Goal: Task Accomplishment & Management: Use online tool/utility

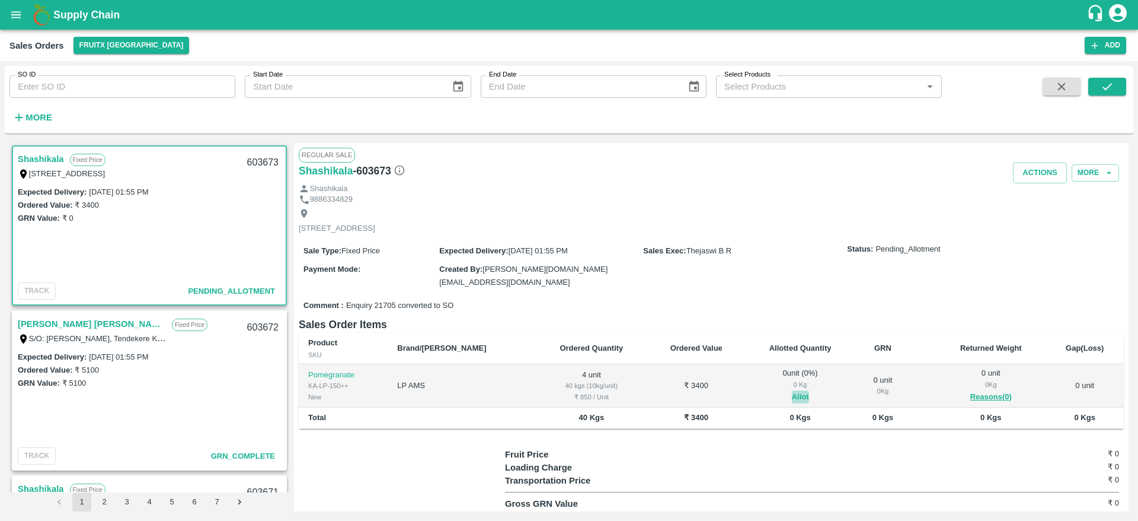
click at [792, 398] on button "Allot" at bounding box center [800, 397] width 17 height 14
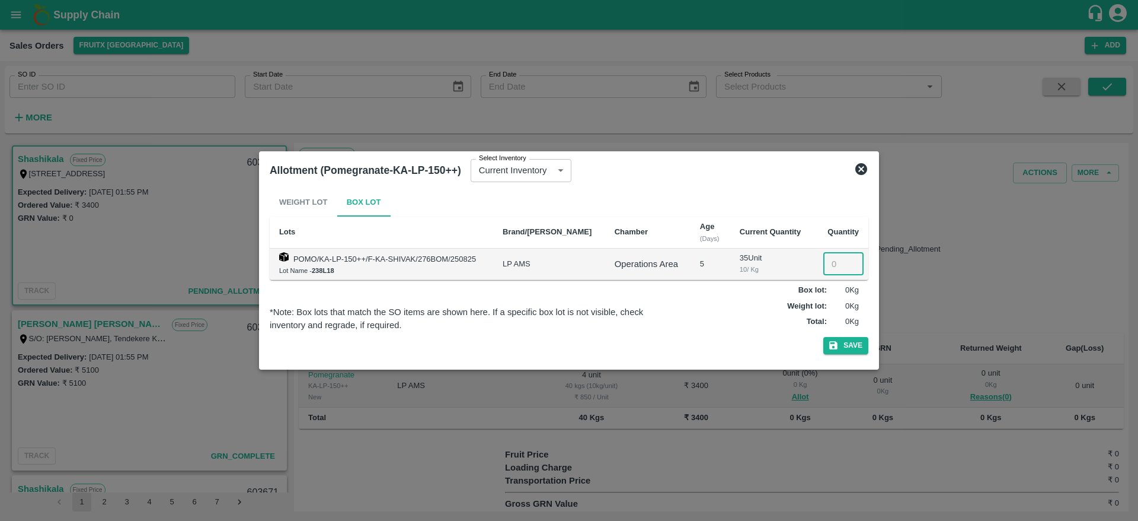
click at [835, 260] on input "number" at bounding box center [843, 264] width 40 height 23
type input "4"
click at [823, 337] on button "Save" at bounding box center [845, 345] width 45 height 17
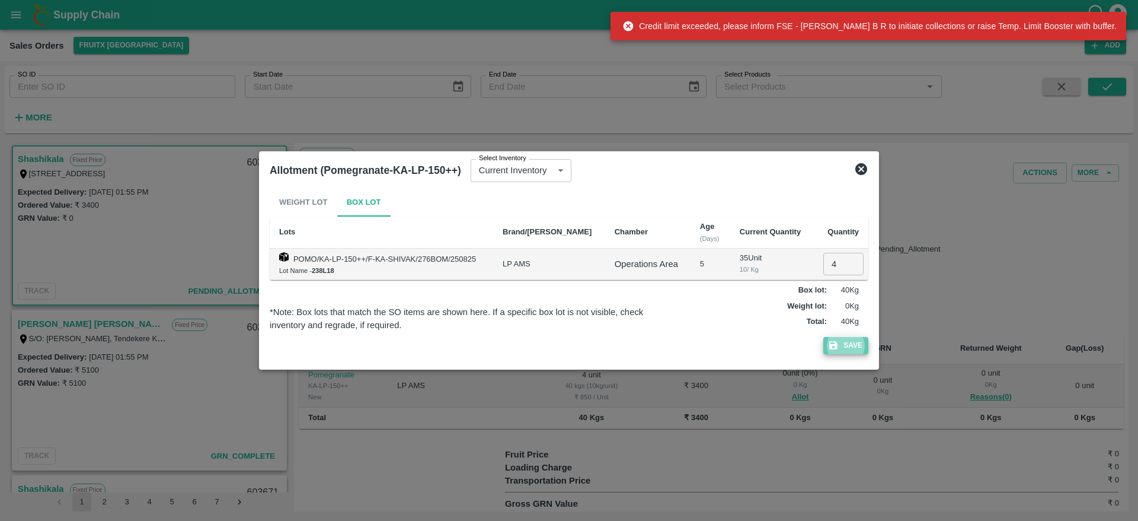
click at [853, 349] on button "Save" at bounding box center [845, 345] width 45 height 17
click at [858, 168] on icon at bounding box center [861, 169] width 12 height 12
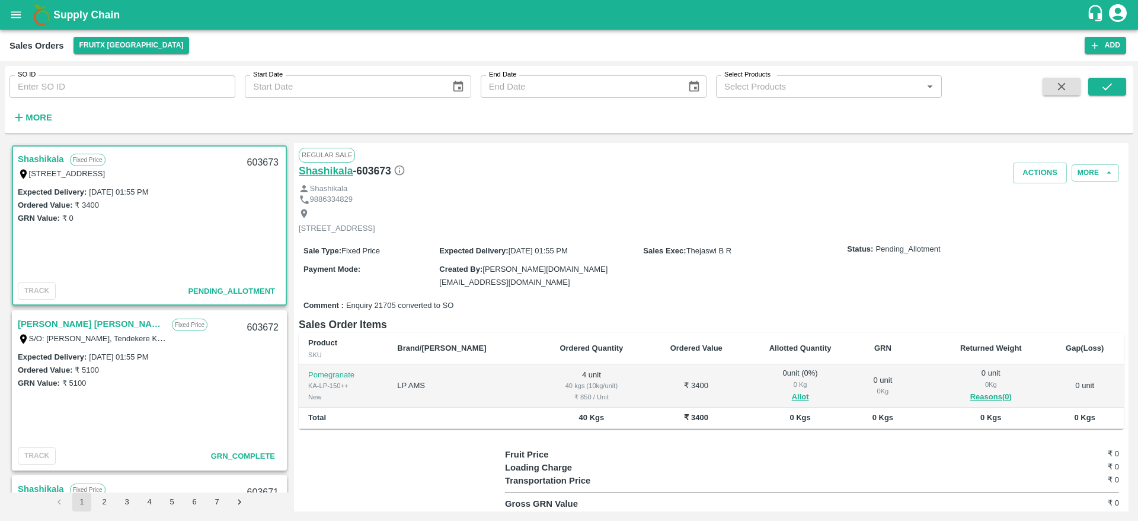
click at [328, 174] on h6 "Shashikala" at bounding box center [326, 170] width 54 height 17
click at [792, 397] on button "Allot" at bounding box center [800, 397] width 17 height 14
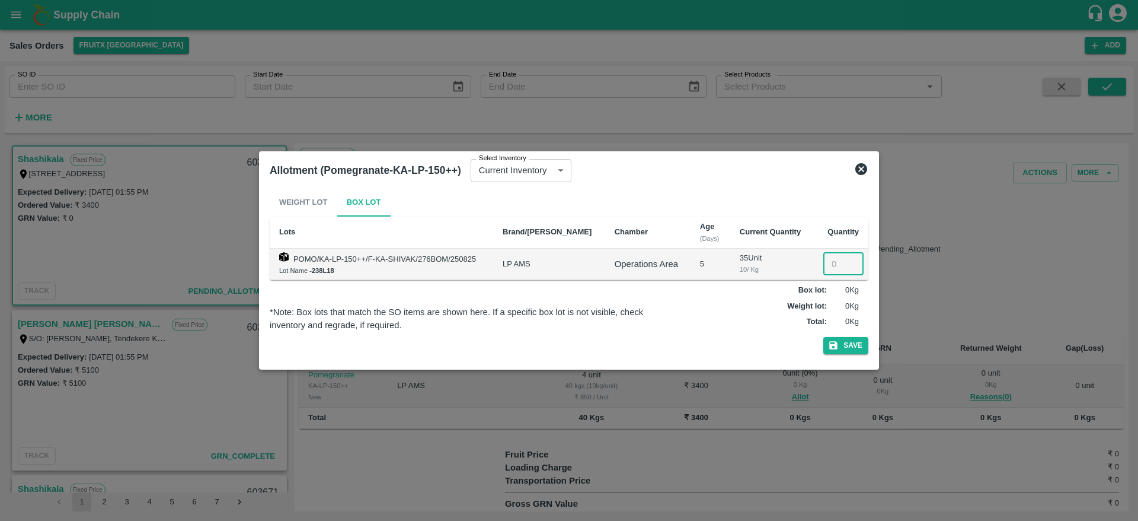
click at [831, 258] on input "number" at bounding box center [843, 264] width 40 height 23
type input "4"
click at [823, 337] on button "Save" at bounding box center [845, 345] width 45 height 17
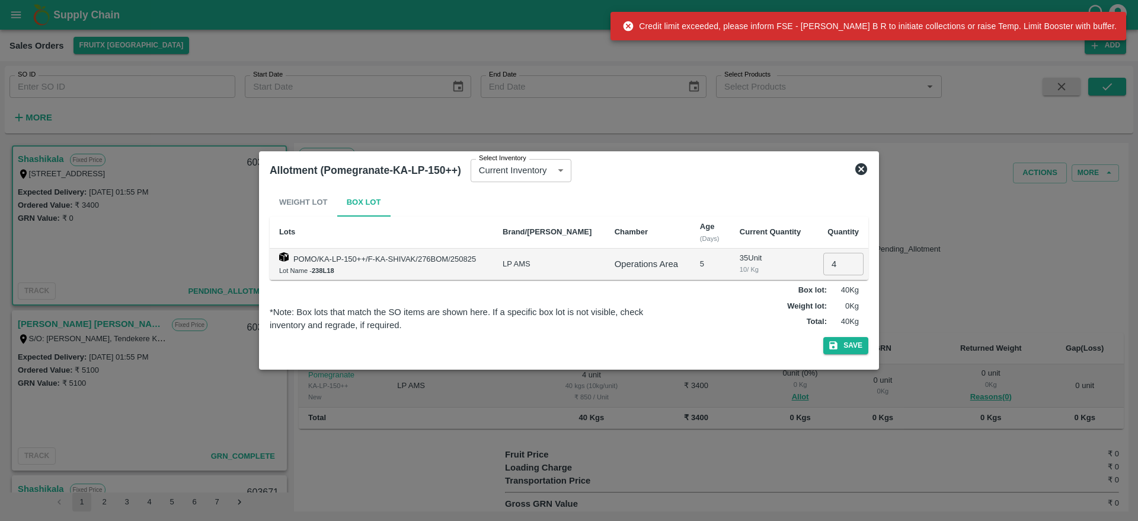
click at [861, 165] on icon at bounding box center [861, 169] width 12 height 12
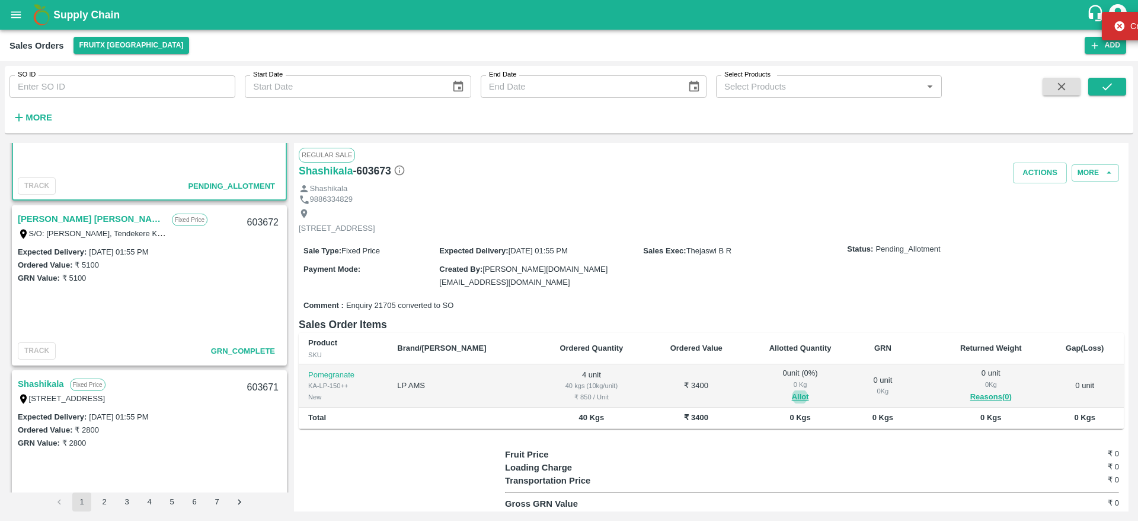
scroll to position [106, 0]
click at [46, 375] on link "Shashikala" at bounding box center [41, 382] width 46 height 15
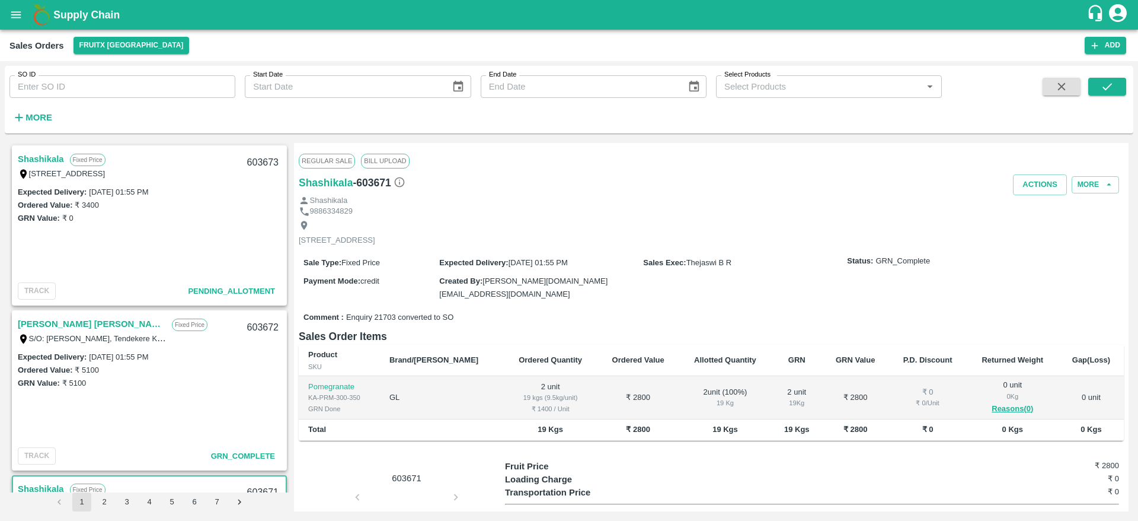
click at [42, 152] on link "Shashikala" at bounding box center [41, 158] width 46 height 15
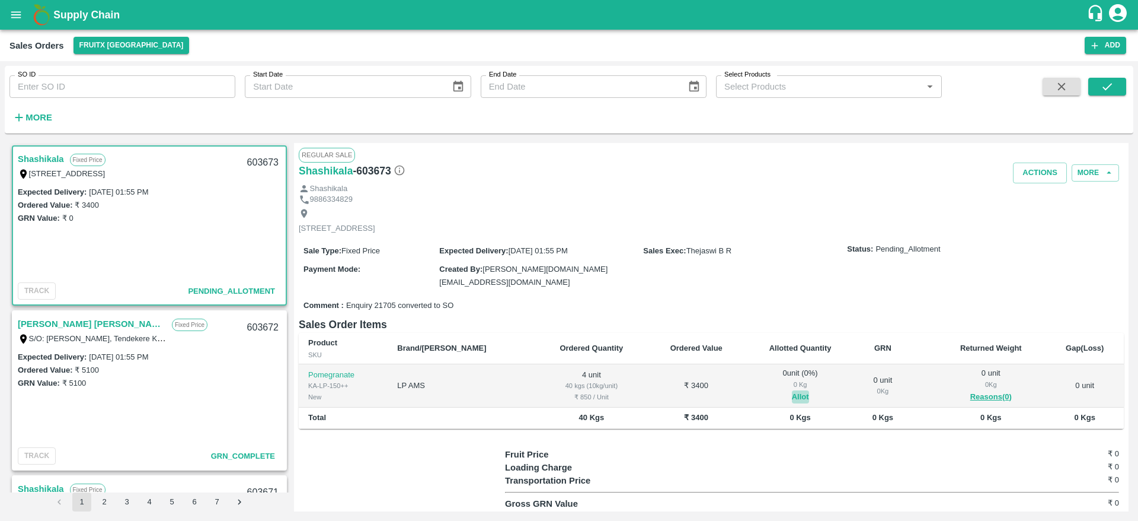
click at [792, 392] on button "Allot" at bounding box center [800, 397] width 17 height 14
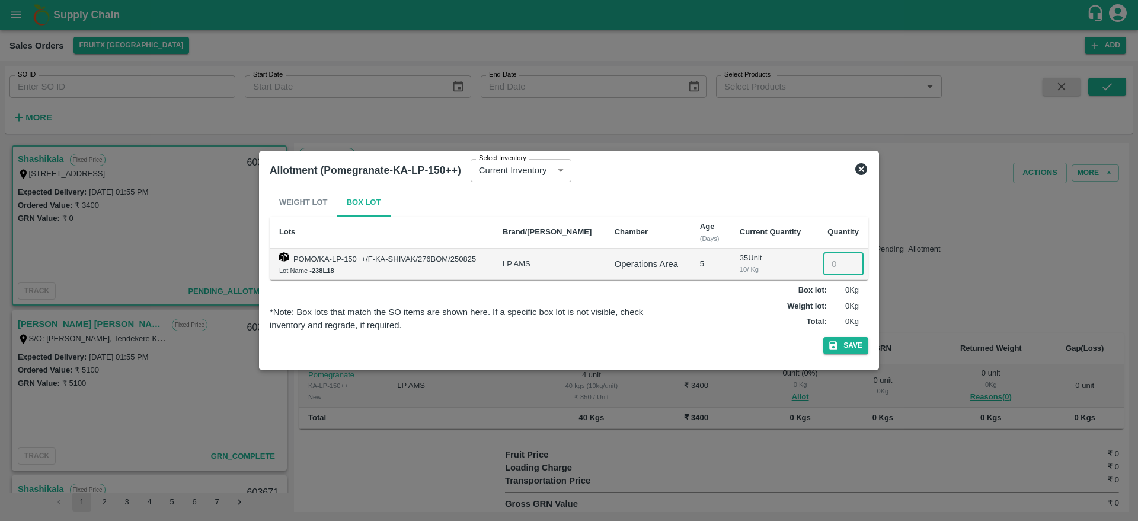
click at [835, 257] on input "number" at bounding box center [843, 264] width 40 height 23
type input "0"
click at [851, 340] on button "Save" at bounding box center [845, 345] width 45 height 17
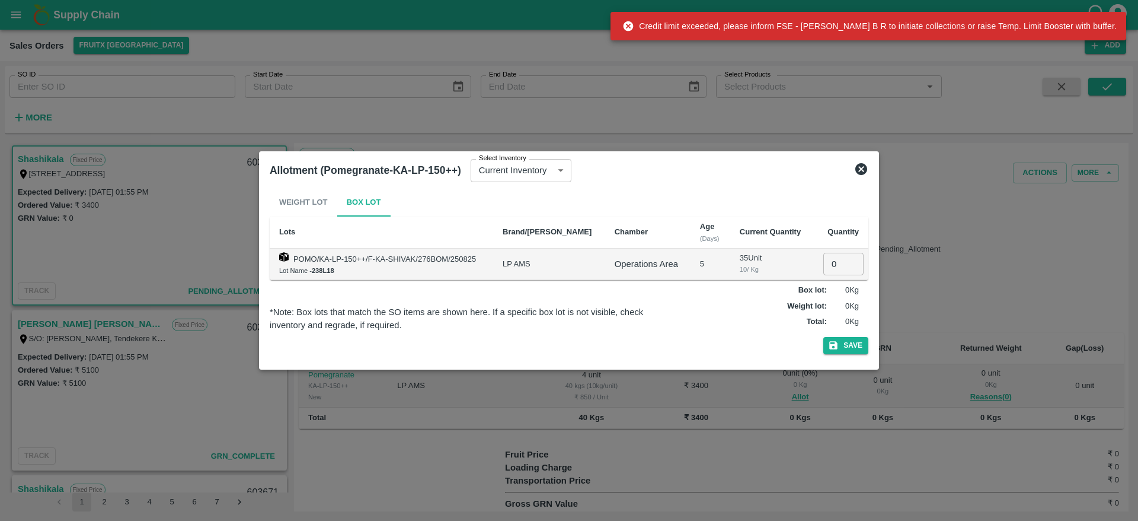
click at [861, 171] on icon at bounding box center [861, 169] width 12 height 12
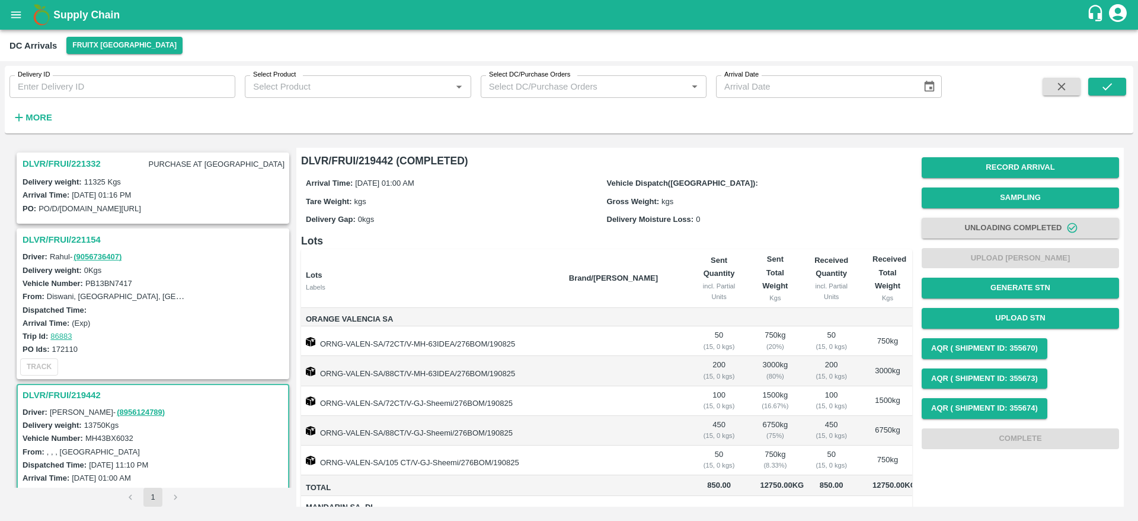
scroll to position [206, 0]
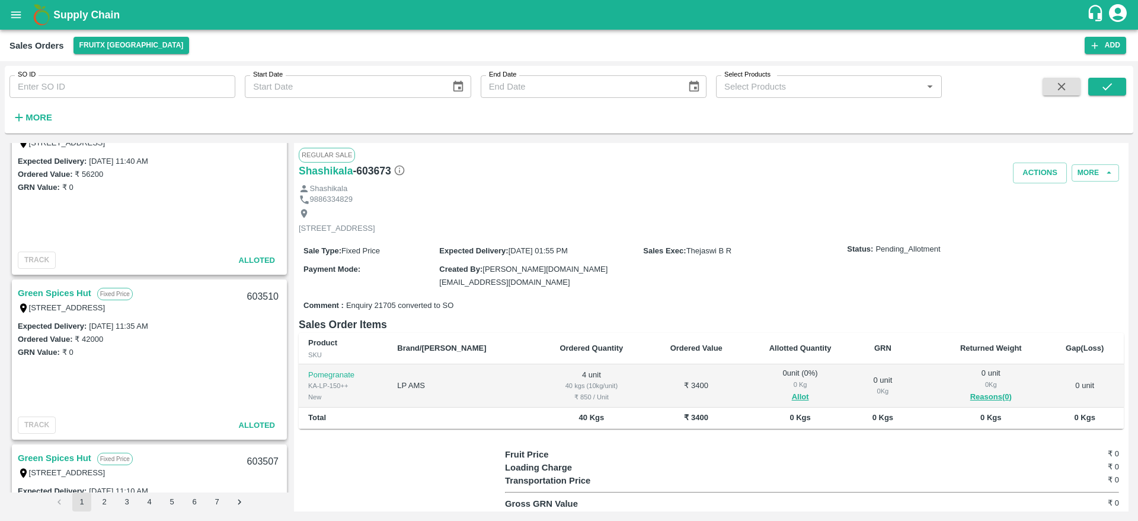
scroll to position [3771, 0]
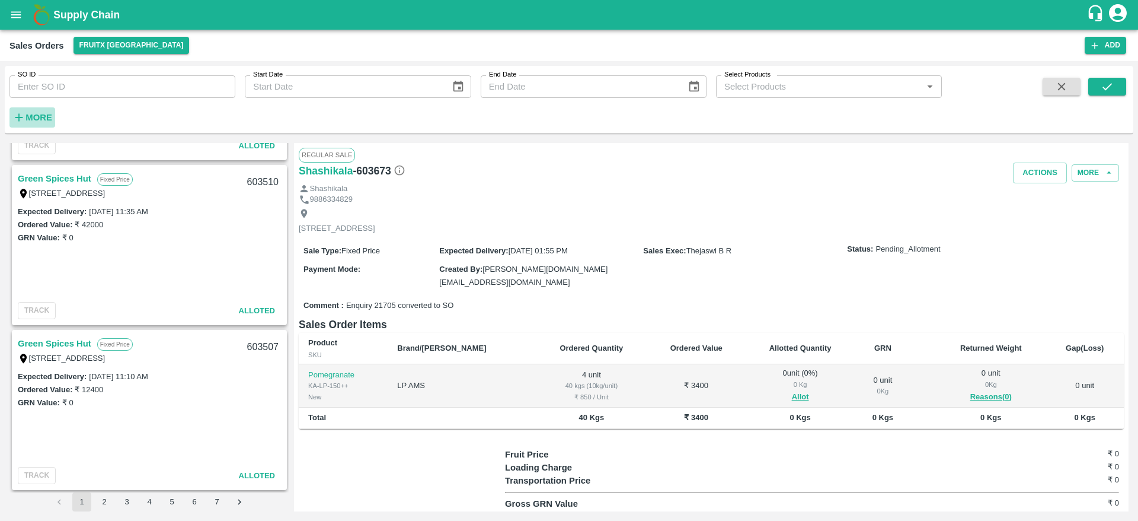
click at [39, 117] on strong "More" at bounding box center [38, 117] width 27 height 9
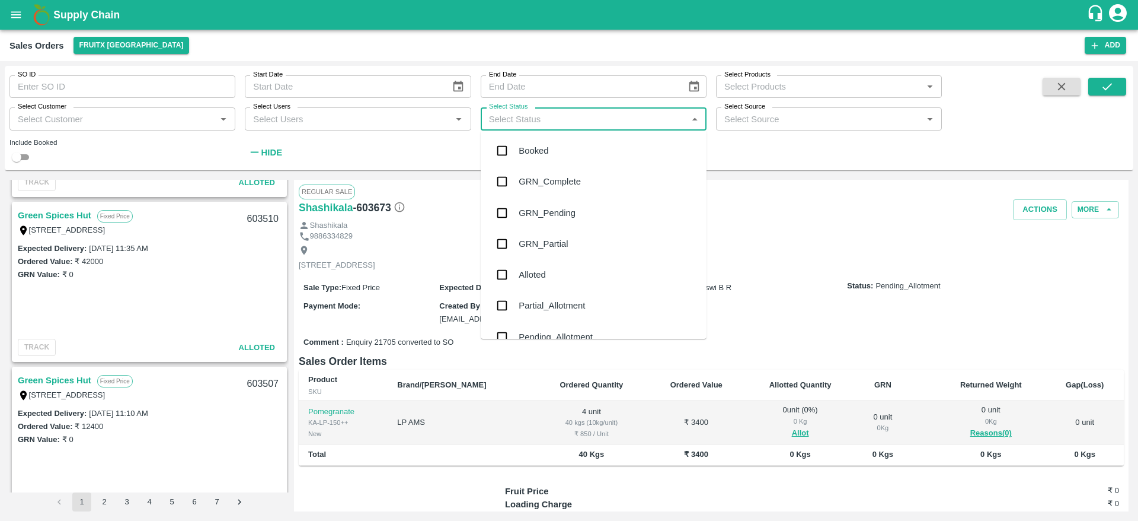
click at [564, 122] on input "Select Status" at bounding box center [583, 118] width 199 height 15
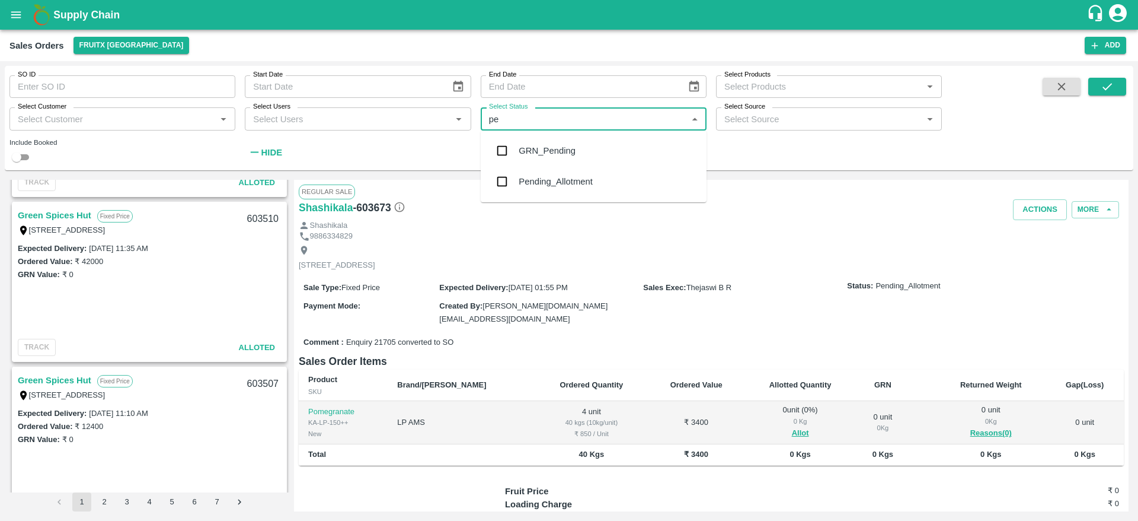
type input "pen"
click at [563, 177] on div "Pending_Allotment" at bounding box center [556, 181] width 74 height 13
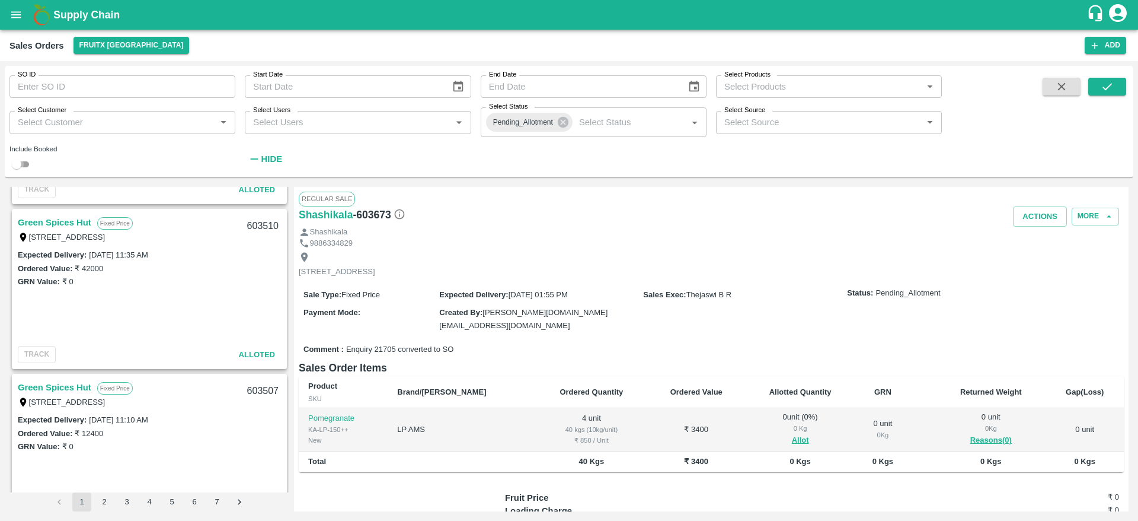
click at [27, 170] on input "checkbox" at bounding box center [16, 164] width 43 height 14
checkbox input "true"
click at [1096, 92] on button "submit" at bounding box center [1107, 87] width 38 height 18
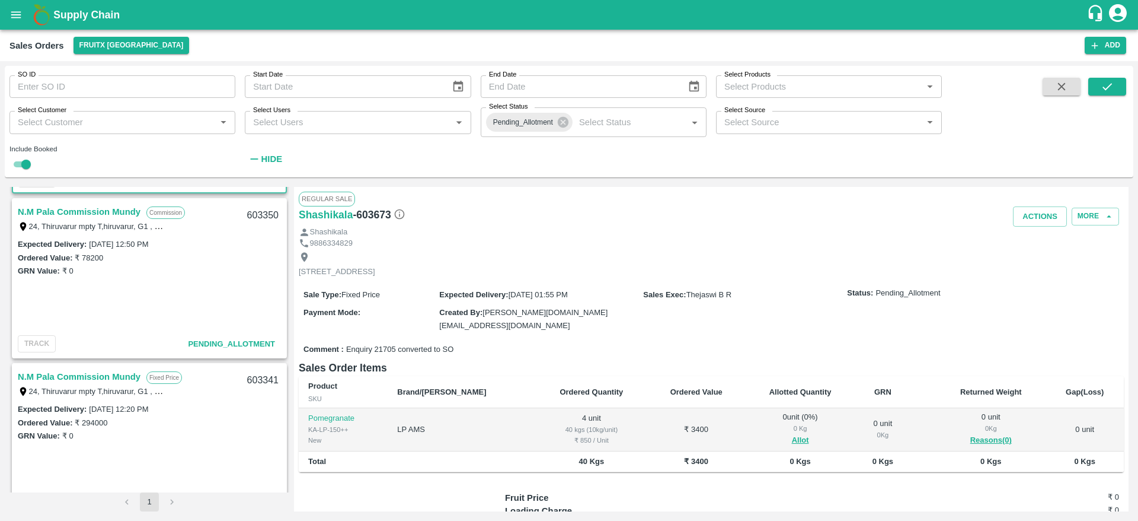
scroll to position [241, 0]
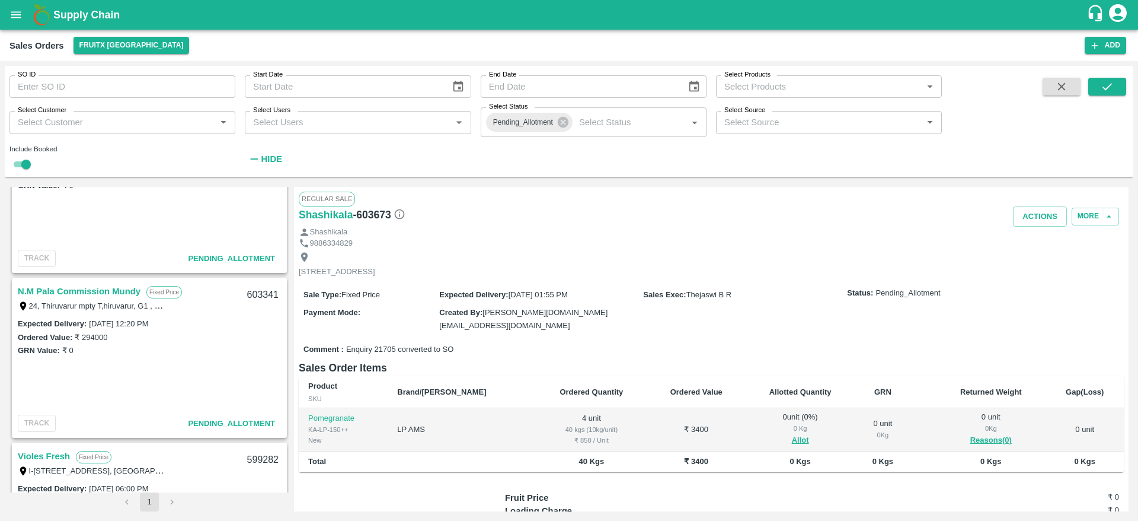
click at [74, 311] on div "24, Thiruvarur mpty T,hiruvarur, G1 , old bus stand , Thiruvarur -610001, Tiruv…" at bounding box center [92, 305] width 148 height 13
click at [72, 289] on link "N.M Pala Commission Mundy" at bounding box center [79, 290] width 123 height 15
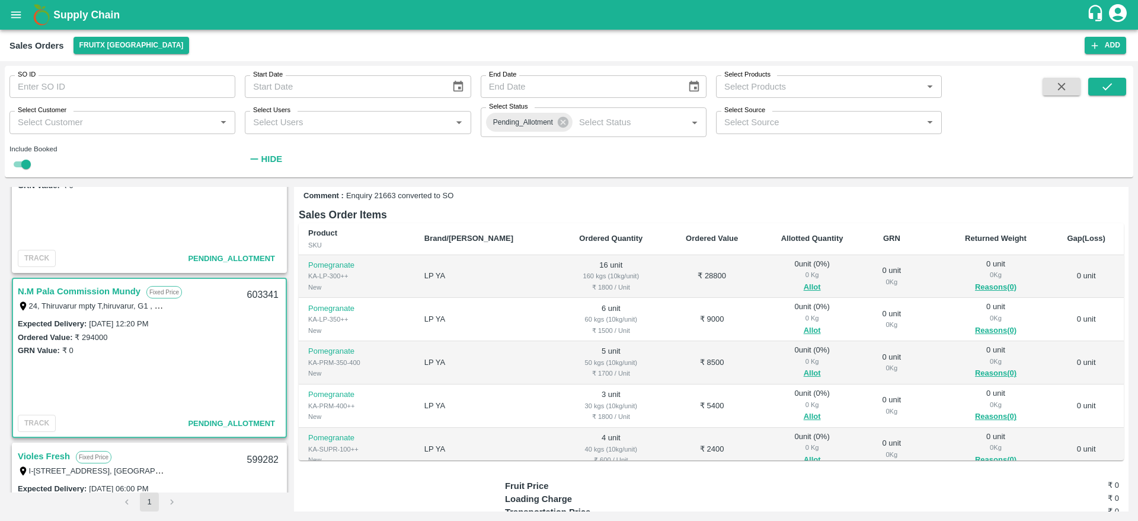
scroll to position [102, 0]
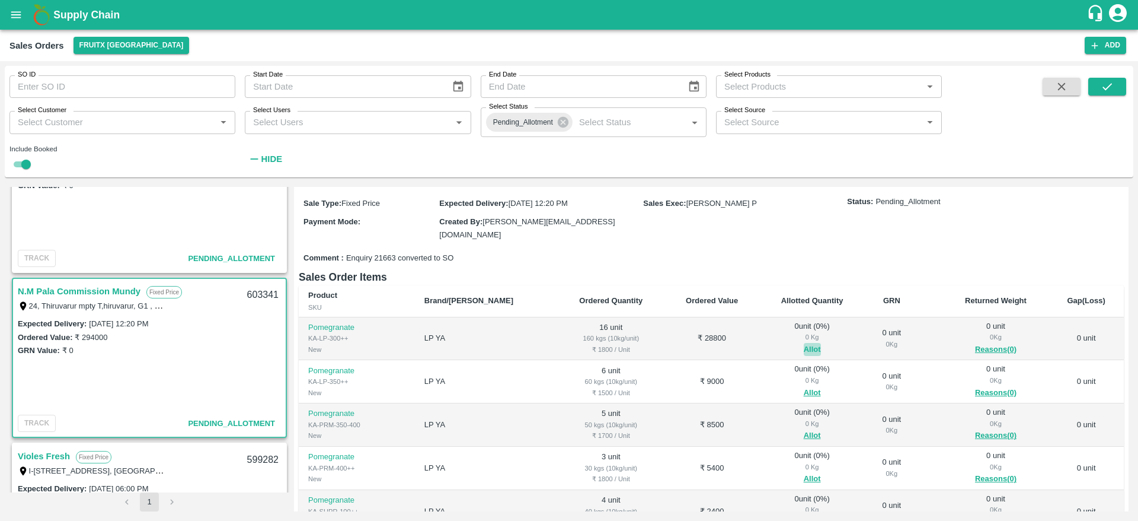
click at [804, 343] on button "Allot" at bounding box center [812, 350] width 17 height 14
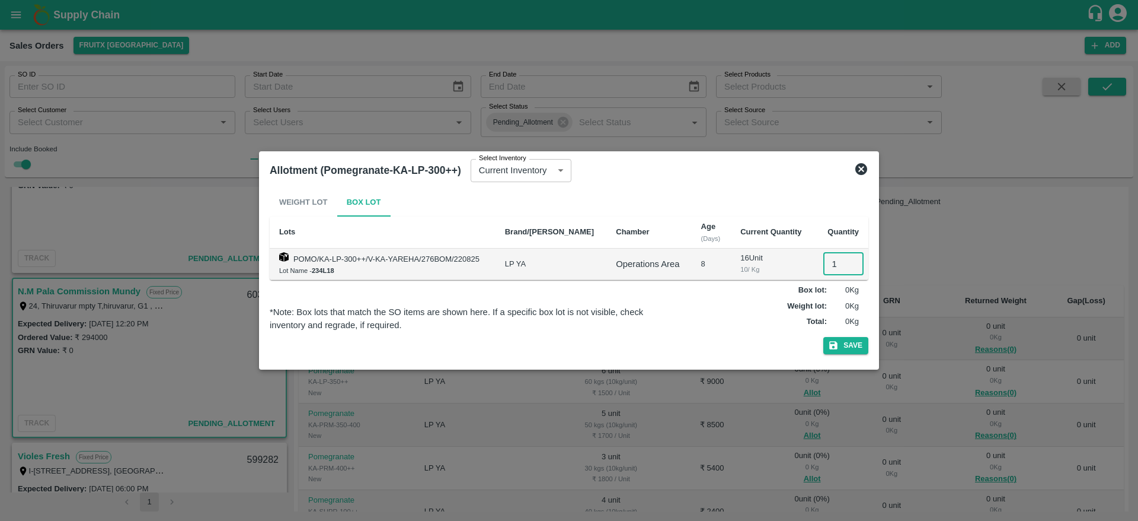
click at [829, 270] on input "1" at bounding box center [843, 264] width 40 height 23
type input "16"
click at [823, 337] on button "Save" at bounding box center [845, 345] width 45 height 17
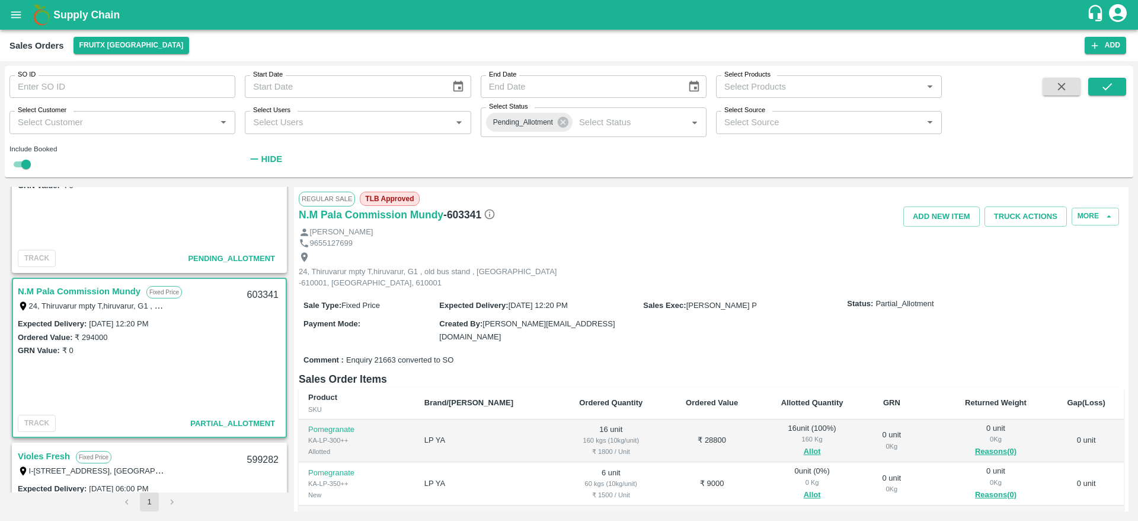
click at [260, 288] on div "603341" at bounding box center [263, 295] width 46 height 28
copy div "603341"
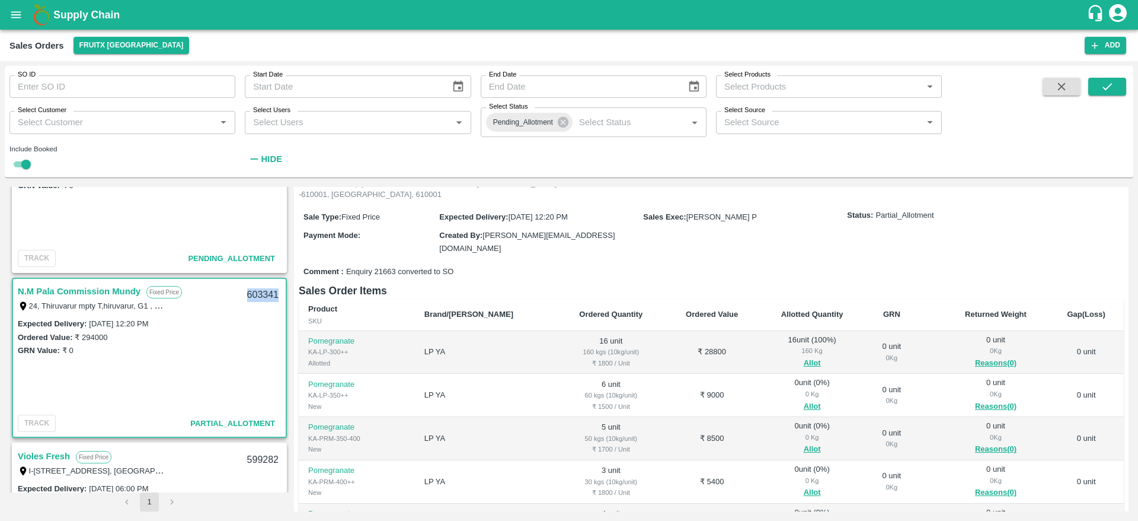
scroll to position [92, 0]
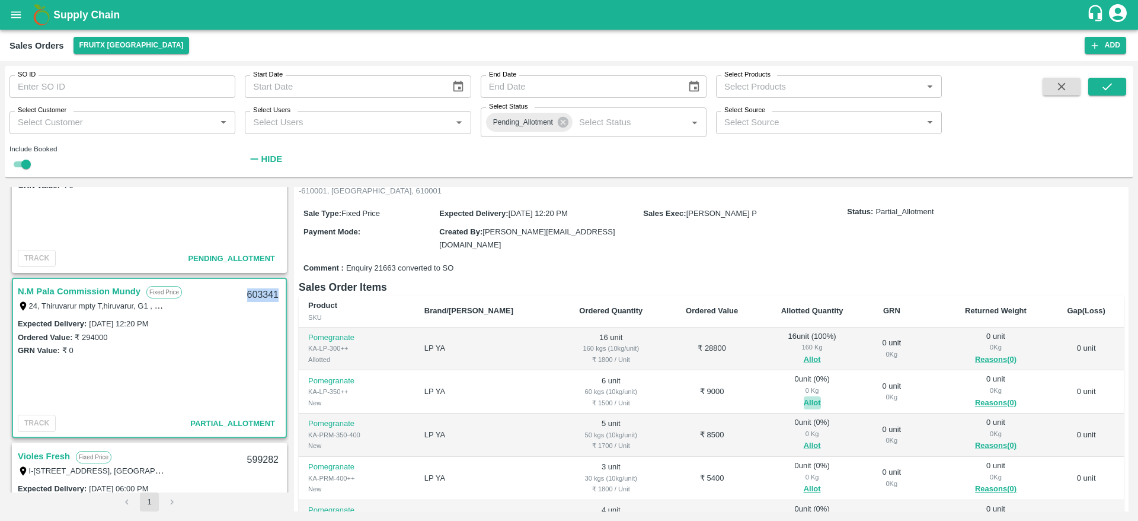
click at [804, 396] on button "Allot" at bounding box center [812, 403] width 17 height 14
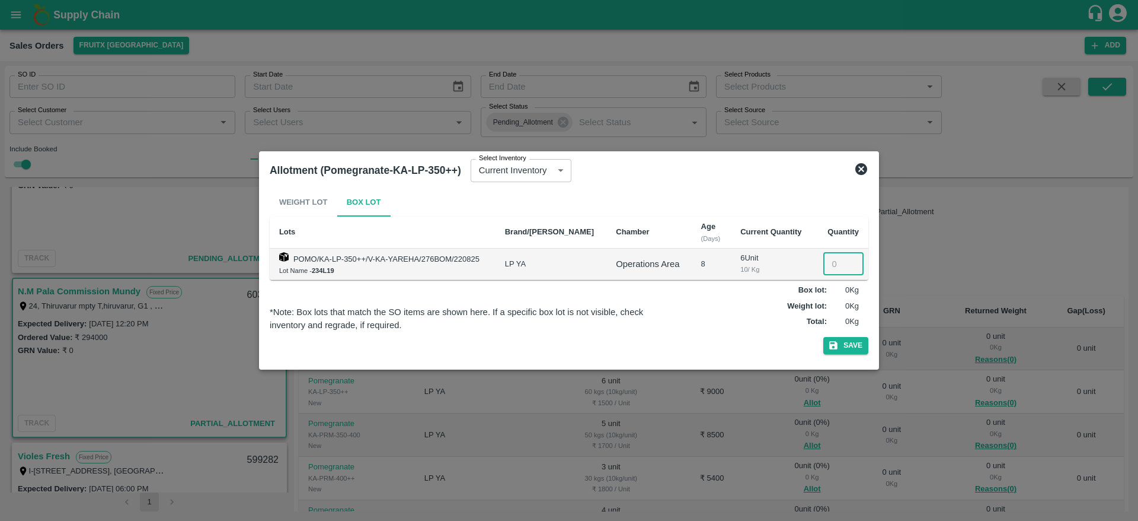
click at [832, 261] on input "number" at bounding box center [843, 264] width 40 height 23
type input "6"
click at [823, 337] on button "Save" at bounding box center [845, 345] width 45 height 17
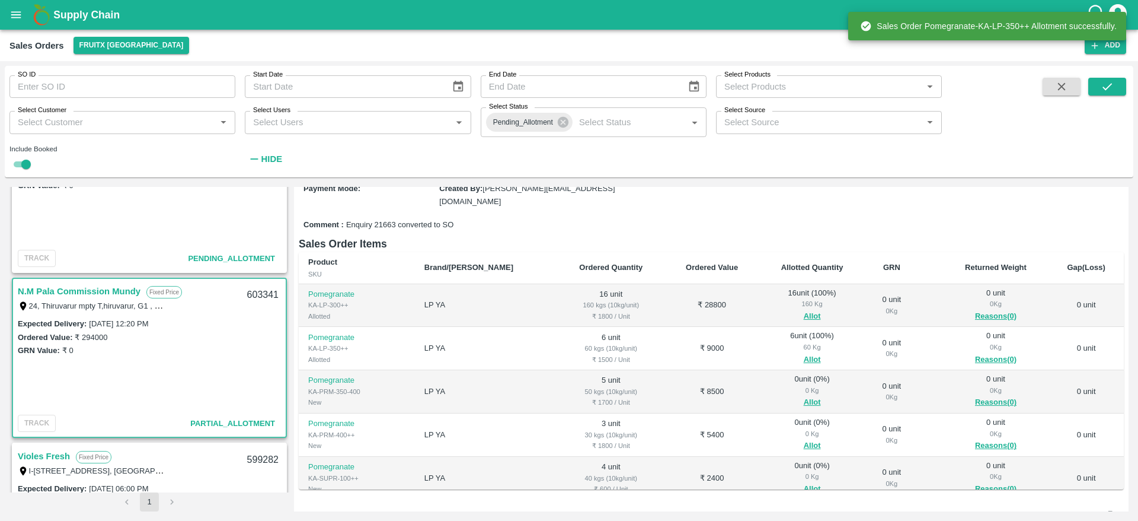
scroll to position [66, 0]
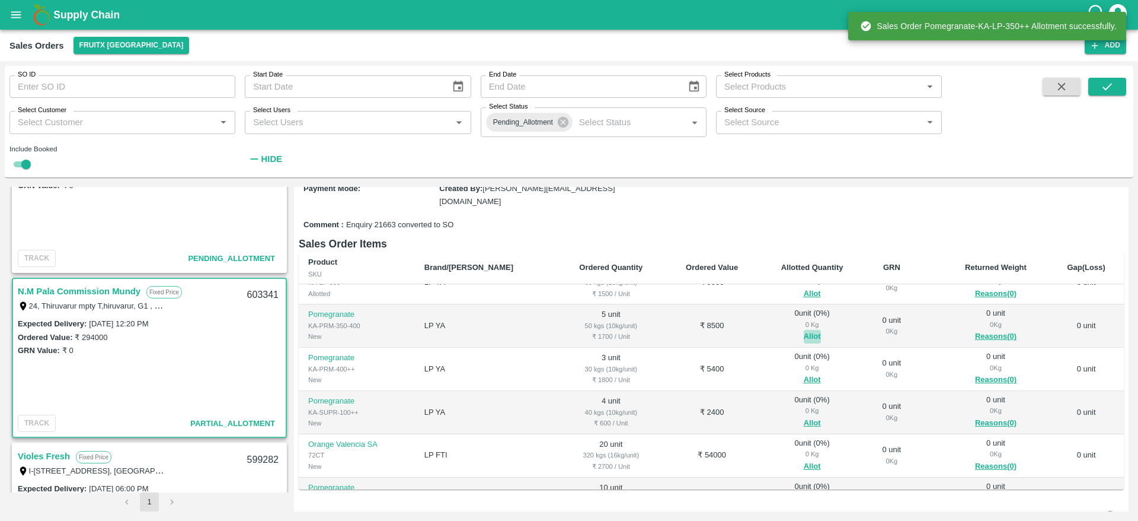
click at [804, 330] on button "Allot" at bounding box center [812, 337] width 17 height 14
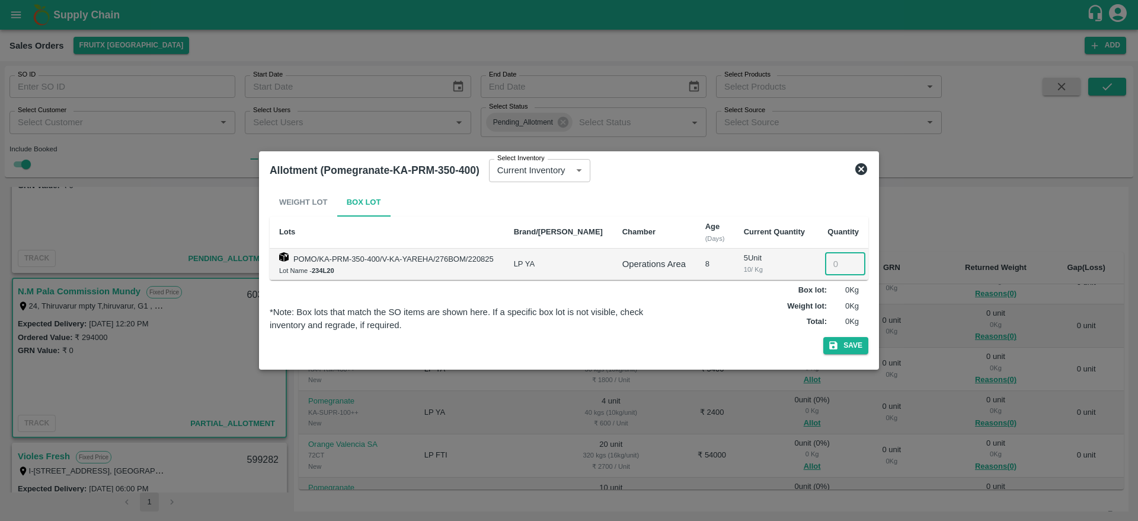
click at [835, 266] on input "number" at bounding box center [845, 264] width 40 height 23
type input "5"
click at [823, 337] on button "Save" at bounding box center [845, 345] width 45 height 17
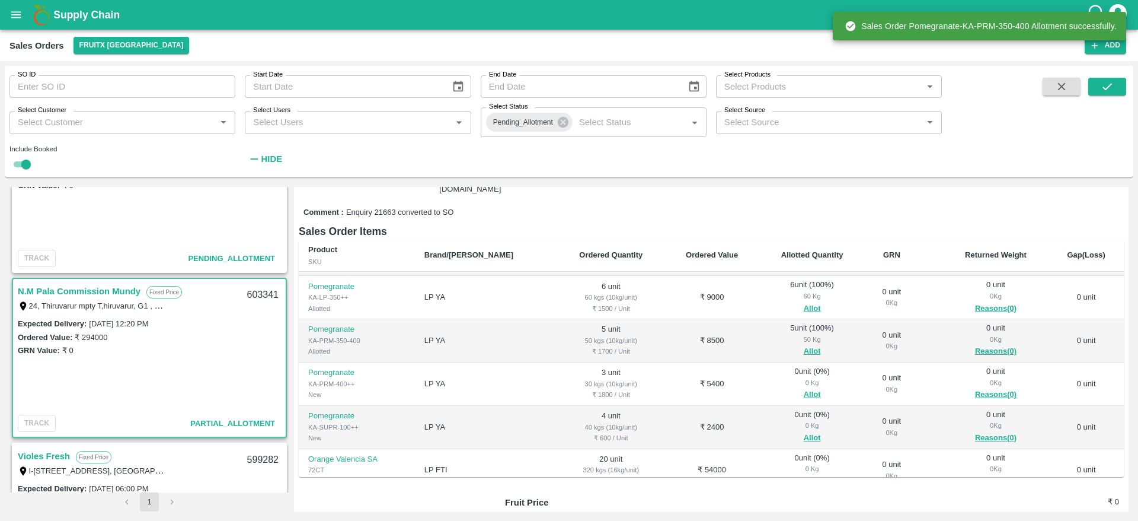
scroll to position [39, 0]
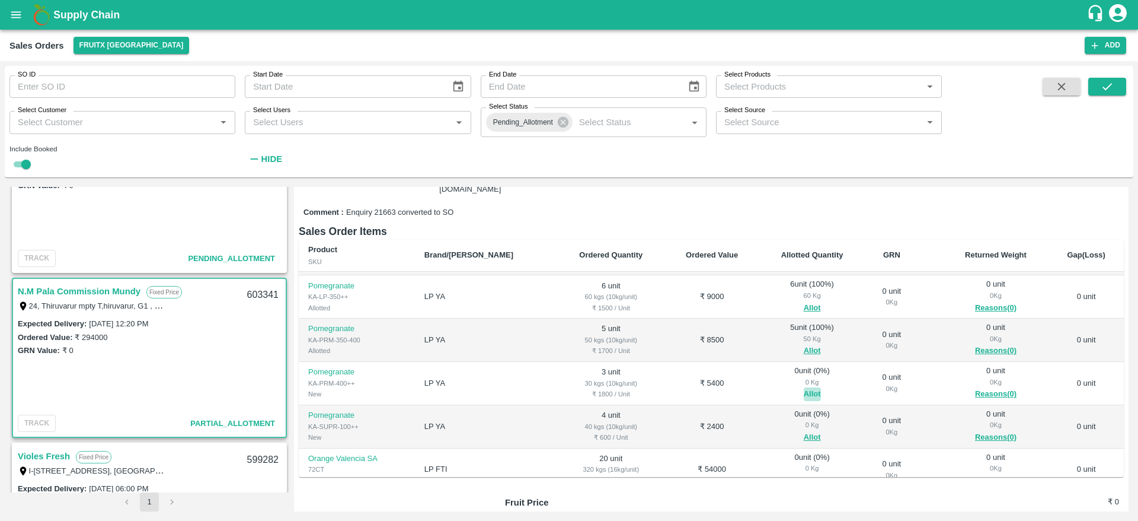
click at [804, 387] on button "Allot" at bounding box center [812, 394] width 17 height 14
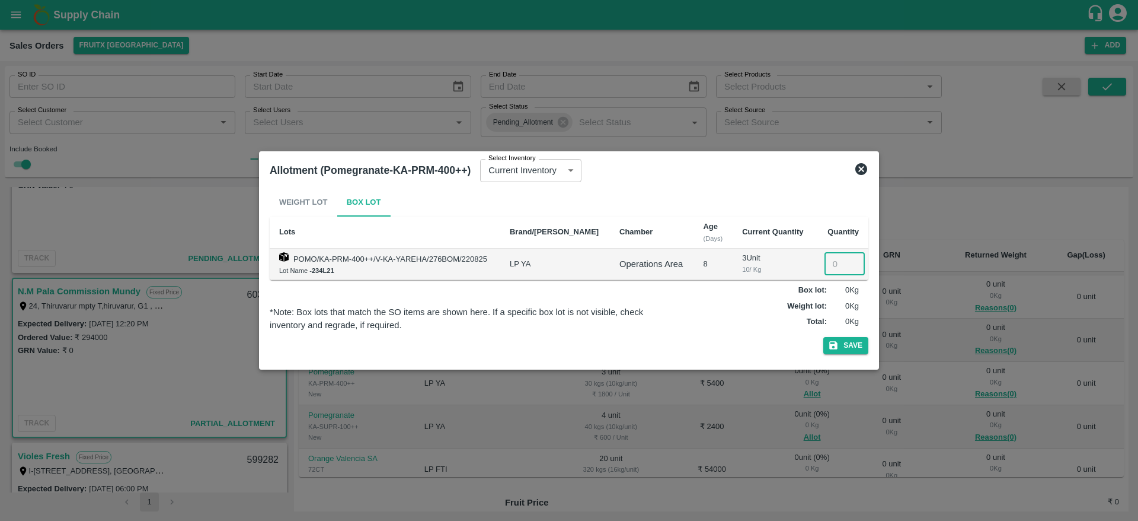
click at [825, 254] on input "number" at bounding box center [845, 264] width 40 height 23
type input "3"
click at [823, 337] on button "Save" at bounding box center [845, 345] width 45 height 17
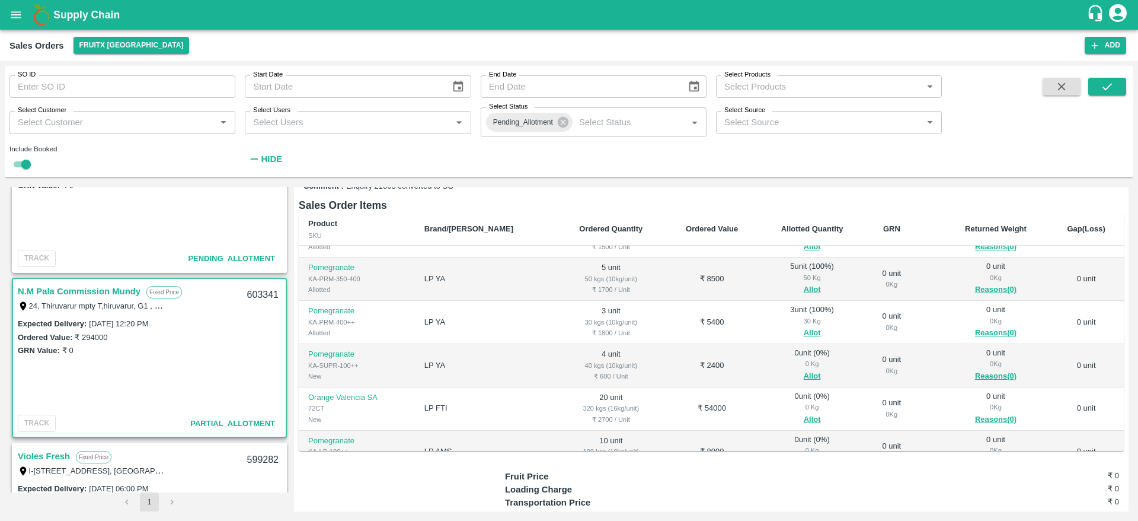
scroll to position [75, 0]
click at [804, 369] on button "Allot" at bounding box center [812, 376] width 17 height 14
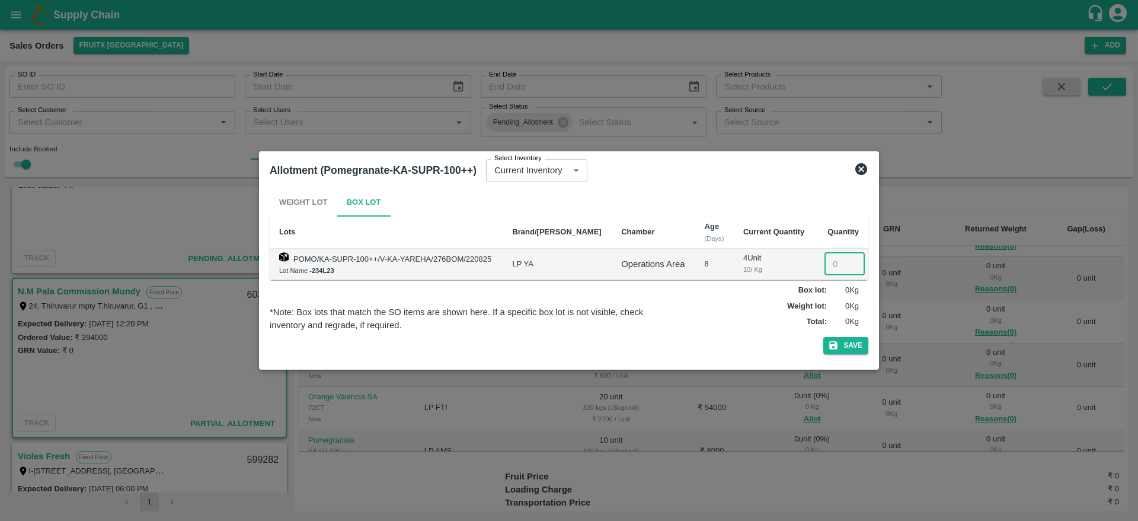
click at [833, 269] on input "number" at bounding box center [845, 264] width 40 height 23
type input "4"
click at [823, 337] on button "Save" at bounding box center [845, 345] width 45 height 17
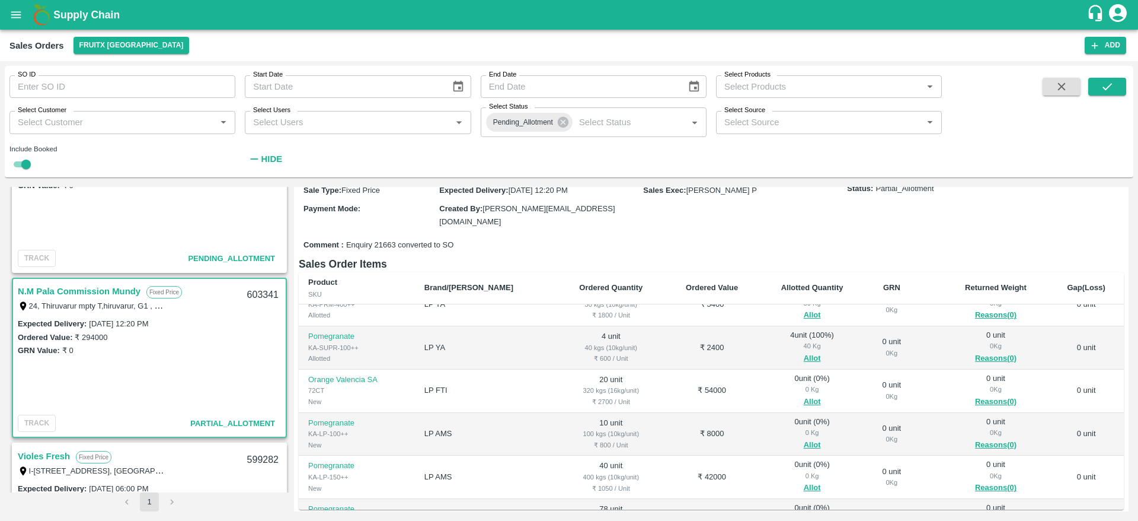
scroll to position [151, 0]
click at [804, 394] on button "Allot" at bounding box center [812, 401] width 17 height 14
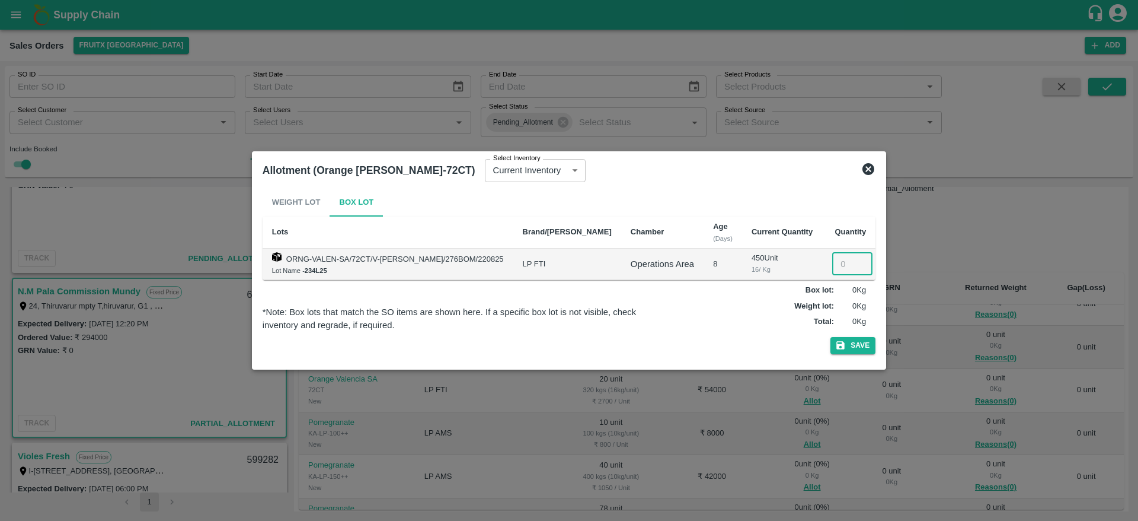
click at [836, 269] on input "number" at bounding box center [852, 264] width 40 height 23
type input "20"
click at [831, 337] on button "Save" at bounding box center [853, 345] width 45 height 17
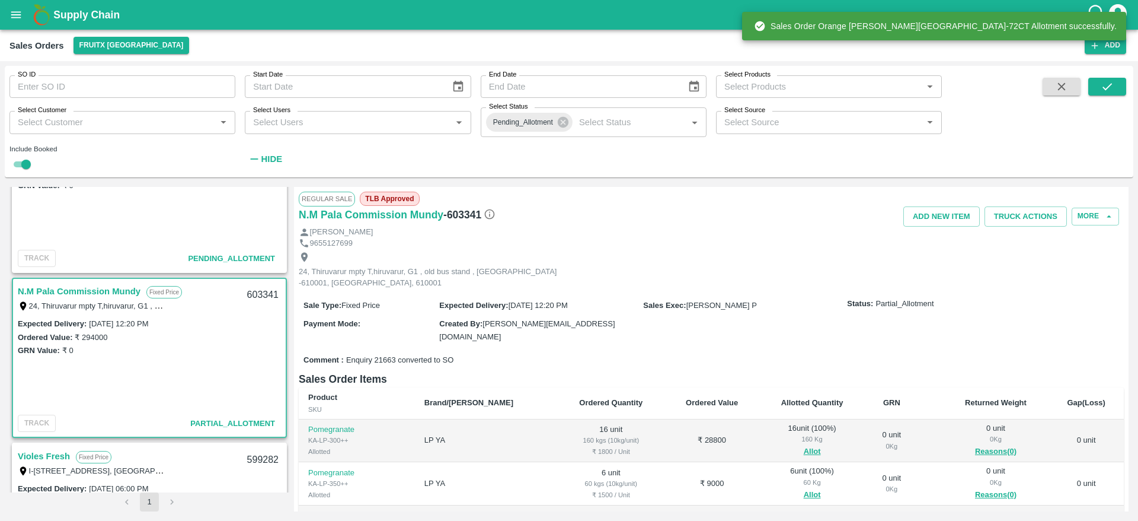
click at [248, 292] on div "603341" at bounding box center [263, 295] width 46 height 28
copy div "603341"
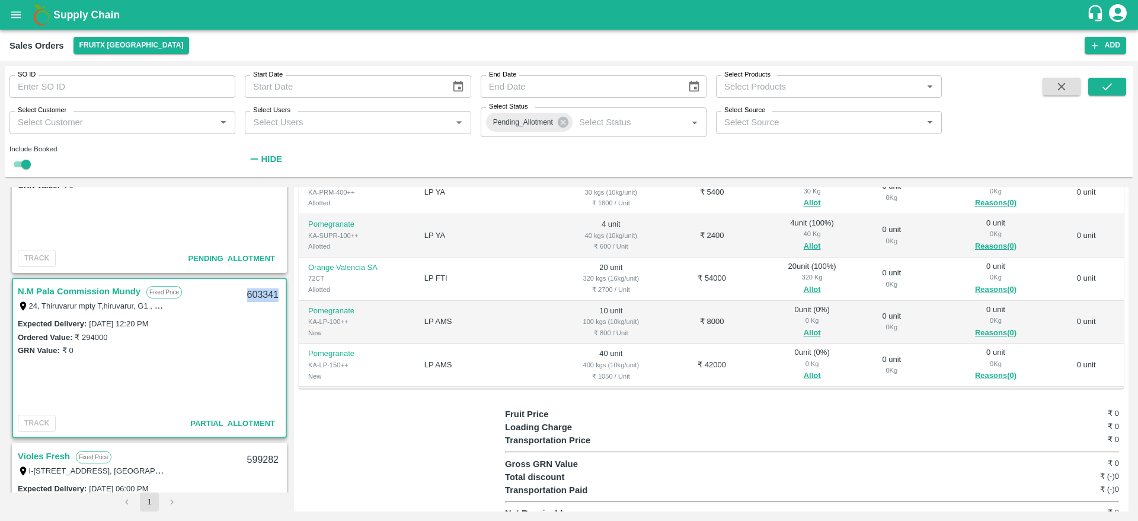
scroll to position [135, 0]
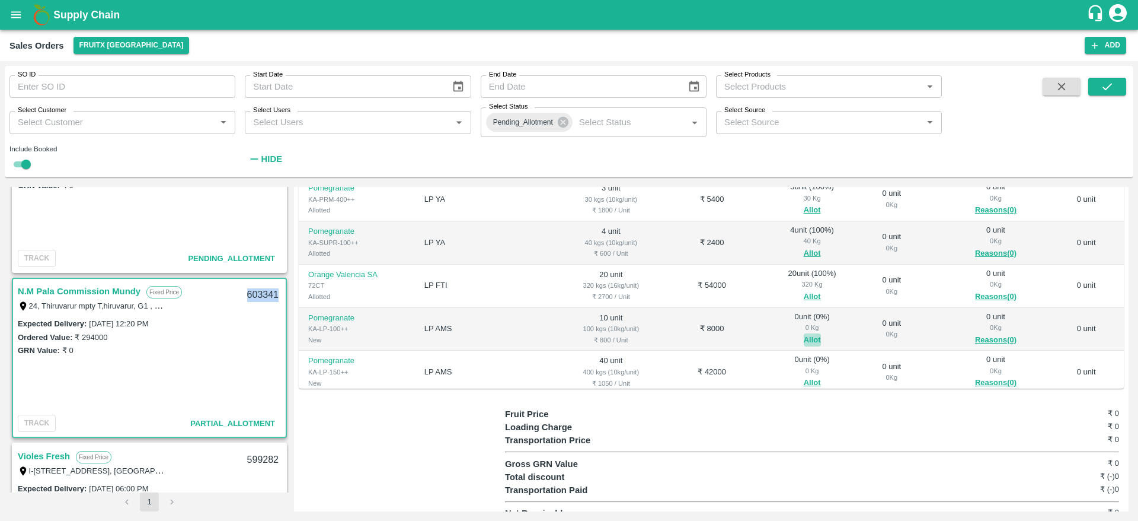
click at [804, 333] on button "Allot" at bounding box center [812, 340] width 17 height 14
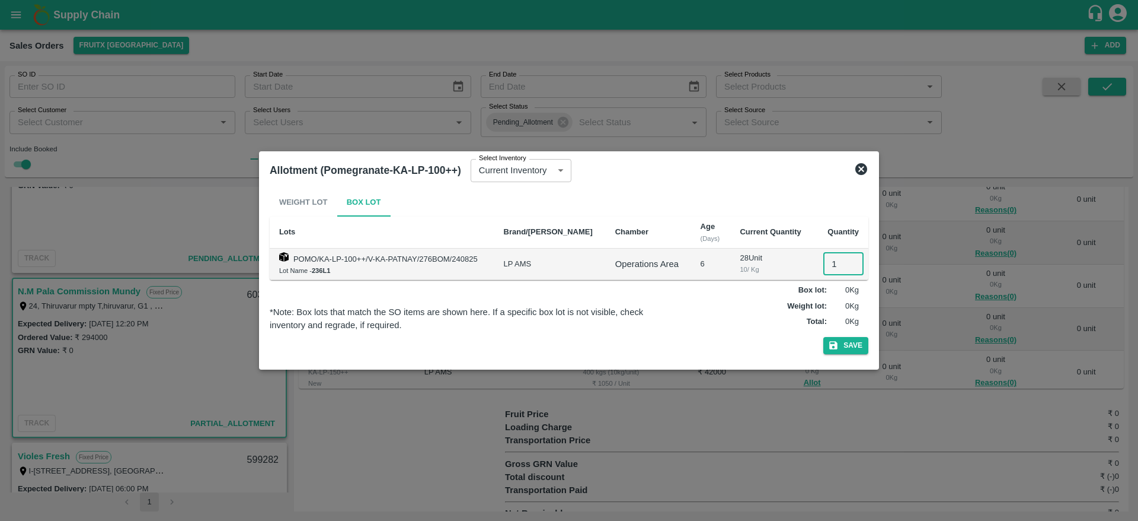
click at [832, 259] on input "1" at bounding box center [843, 264] width 40 height 23
type input "10"
click at [823, 337] on button "Save" at bounding box center [845, 345] width 45 height 17
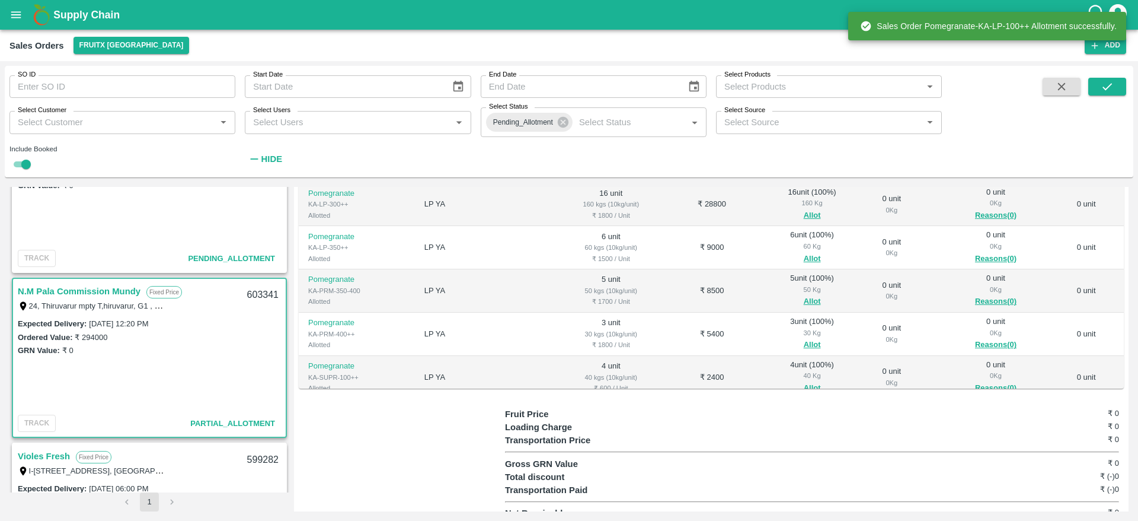
scroll to position [213, 0]
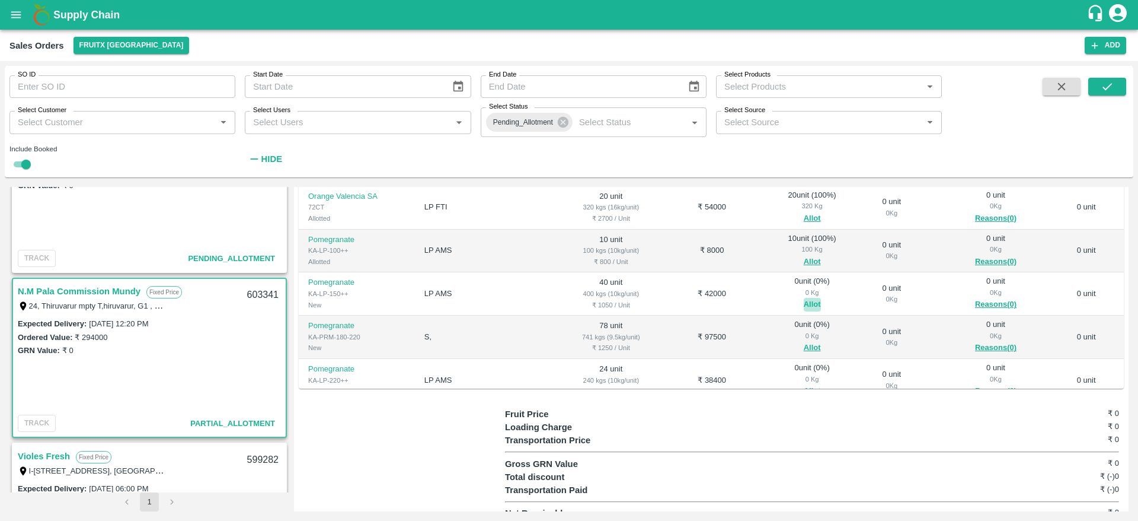
click at [804, 298] on button "Allot" at bounding box center [812, 305] width 17 height 14
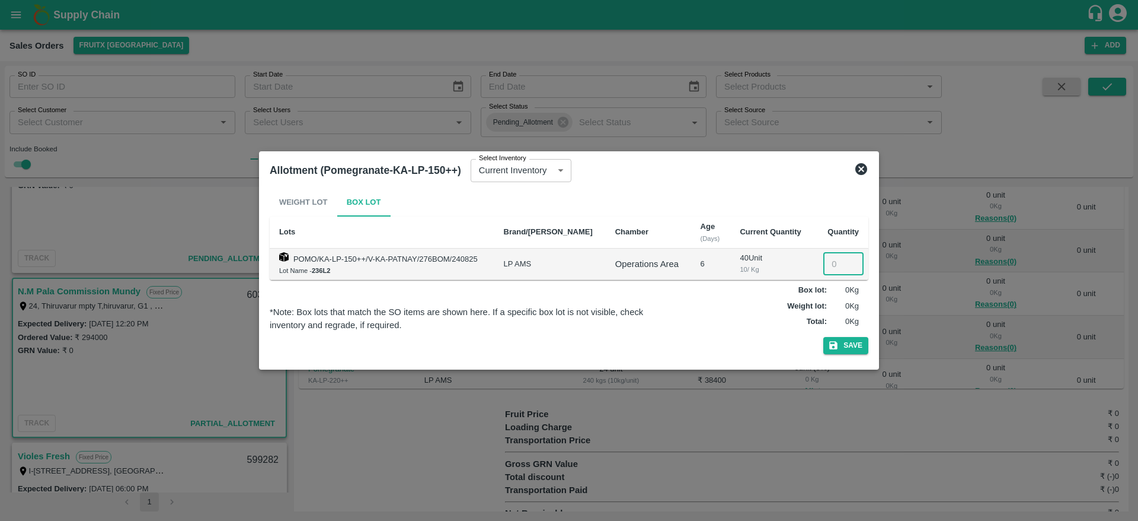
click at [823, 264] on input "number" at bounding box center [843, 264] width 40 height 23
type input "40"
click at [823, 337] on button "Save" at bounding box center [845, 345] width 45 height 17
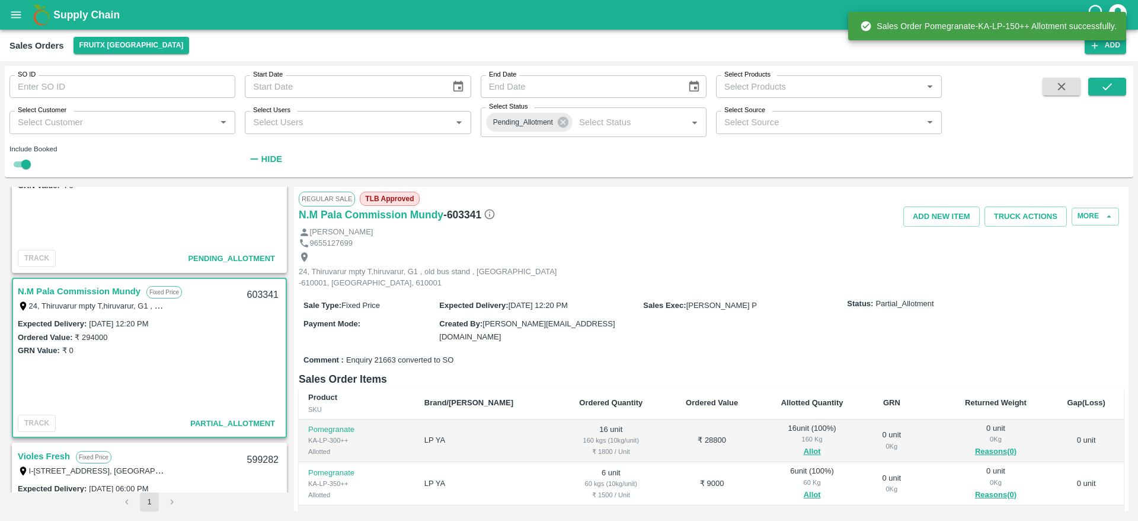
click at [260, 295] on div "603341" at bounding box center [263, 295] width 46 height 28
copy div "603341"
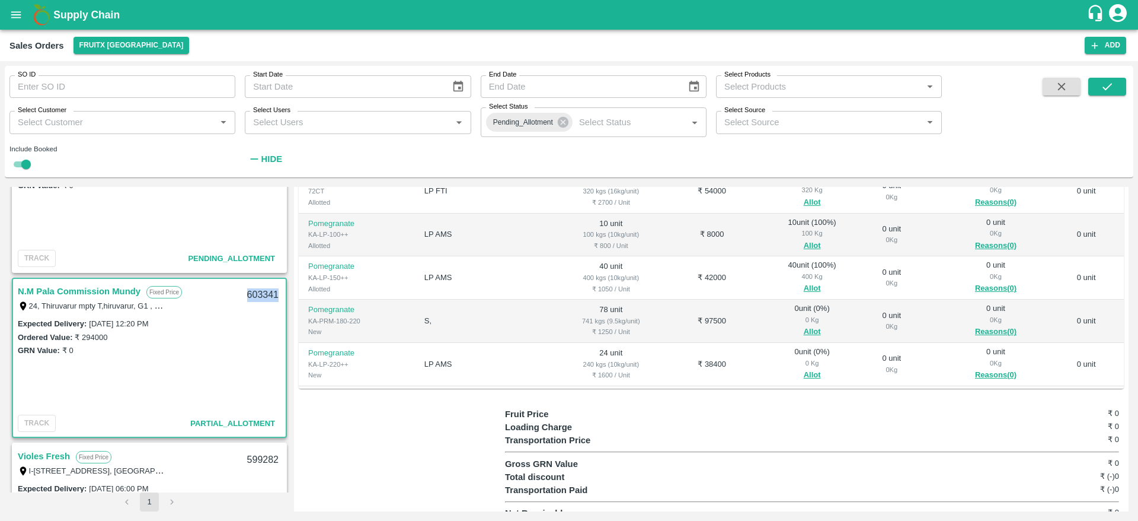
scroll to position [231, 0]
click at [804, 366] on button "Allot" at bounding box center [812, 373] width 17 height 14
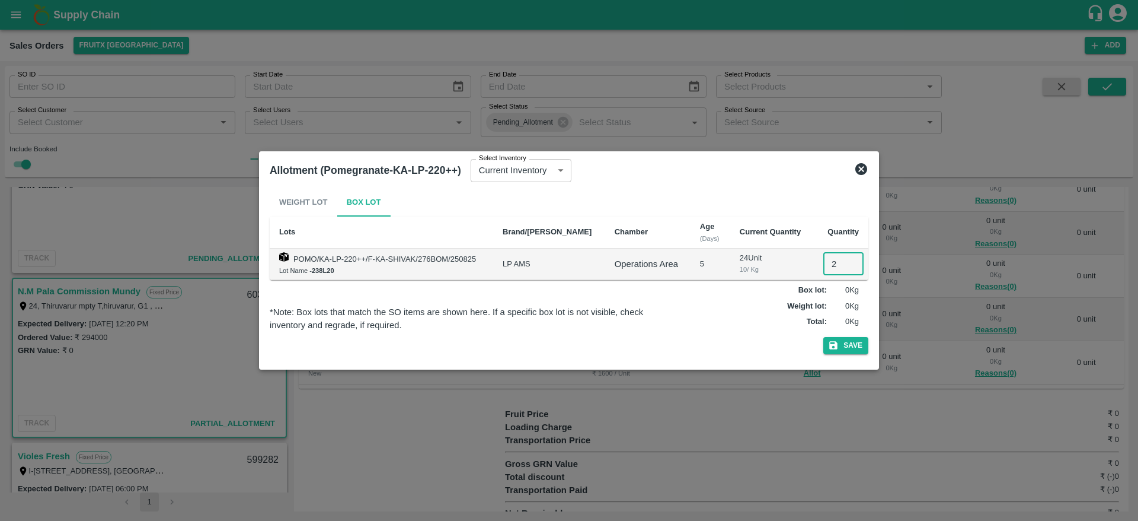
click at [826, 264] on input "2" at bounding box center [843, 264] width 40 height 23
type input "24"
click at [823, 337] on button "Save" at bounding box center [845, 345] width 45 height 17
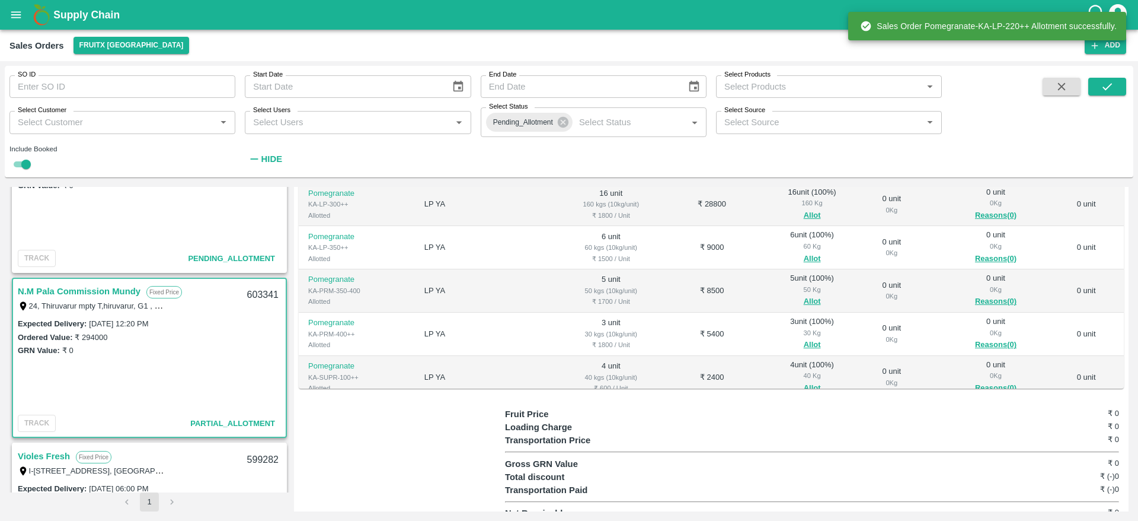
scroll to position [247, 0]
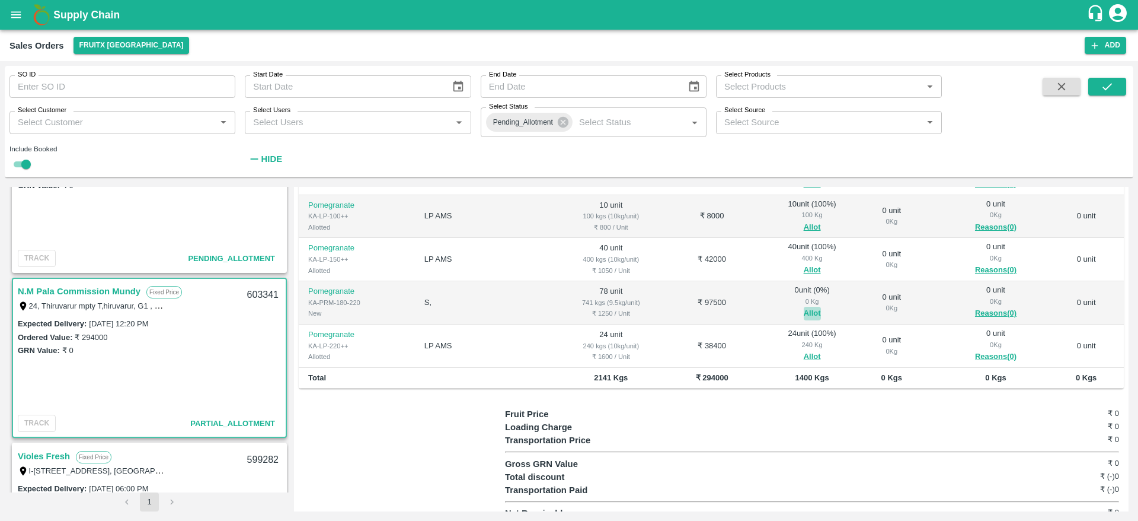
click at [804, 307] on button "Allot" at bounding box center [812, 314] width 17 height 14
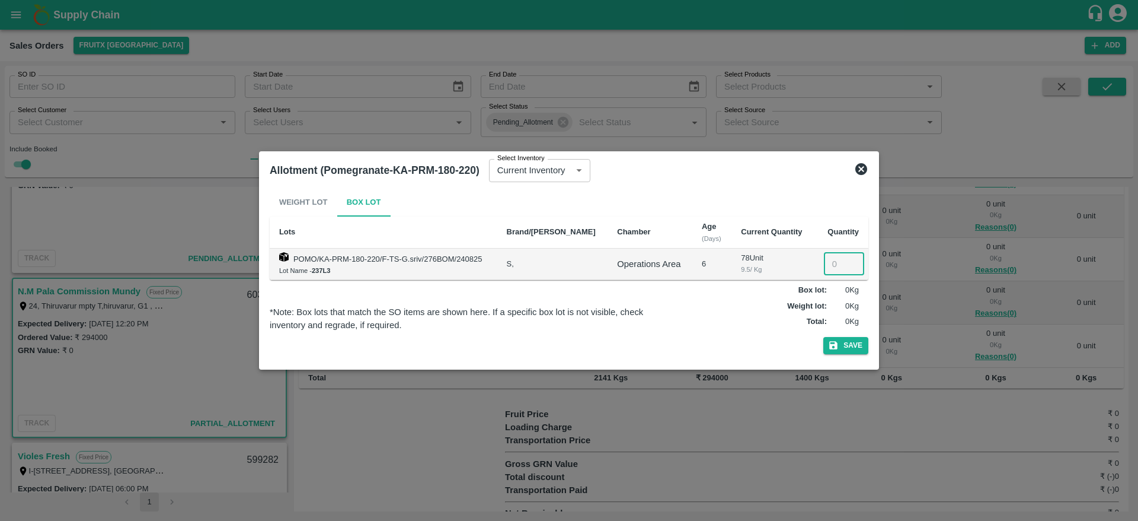
click at [828, 261] on input "number" at bounding box center [844, 264] width 40 height 23
type input "078"
click at [823, 337] on button "Save" at bounding box center [845, 345] width 45 height 17
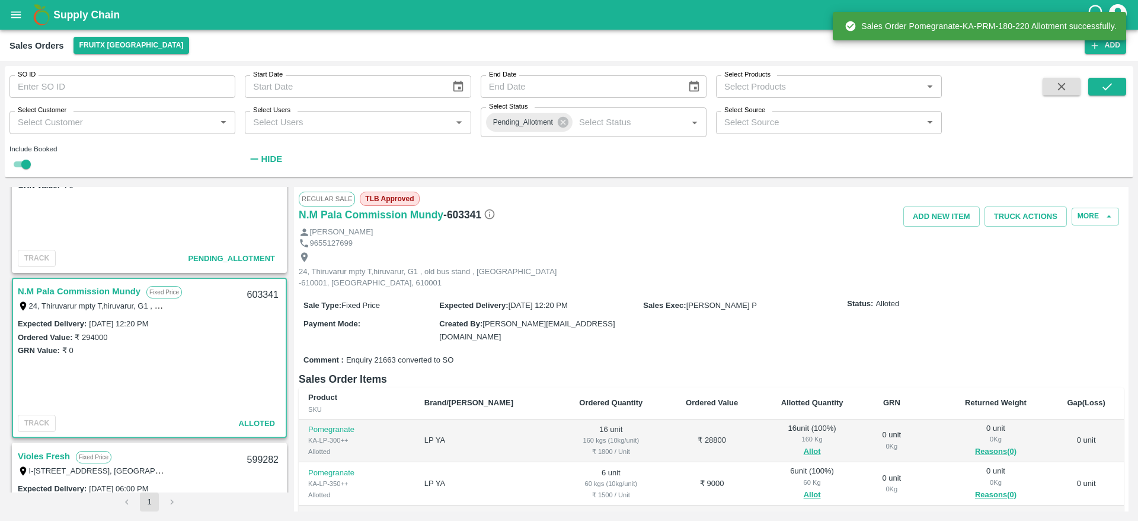
click at [263, 295] on div "603341" at bounding box center [263, 295] width 46 height 28
copy div "603341"
click at [1010, 208] on button "Truck Actions" at bounding box center [1026, 216] width 82 height 21
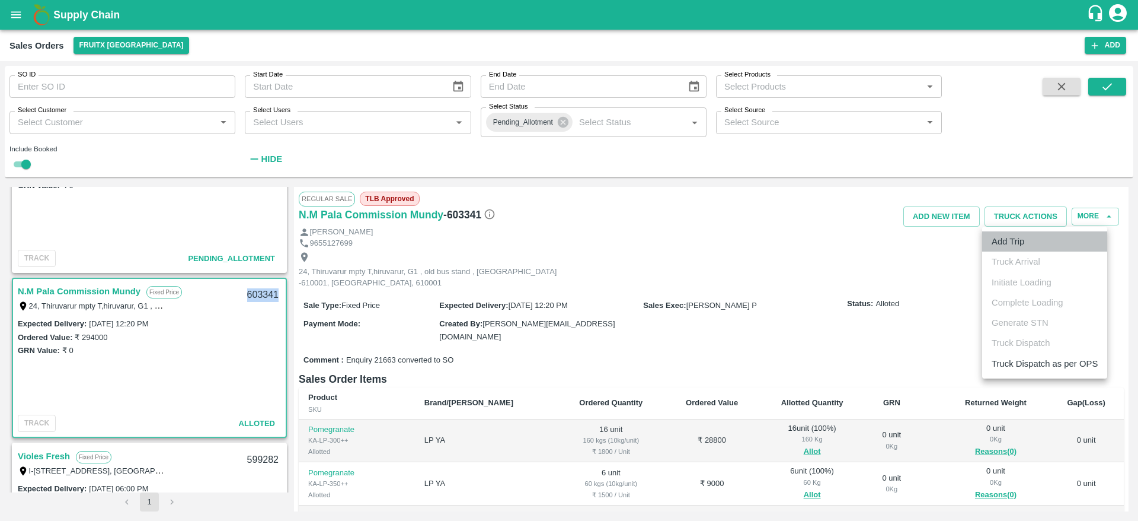
click at [1020, 239] on li "Add Trip" at bounding box center [1044, 241] width 125 height 20
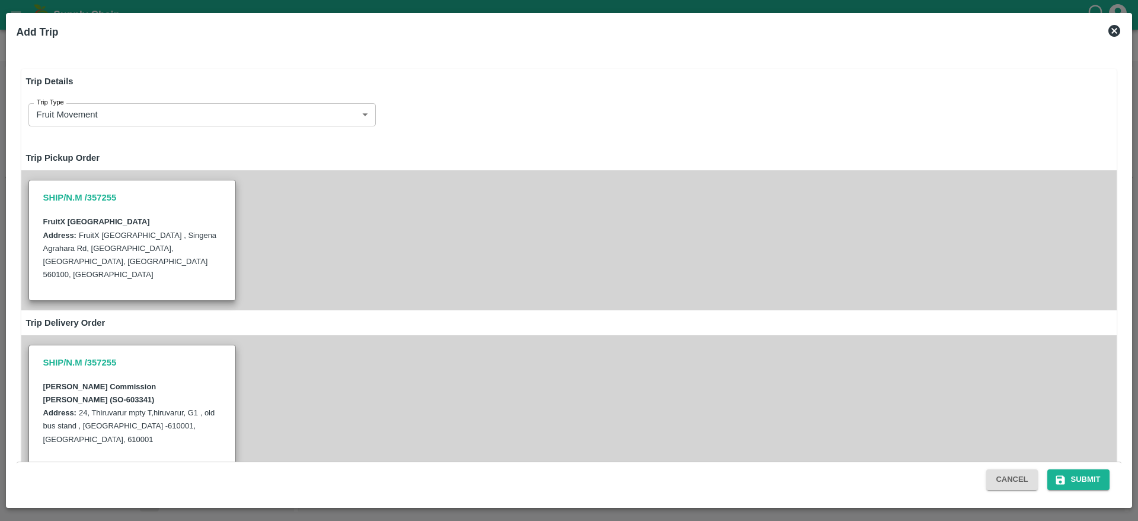
radio input "true"
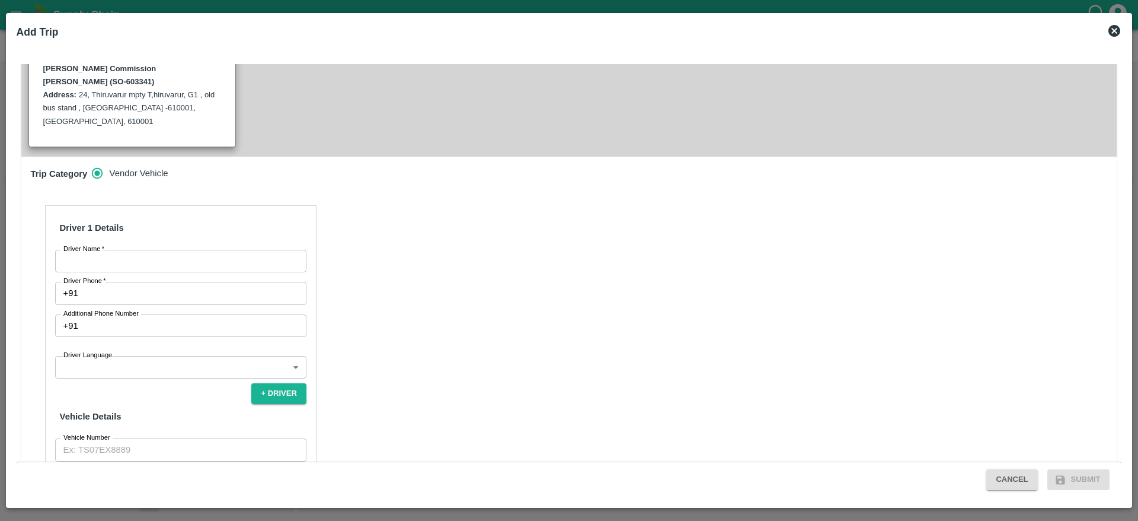
scroll to position [324, 0]
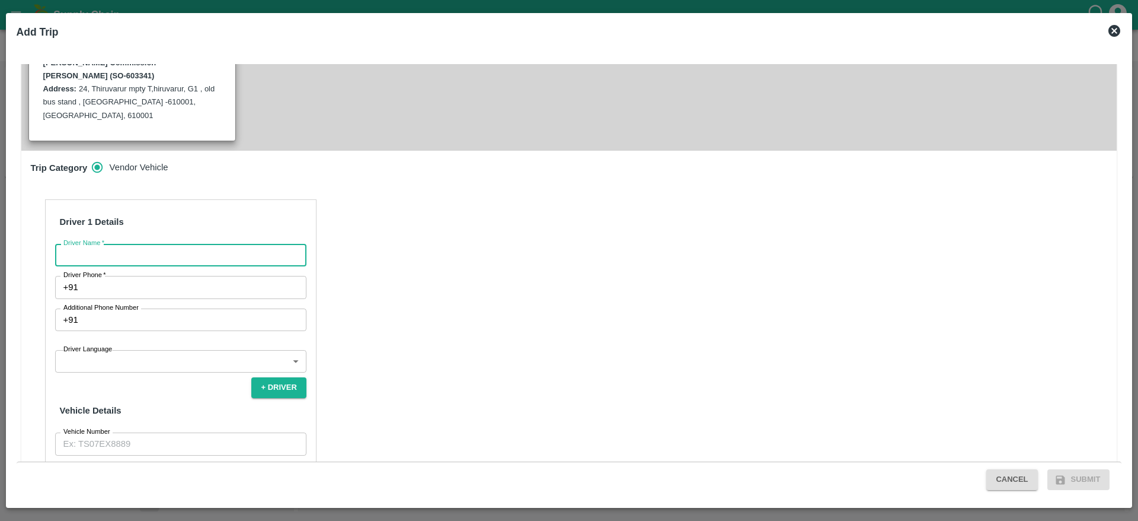
click at [237, 244] on input "Driver Name   *" at bounding box center [180, 255] width 251 height 23
type input "N.M"
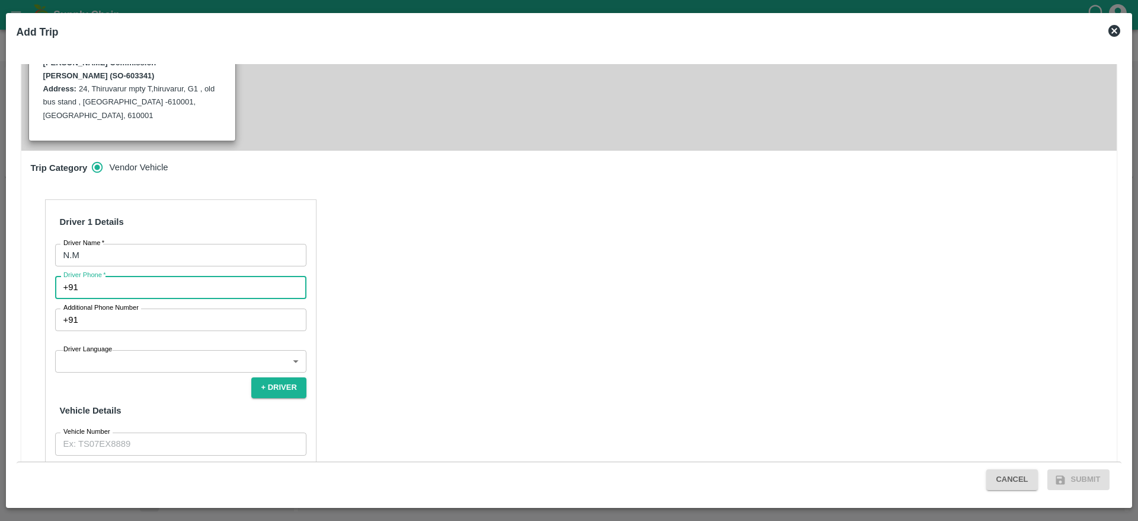
click at [163, 276] on input "Driver Phone   *" at bounding box center [195, 287] width 224 height 23
type input "7826860807"
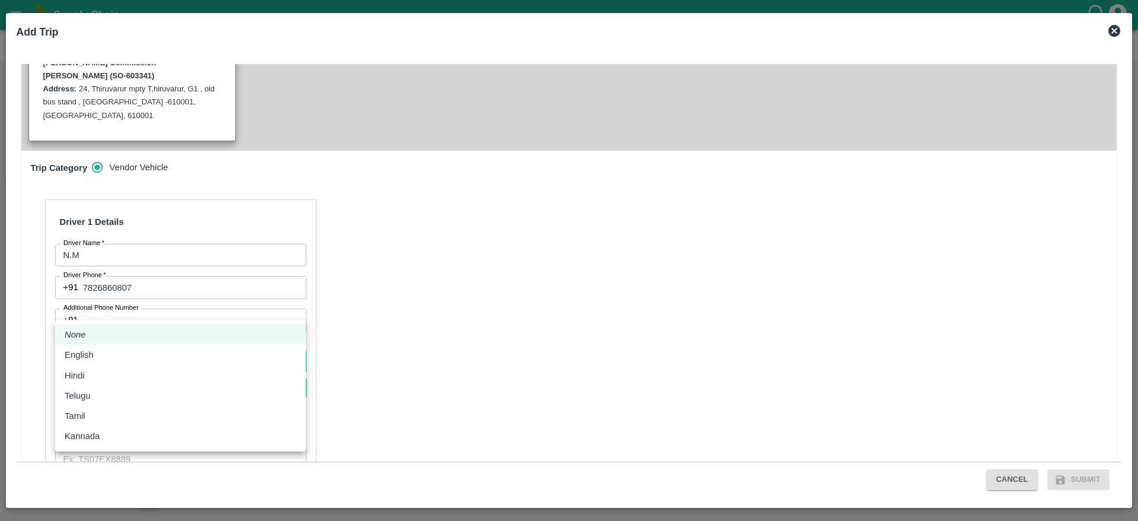
click at [162, 305] on body "Supply Chain Sales Orders FruitX Bangalore Add SO ID SO ID Start Date Start Dat…" at bounding box center [569, 260] width 1138 height 521
click at [94, 409] on div "Tamil" at bounding box center [181, 415] width 232 height 13
type input "ta"
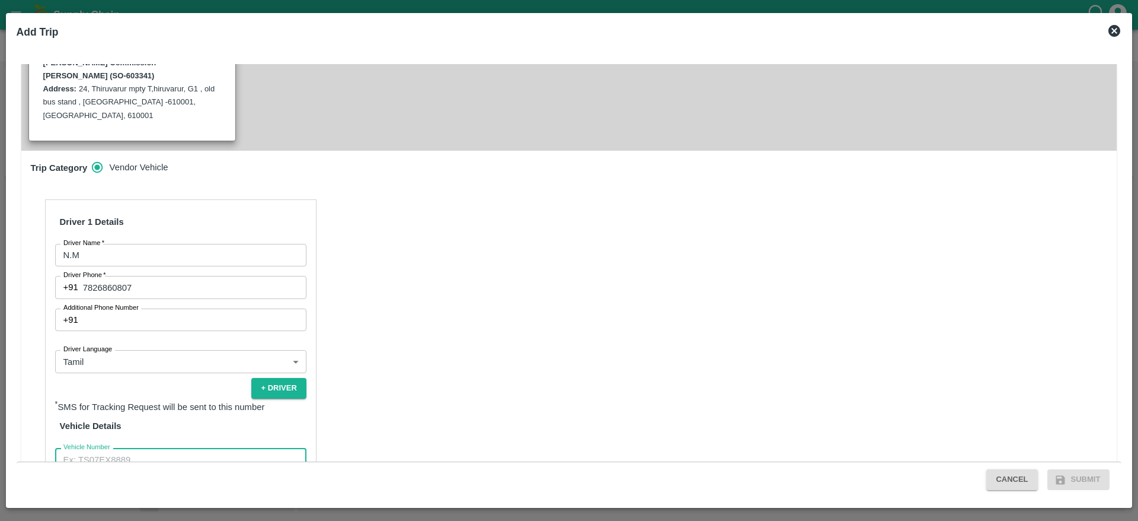
click at [202, 448] on input "Vehicle Number" at bounding box center [180, 459] width 251 height 23
type input "TN48BE9690"
click at [295, 480] on button "Verify" at bounding box center [288, 488] width 38 height 17
click at [1085, 475] on button "Submit" at bounding box center [1079, 479] width 63 height 21
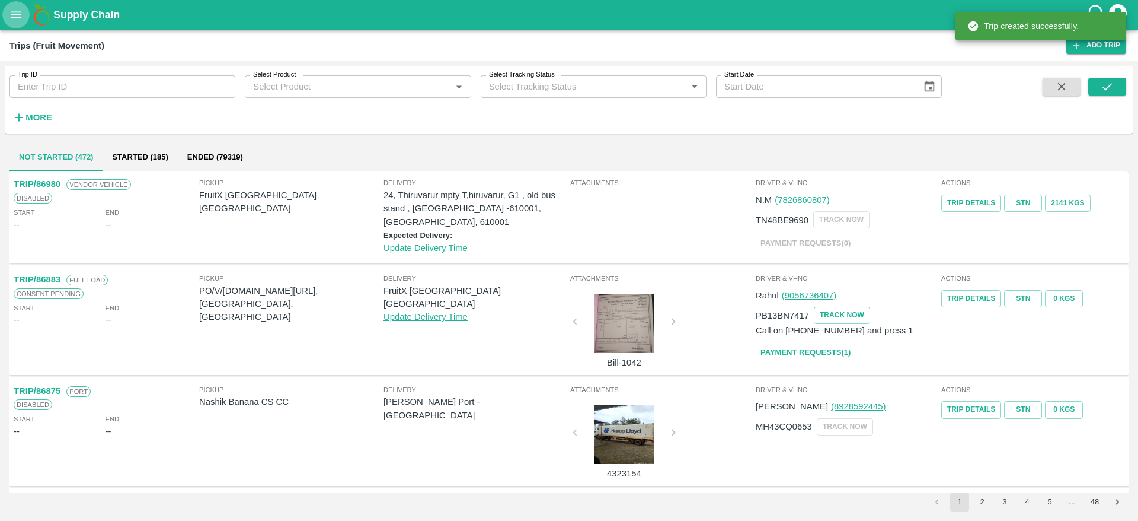
click at [20, 14] on icon "open drawer" at bounding box center [16, 14] width 10 height 7
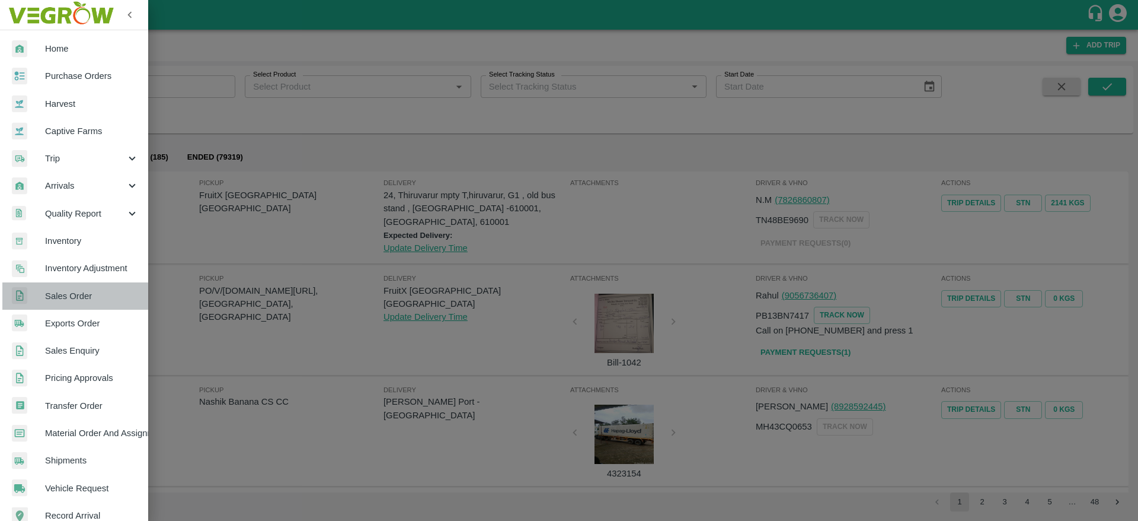
click at [96, 293] on span "Sales Order" at bounding box center [92, 295] width 94 height 13
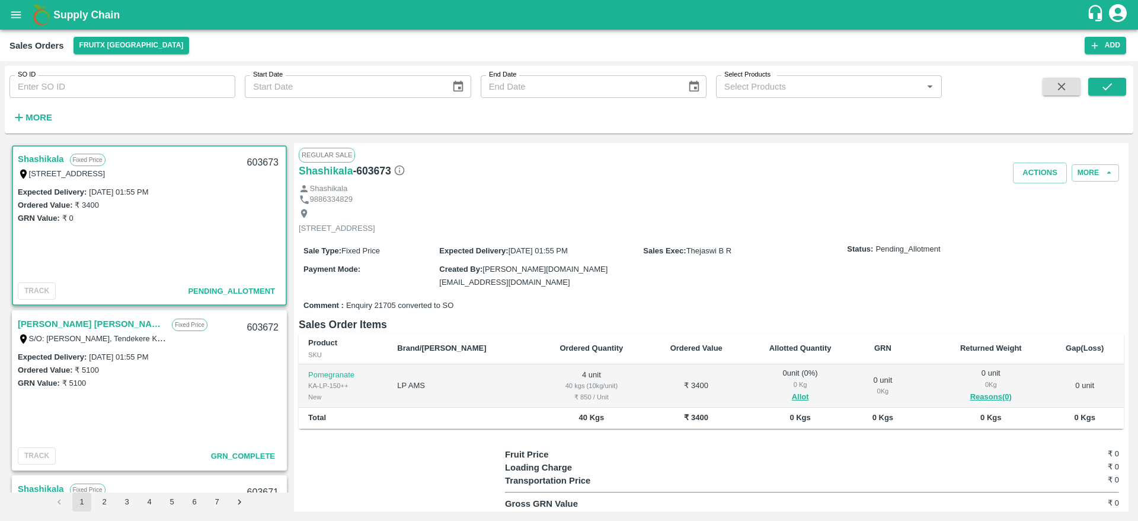
click at [29, 119] on strong "More" at bounding box center [38, 117] width 27 height 9
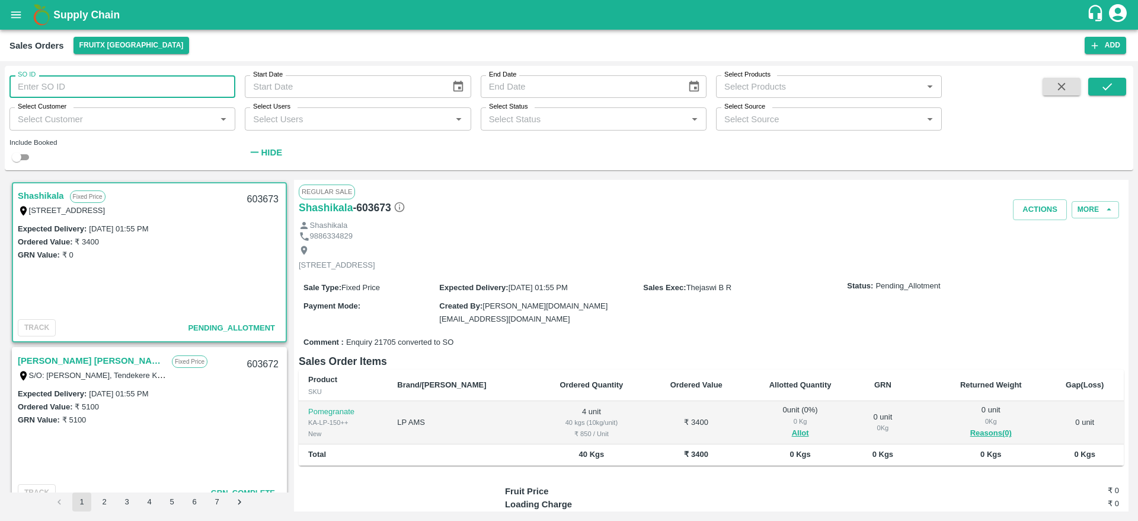
click at [164, 86] on input "SO ID" at bounding box center [122, 86] width 226 height 23
paste input "603341"
type input "603341"
click at [1126, 88] on button "submit" at bounding box center [1107, 87] width 38 height 18
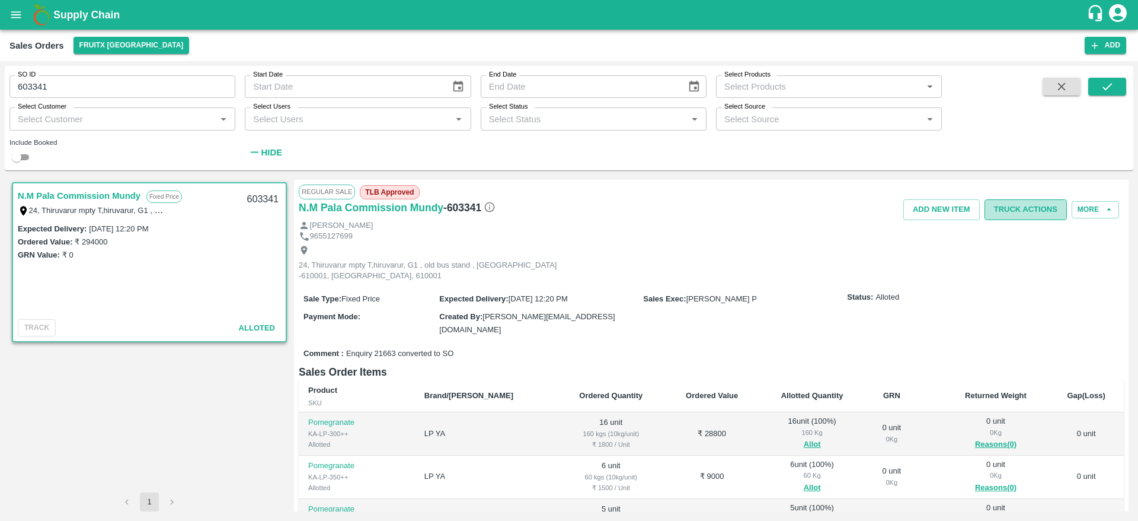
click at [1036, 209] on button "Truck Actions" at bounding box center [1026, 209] width 82 height 21
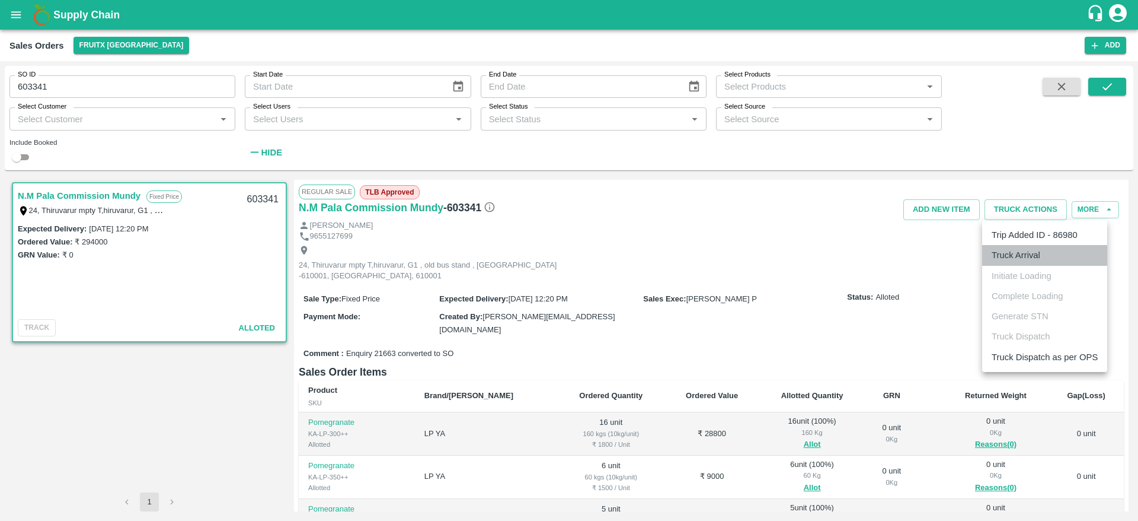
click at [1024, 264] on li "Truck Arrival" at bounding box center [1044, 255] width 125 height 20
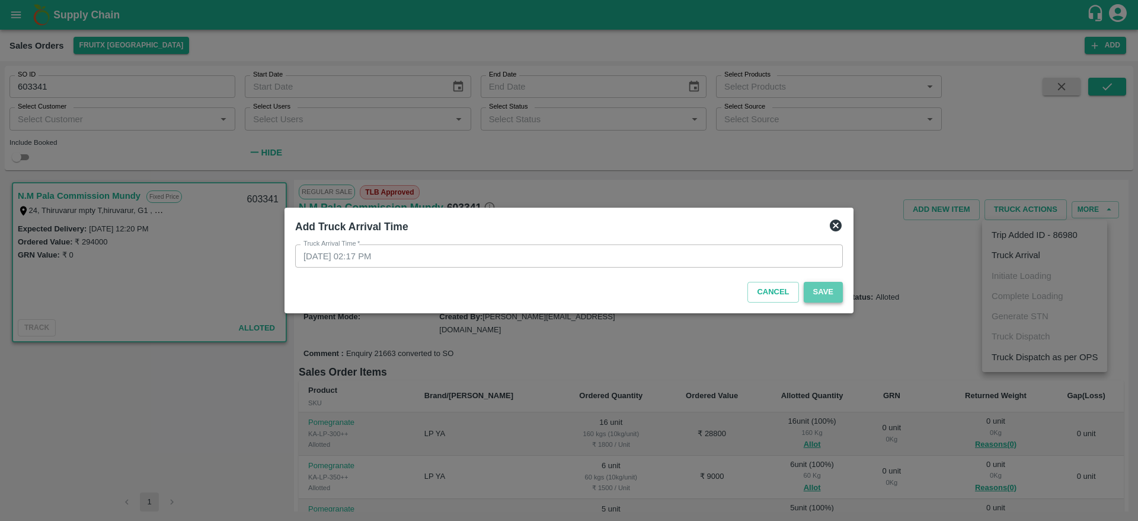
click at [821, 290] on button "Save" at bounding box center [823, 292] width 39 height 21
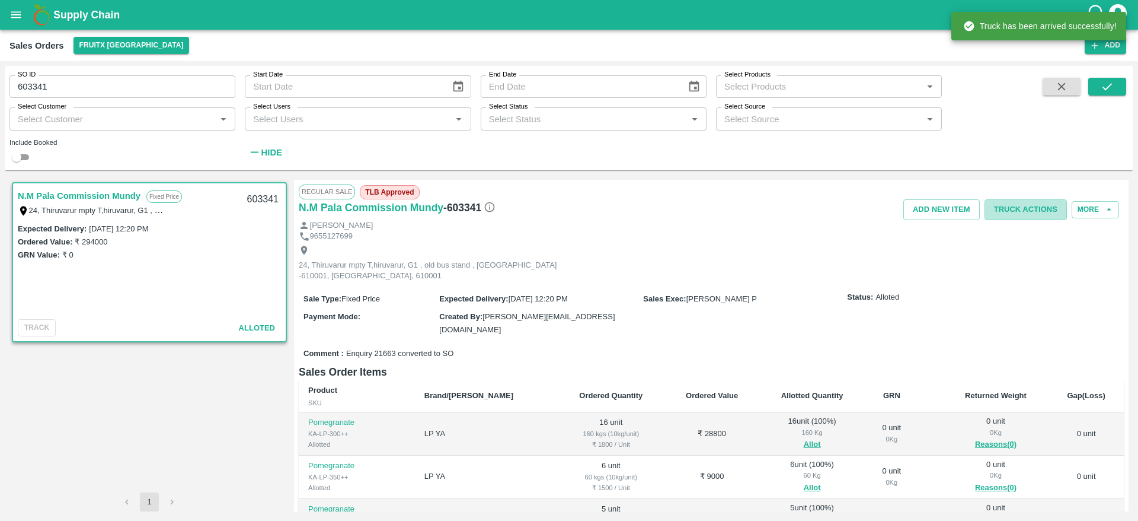
click at [1035, 204] on button "Truck Actions" at bounding box center [1026, 209] width 82 height 21
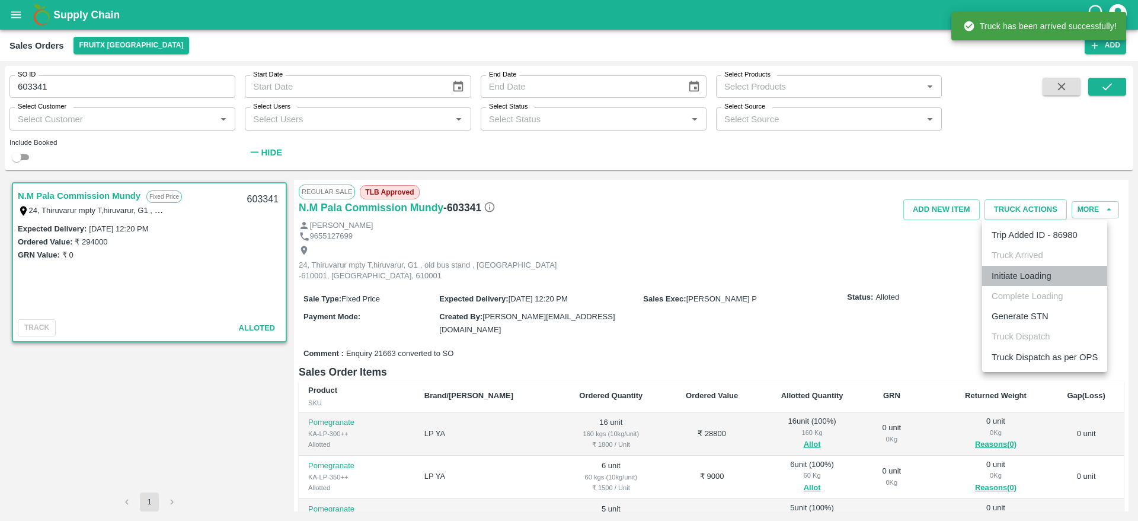
click at [1033, 283] on li "Initiate Loading" at bounding box center [1044, 276] width 125 height 20
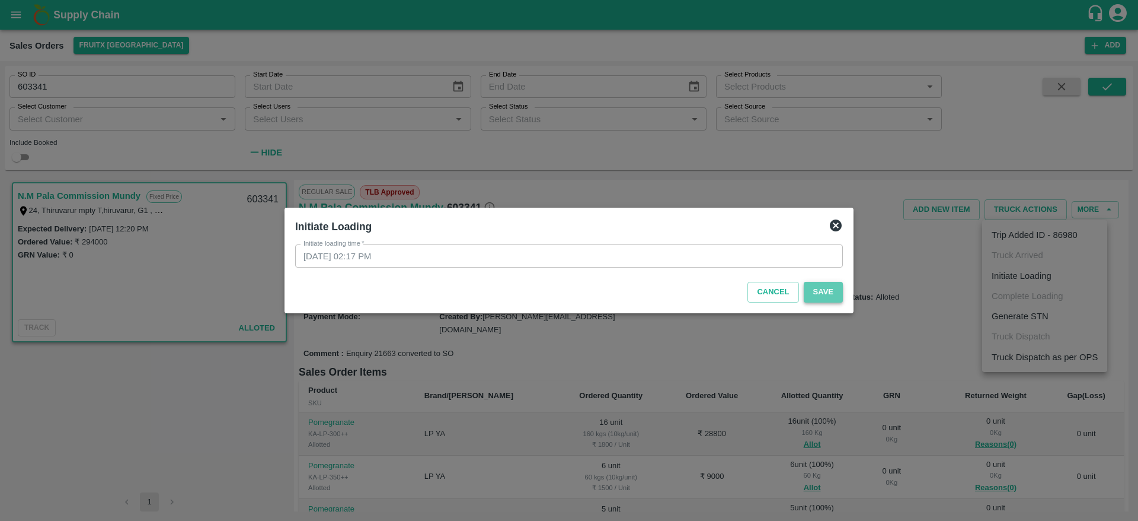
click at [827, 289] on button "Save" at bounding box center [823, 292] width 39 height 21
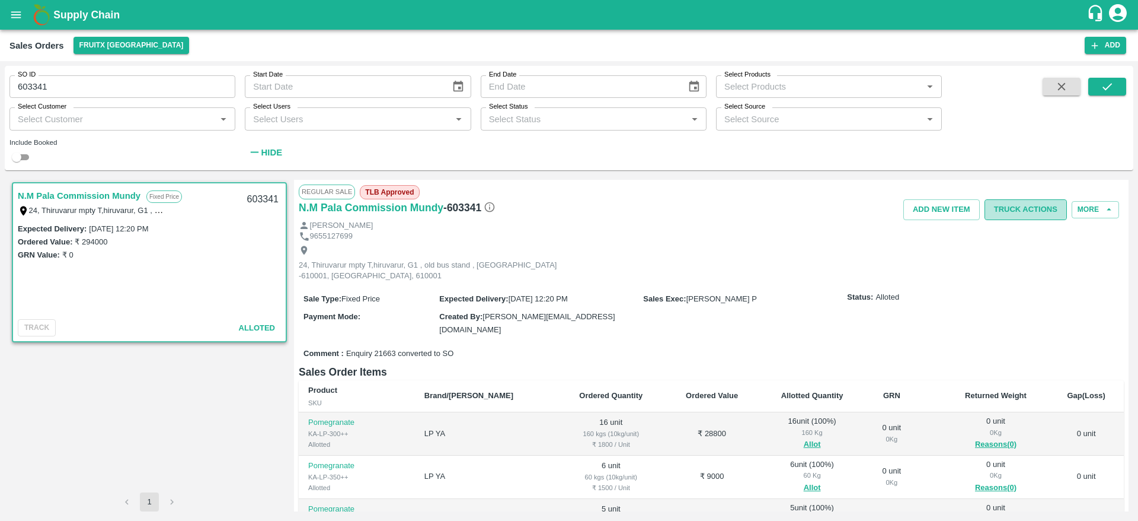
click at [1027, 205] on button "Truck Actions" at bounding box center [1026, 209] width 82 height 21
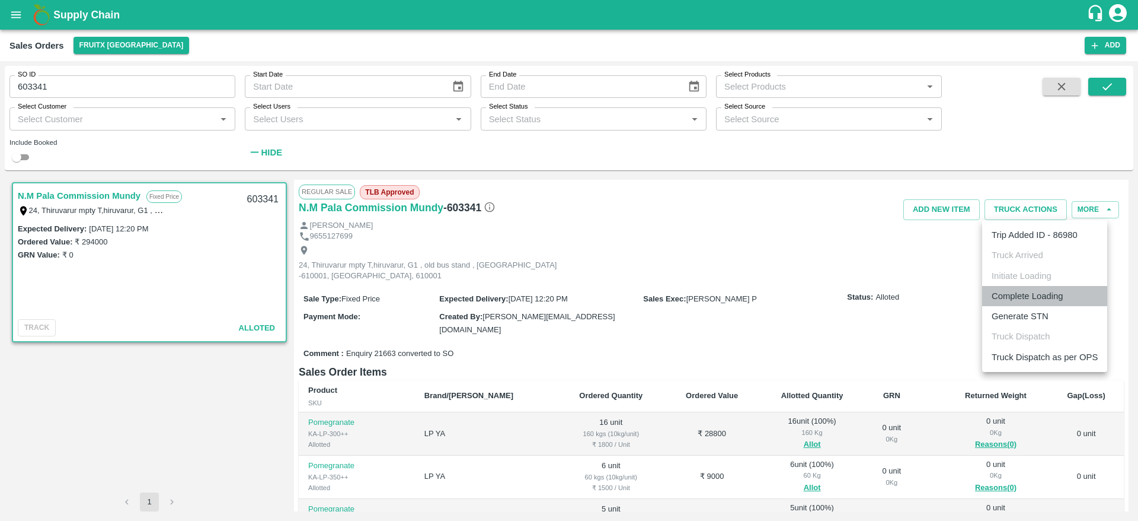
click at [1039, 296] on li "Complete Loading" at bounding box center [1044, 296] width 125 height 20
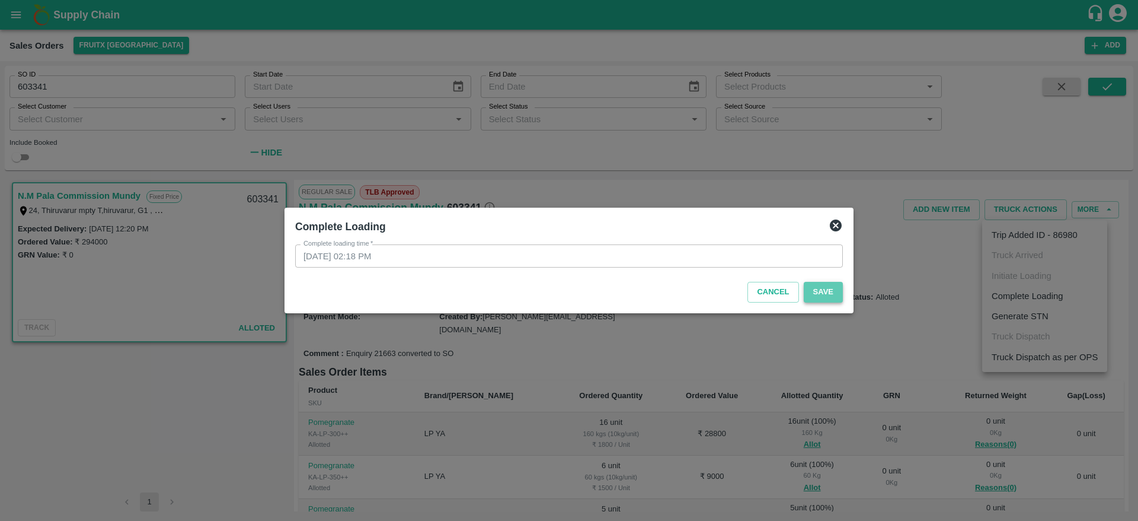
click at [826, 286] on button "Save" at bounding box center [823, 292] width 39 height 21
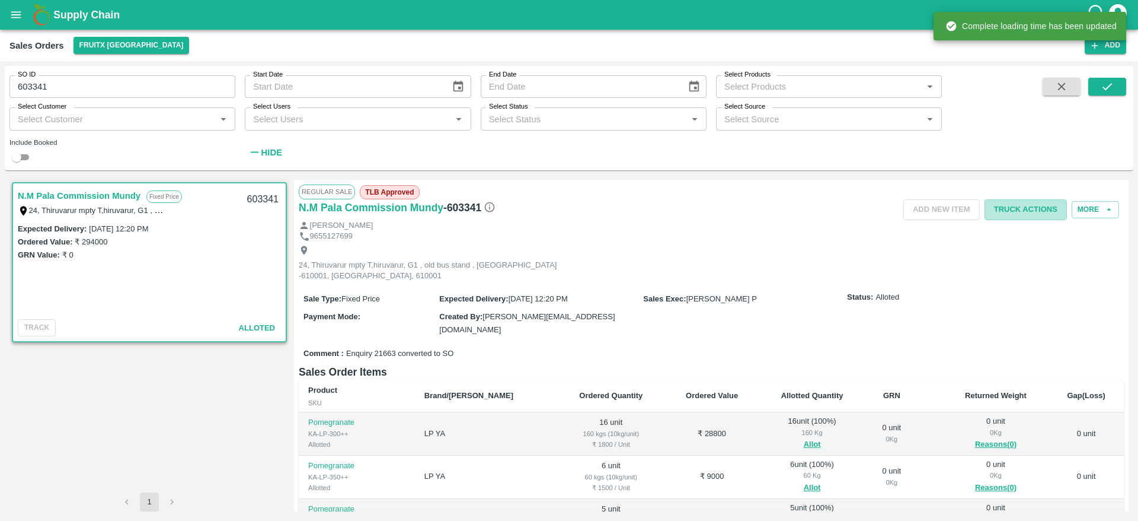
click at [1033, 200] on button "Truck Actions" at bounding box center [1026, 209] width 82 height 21
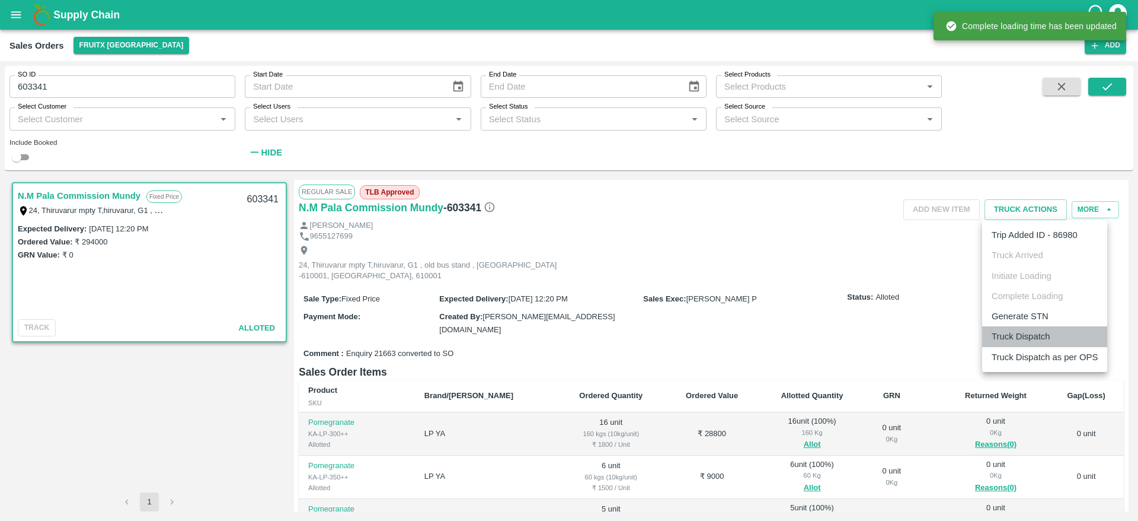
click at [1046, 341] on li "Truck Dispatch" at bounding box center [1044, 336] width 125 height 20
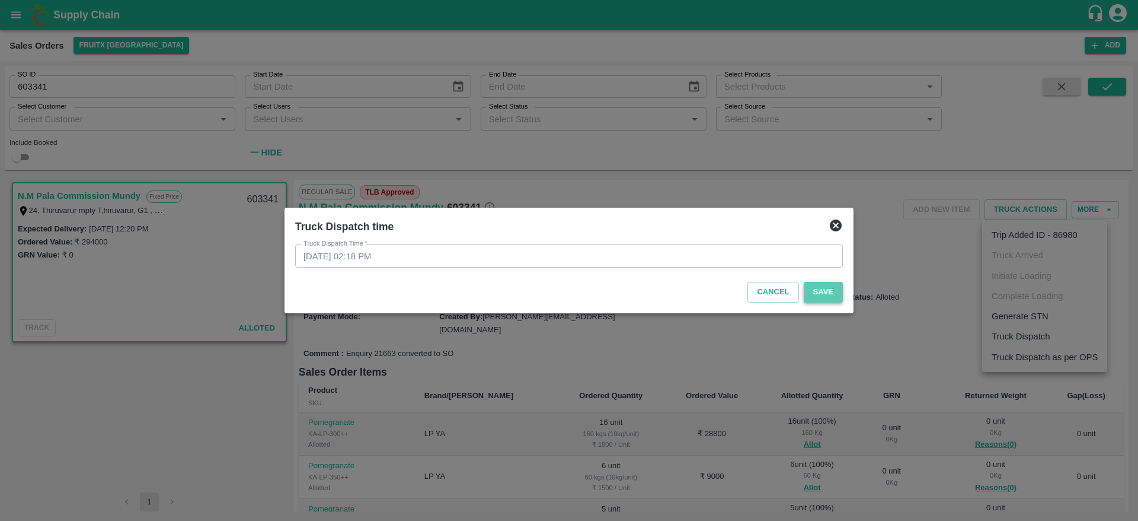
click at [834, 288] on button "Save" at bounding box center [823, 292] width 39 height 21
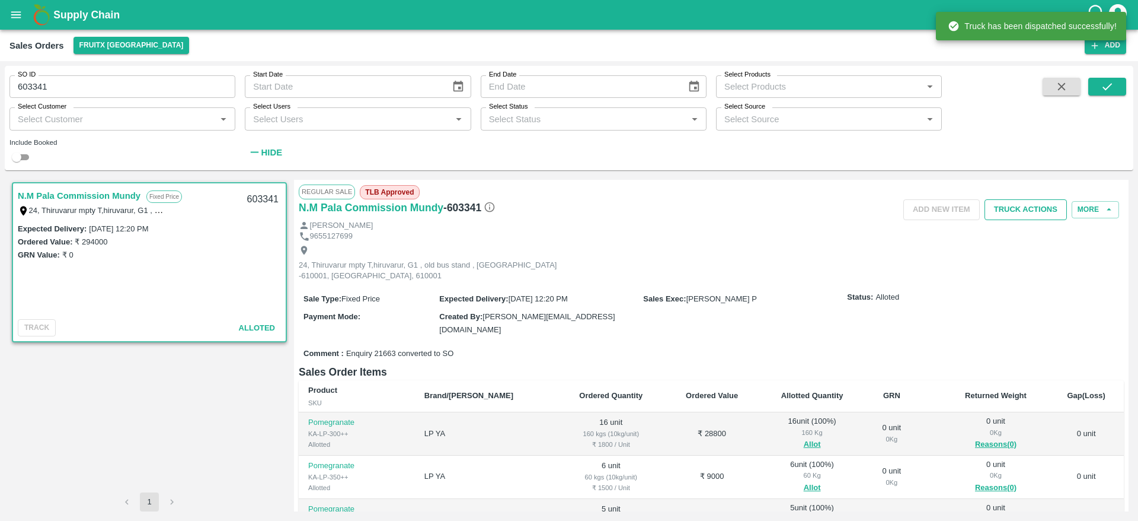
click at [1014, 211] on button "Truck Actions" at bounding box center [1026, 209] width 82 height 21
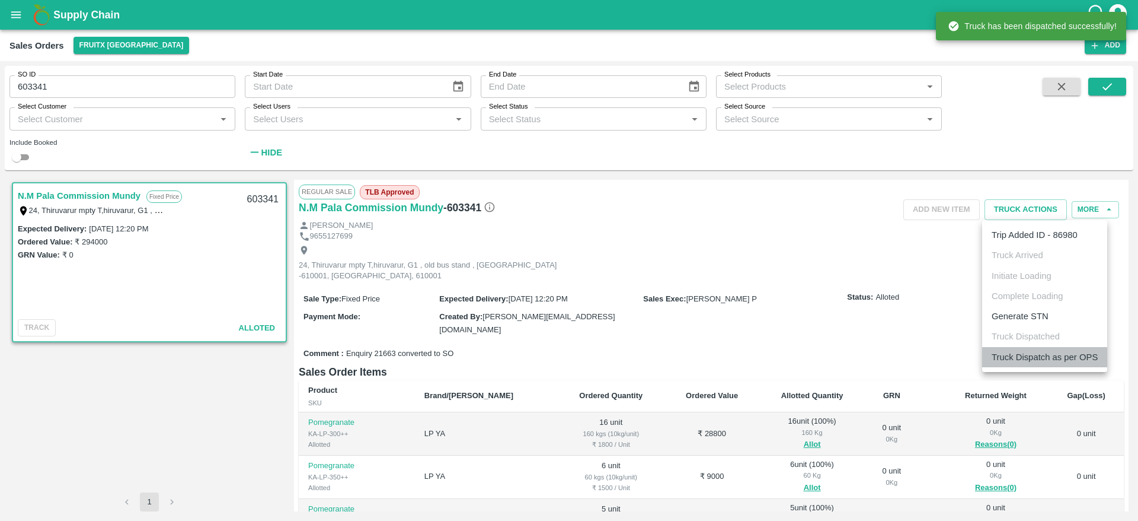
click at [1036, 352] on li "Truck Dispatch as per OPS" at bounding box center [1044, 357] width 125 height 20
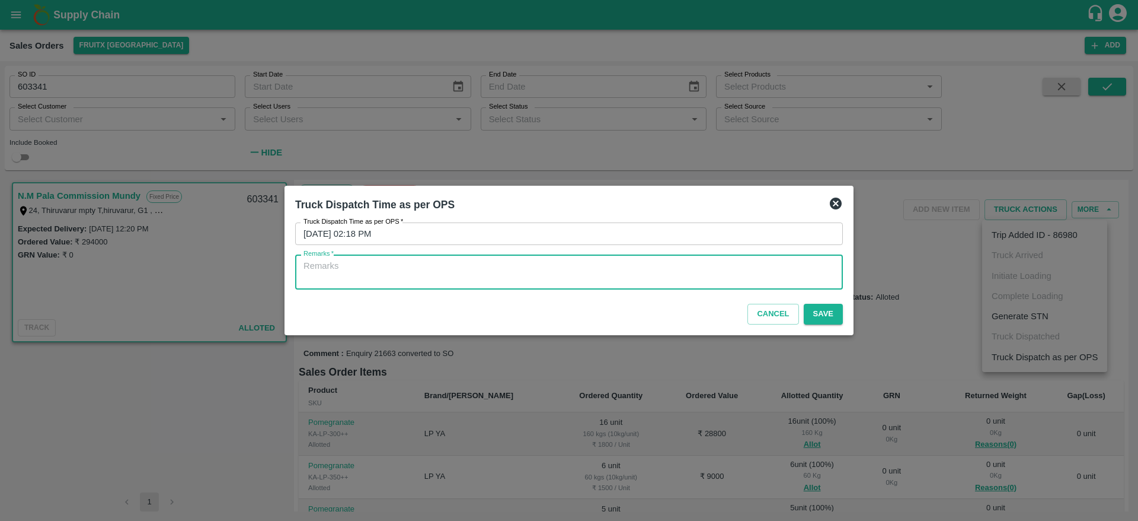
click at [758, 279] on textarea "Remarks   *" at bounding box center [569, 272] width 531 height 25
type textarea "OTD"
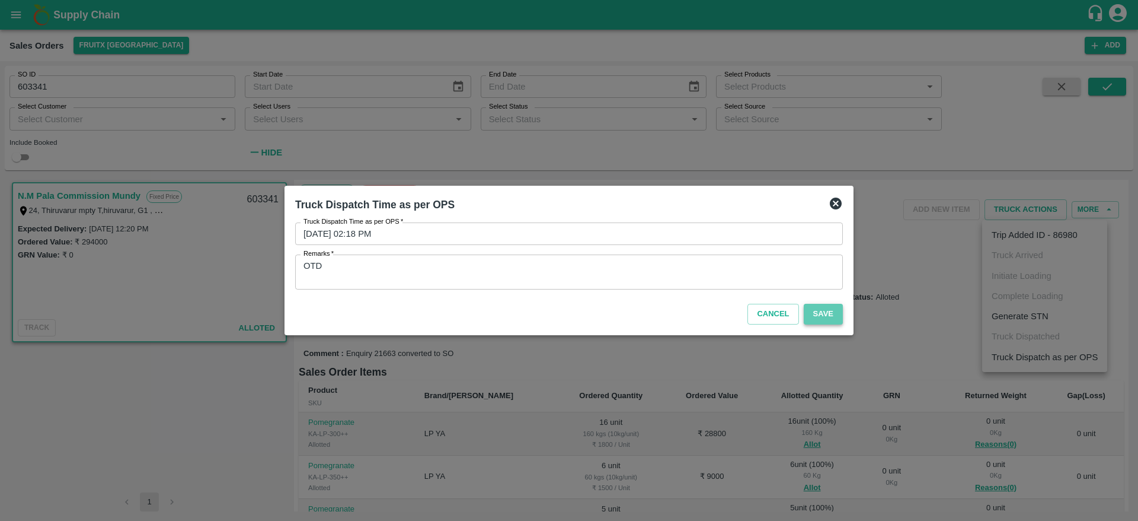
click at [834, 319] on button "Save" at bounding box center [823, 314] width 39 height 21
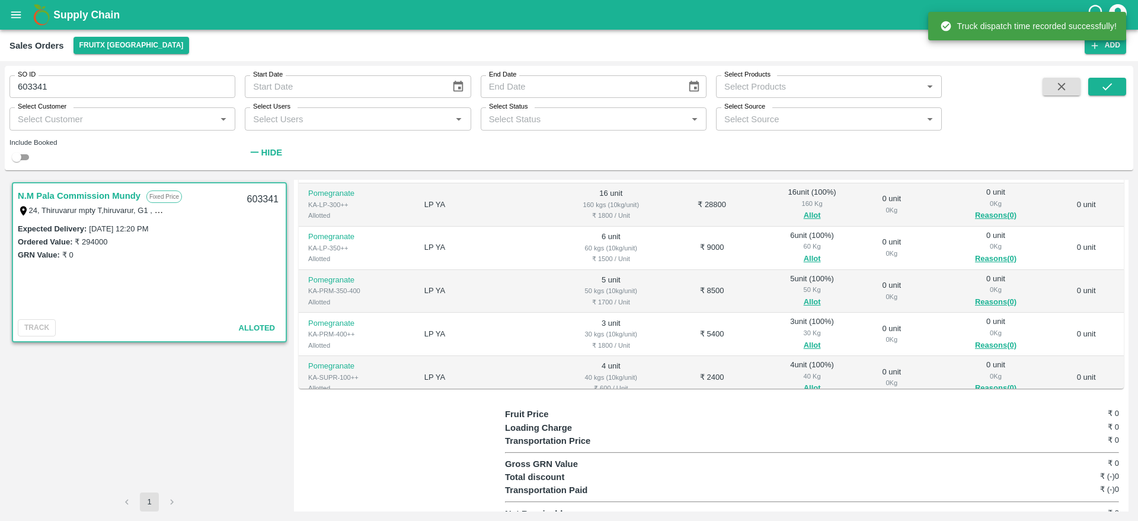
scroll to position [247, 0]
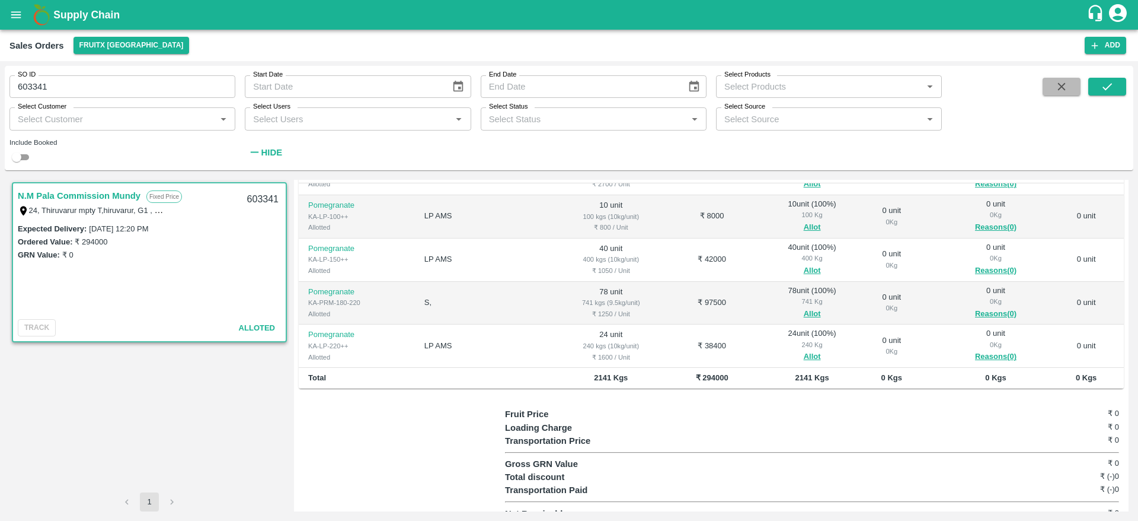
click at [1046, 88] on button "button" at bounding box center [1062, 87] width 38 height 18
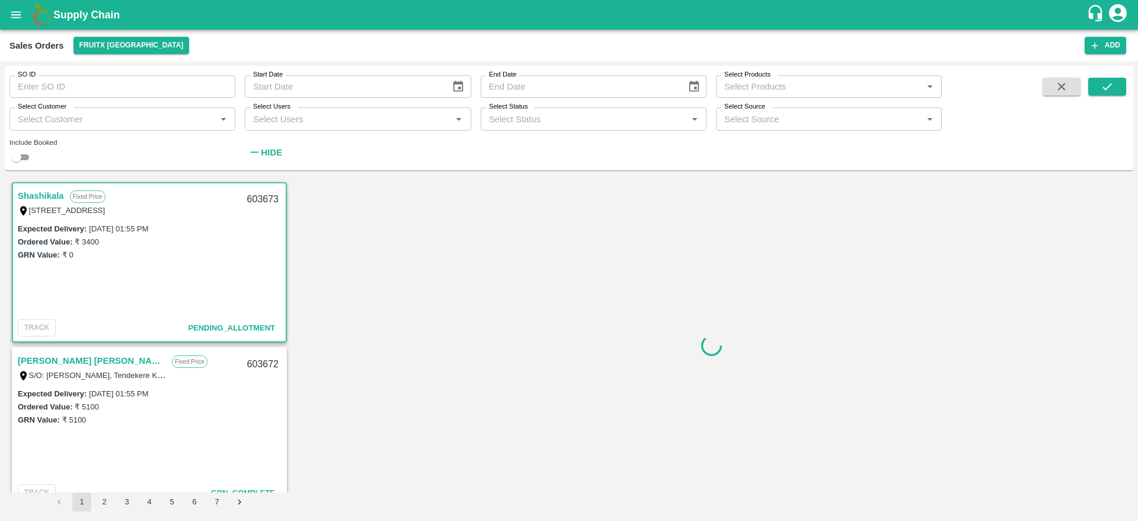
scroll to position [4, 0]
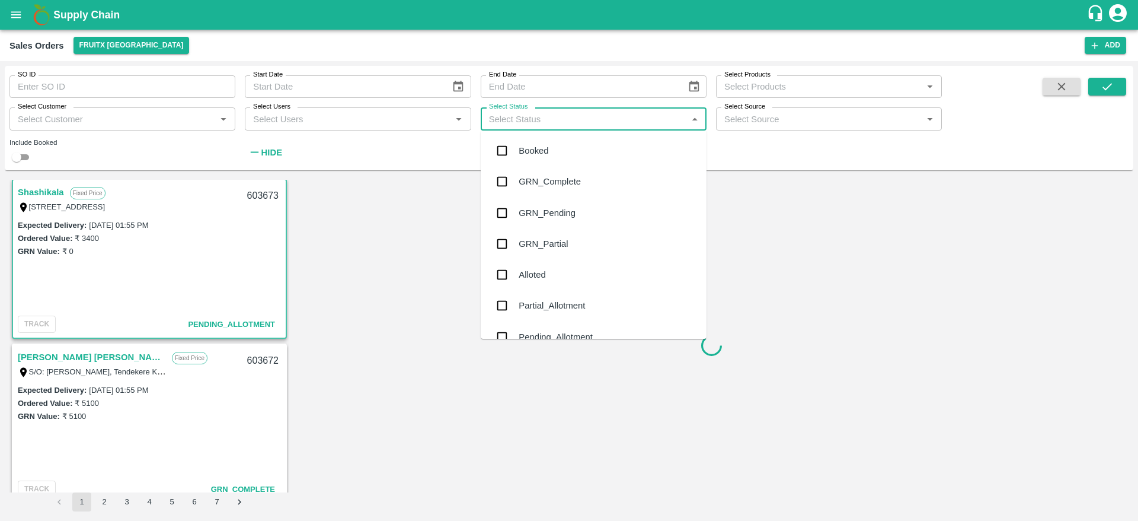
click at [605, 120] on input "Select Status" at bounding box center [583, 118] width 199 height 15
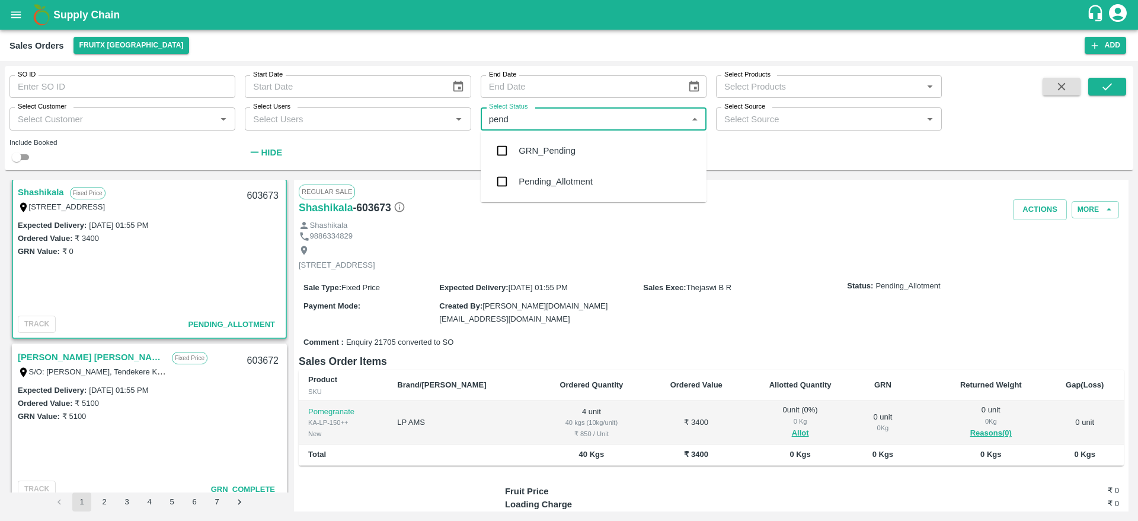
type input "pendi"
click at [509, 184] on input "checkbox" at bounding box center [502, 182] width 24 height 24
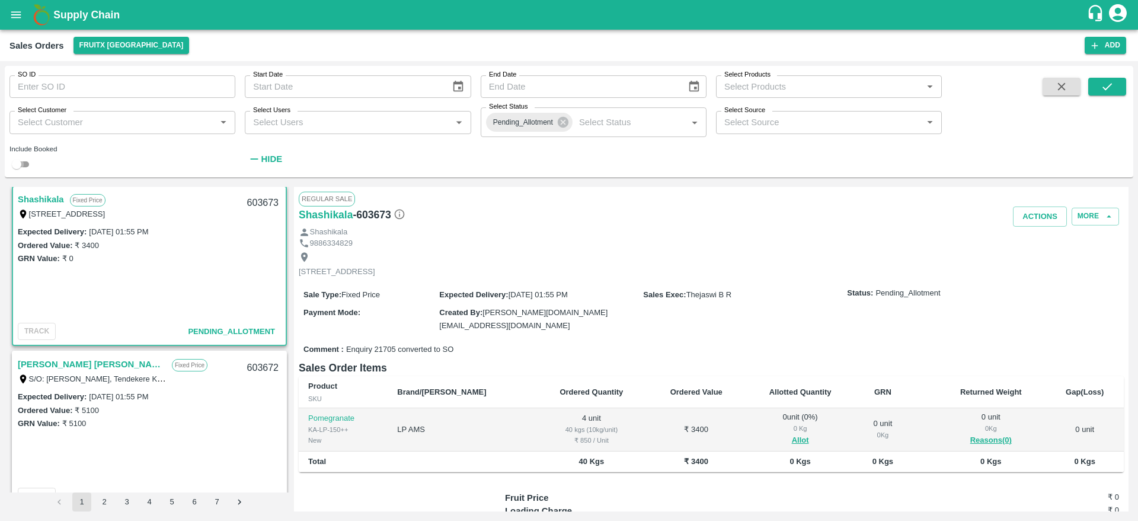
click at [28, 166] on input "checkbox" at bounding box center [16, 164] width 43 height 14
checkbox input "true"
click at [1109, 80] on icon "submit" at bounding box center [1107, 86] width 13 height 13
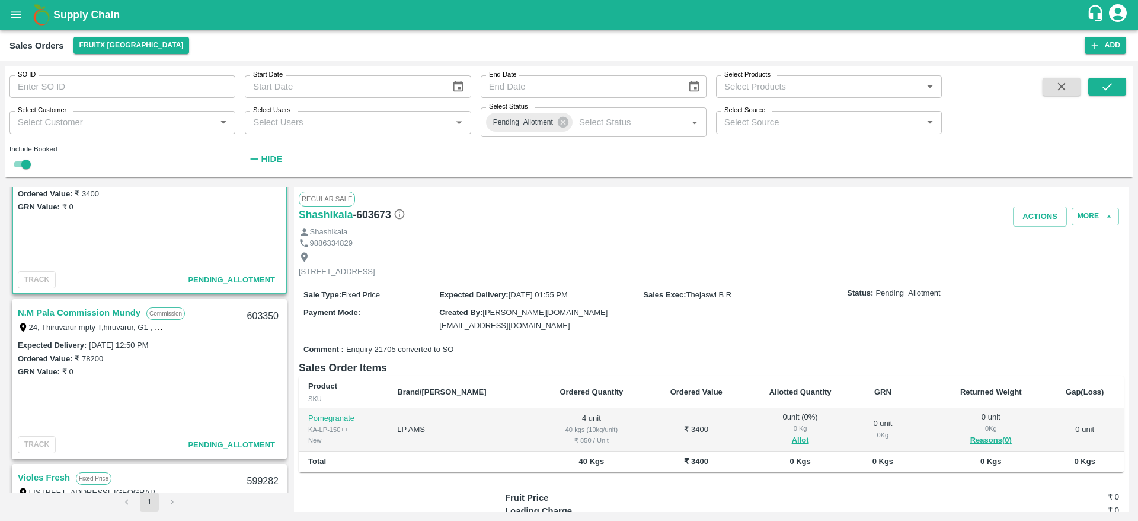
scroll to position [67, 0]
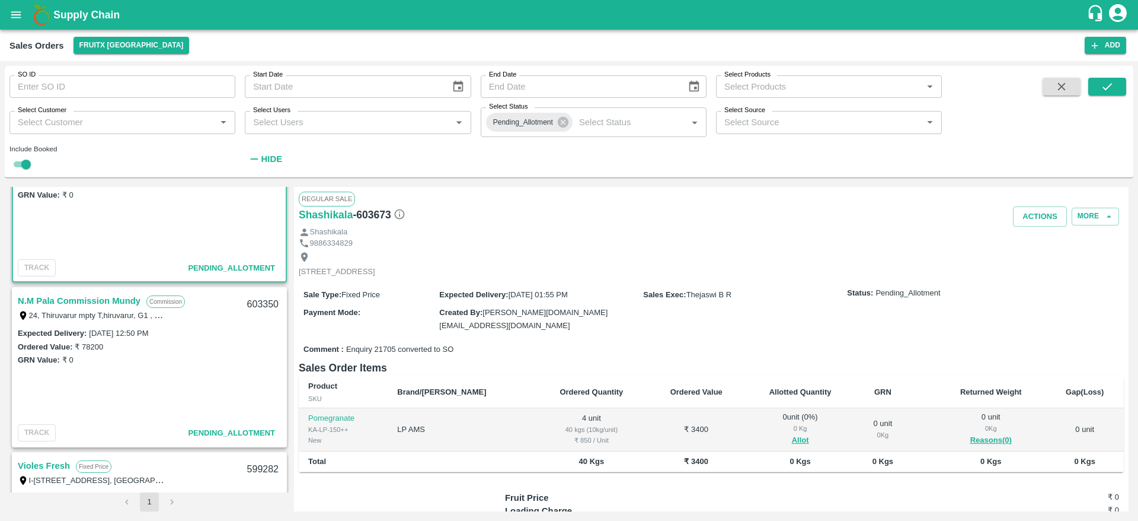
click at [101, 299] on link "N.M Pala Commission Mundy" at bounding box center [79, 300] width 123 height 15
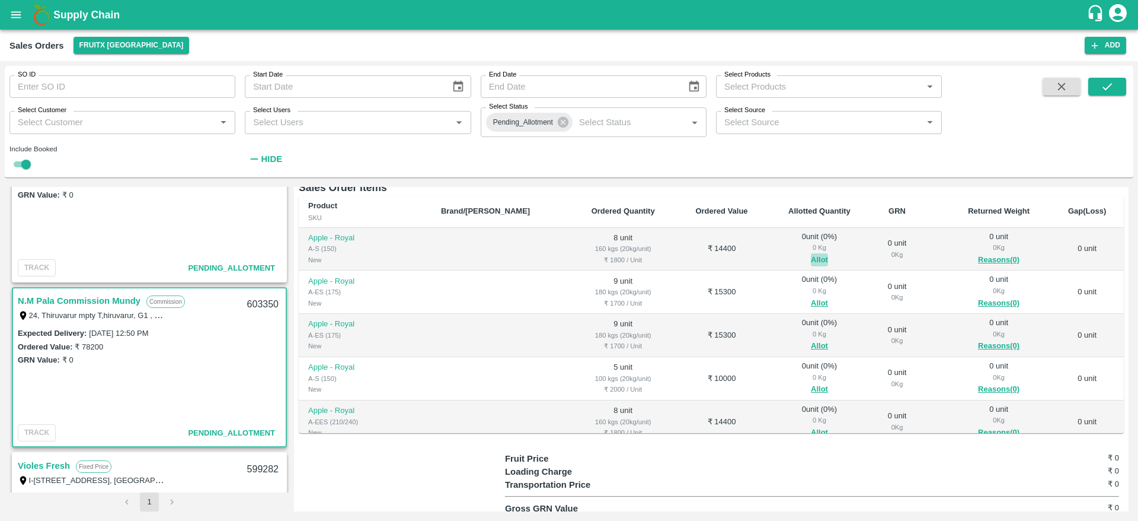
click at [811, 253] on button "Allot" at bounding box center [819, 260] width 17 height 14
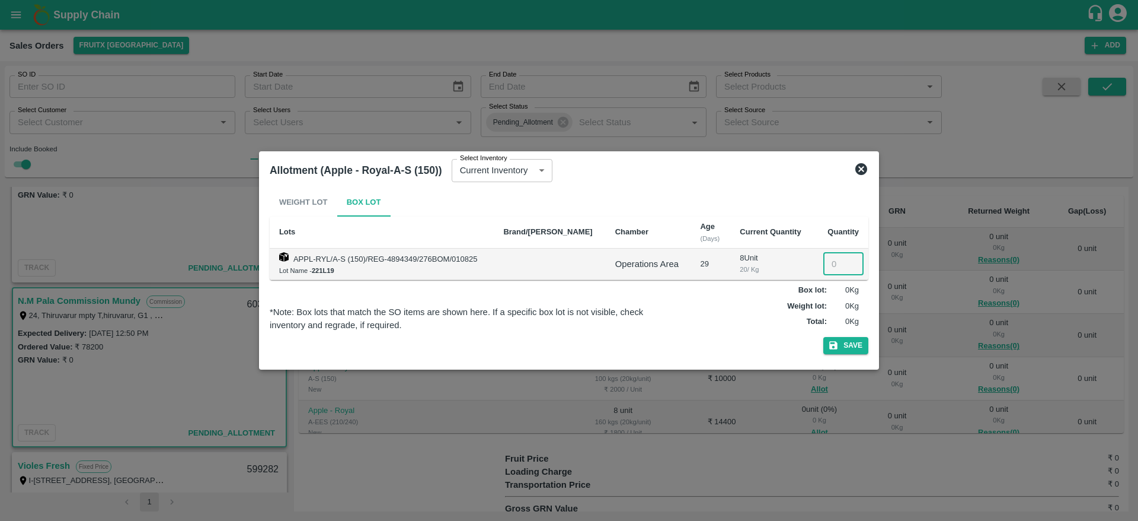
click at [828, 267] on input "number" at bounding box center [843, 264] width 40 height 23
type input "8"
click at [823, 337] on button "Save" at bounding box center [845, 345] width 45 height 17
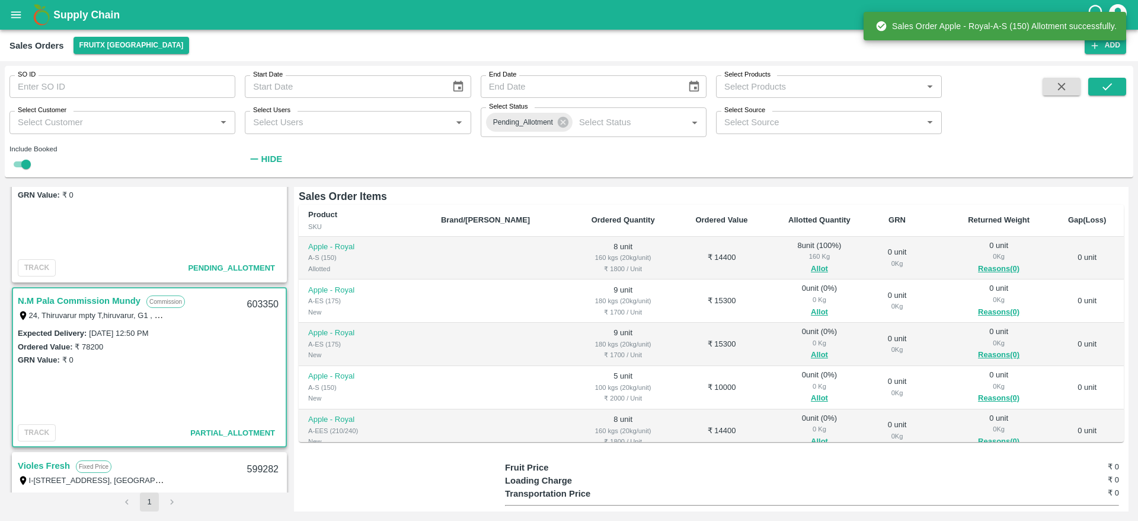
scroll to position [185, 0]
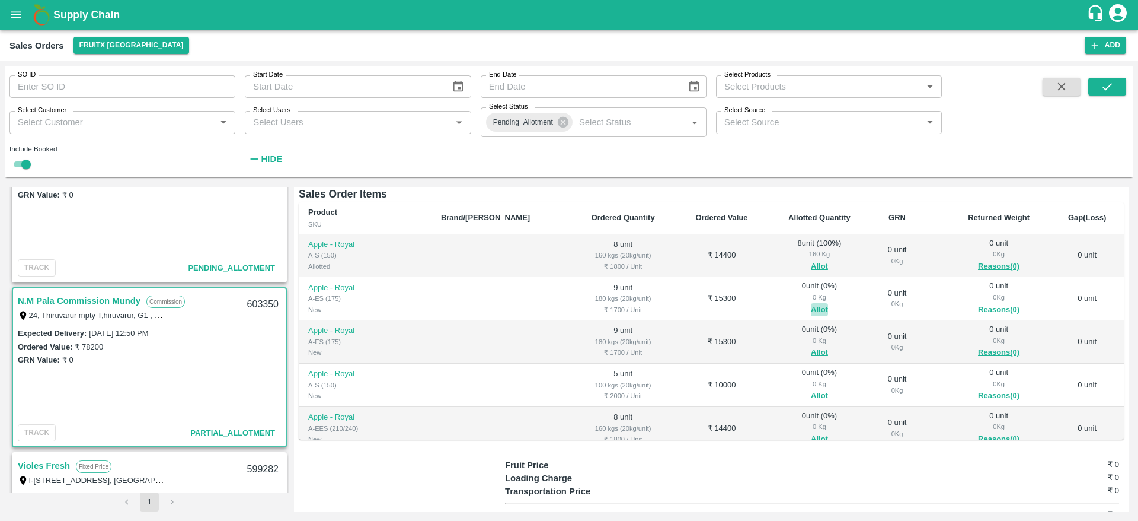
click at [811, 303] on button "Allot" at bounding box center [819, 310] width 17 height 14
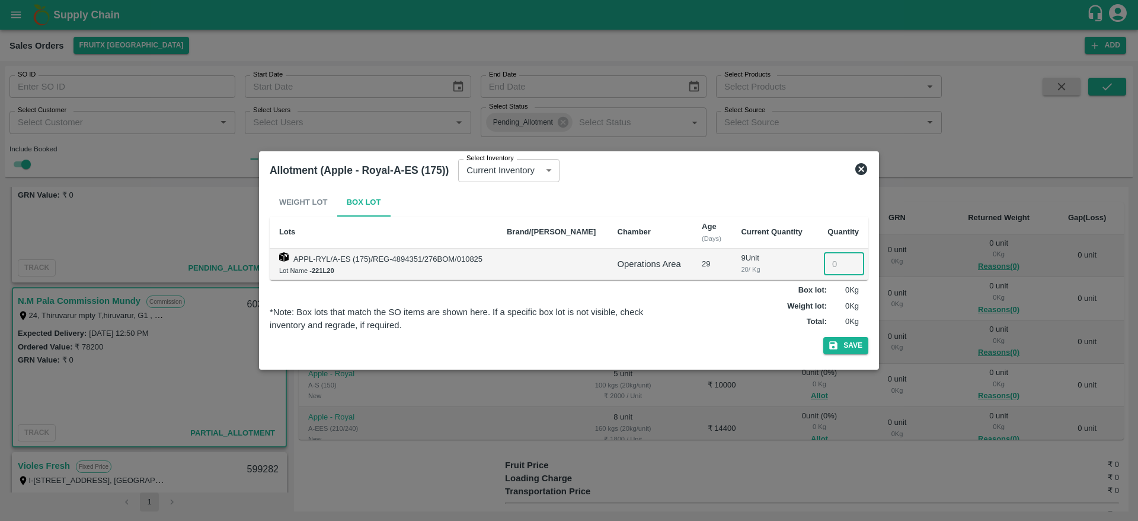
click at [836, 260] on input "number" at bounding box center [844, 264] width 40 height 23
type input "9"
click at [823, 337] on button "Save" at bounding box center [845, 345] width 45 height 17
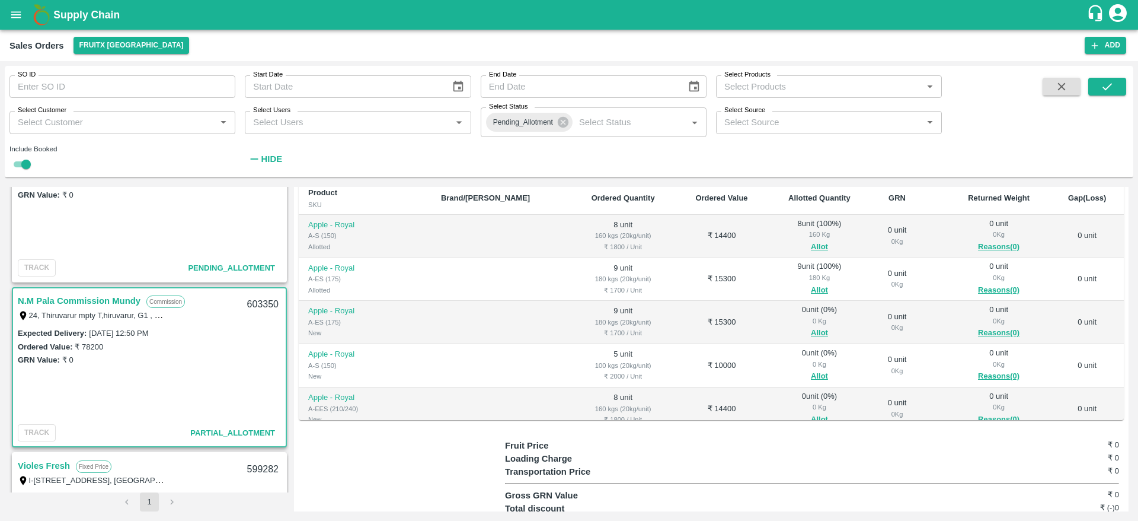
scroll to position [210, 0]
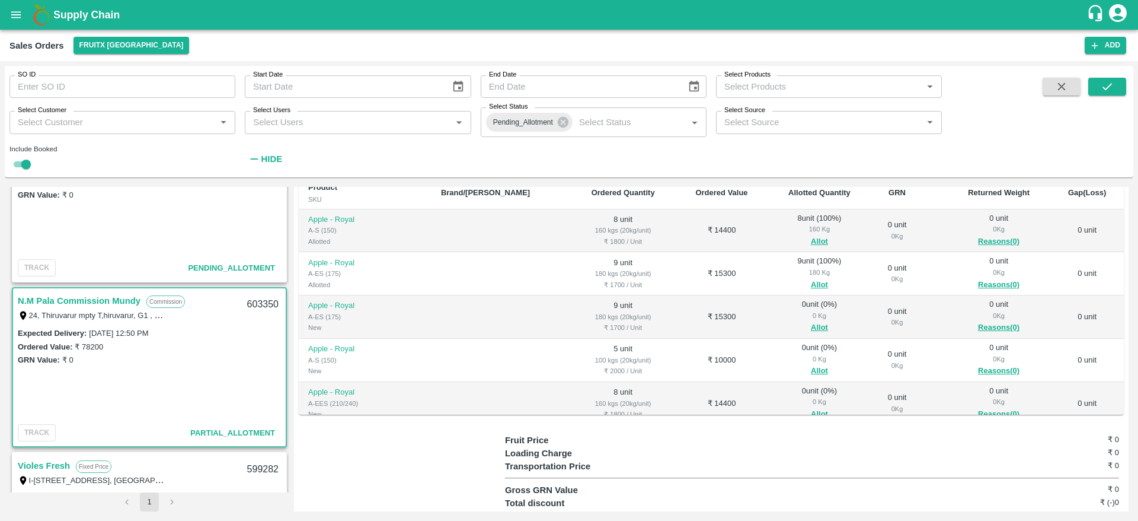
click at [798, 310] on div "0 Kg" at bounding box center [819, 315] width 85 height 11
click at [811, 321] on button "Allot" at bounding box center [819, 328] width 17 height 14
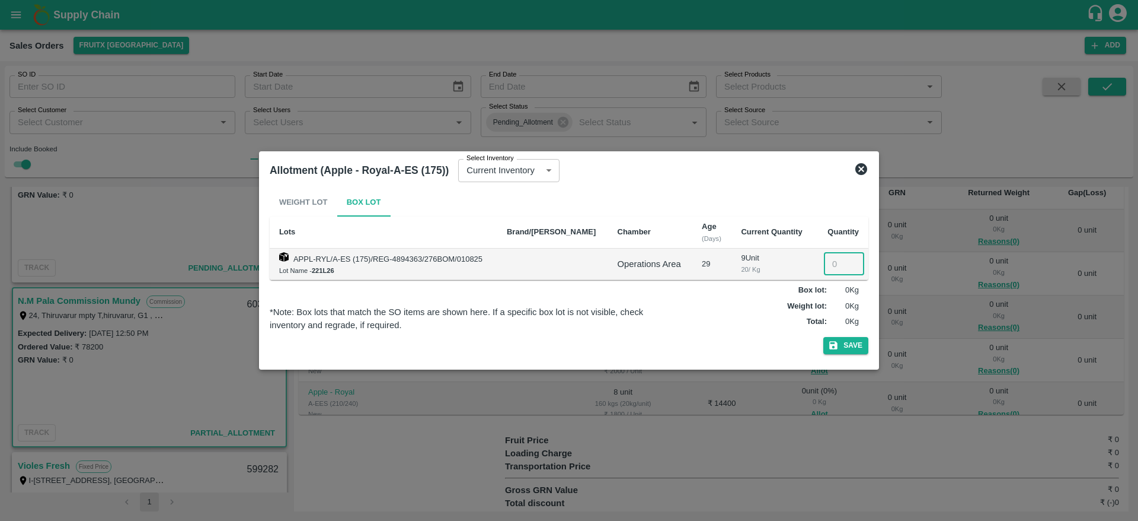
click at [829, 269] on input "number" at bounding box center [844, 264] width 40 height 23
type input "9"
click at [850, 348] on button "Save" at bounding box center [845, 345] width 45 height 17
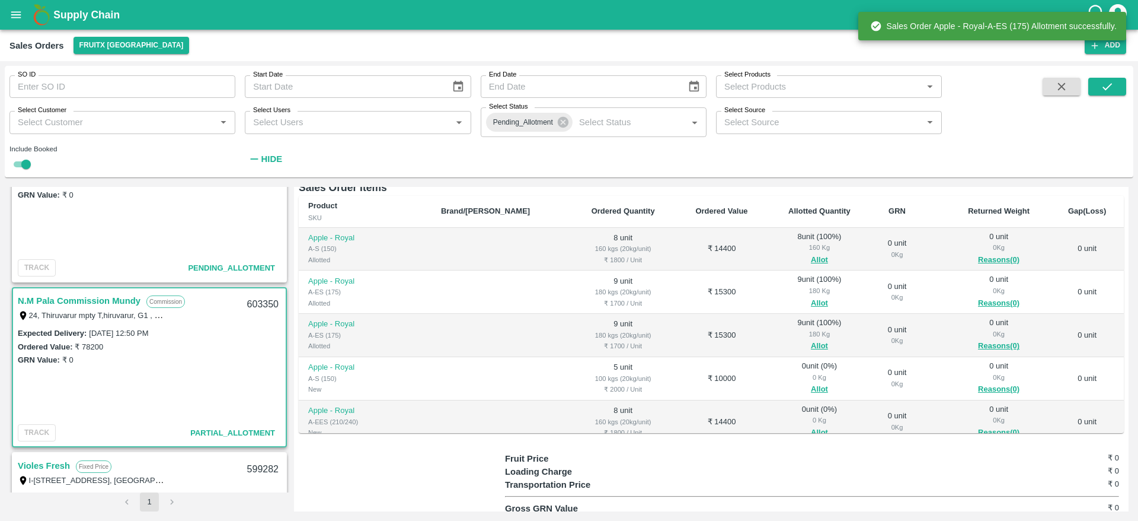
scroll to position [88, 0]
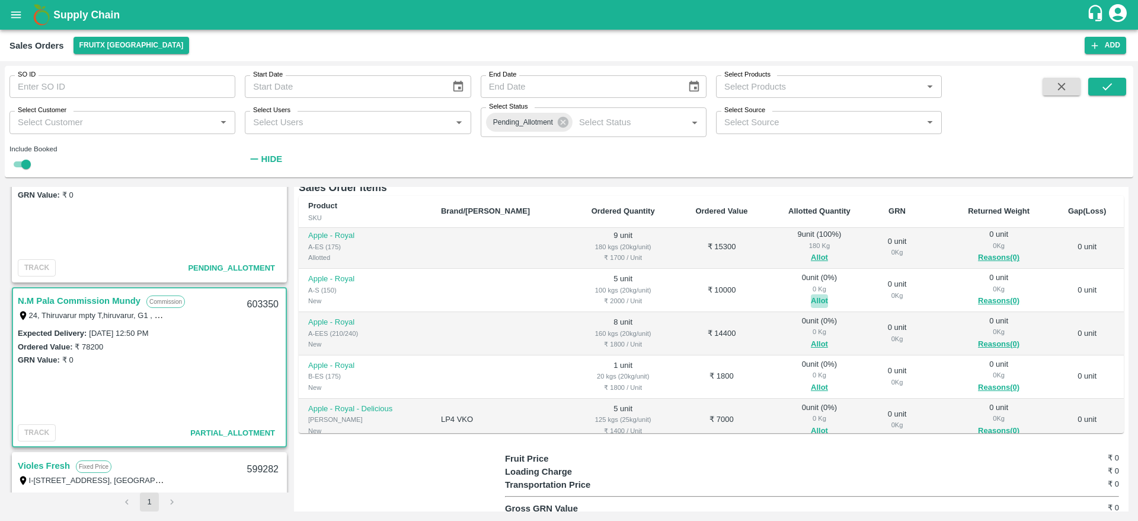
click at [811, 294] on button "Allot" at bounding box center [819, 301] width 17 height 14
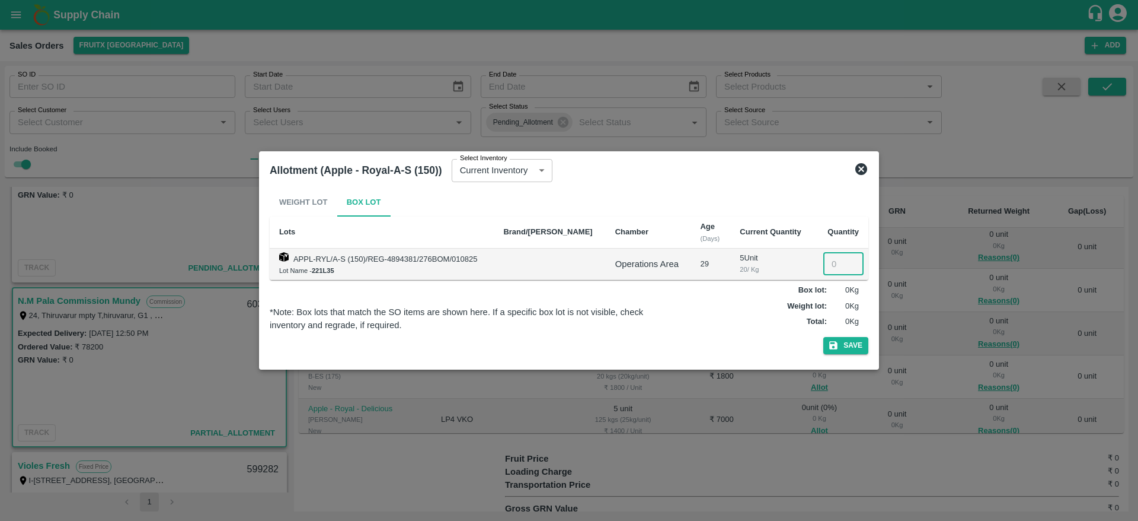
click at [831, 268] on input "number" at bounding box center [843, 264] width 40 height 23
type input "5"
click at [849, 350] on button "Save" at bounding box center [845, 345] width 45 height 17
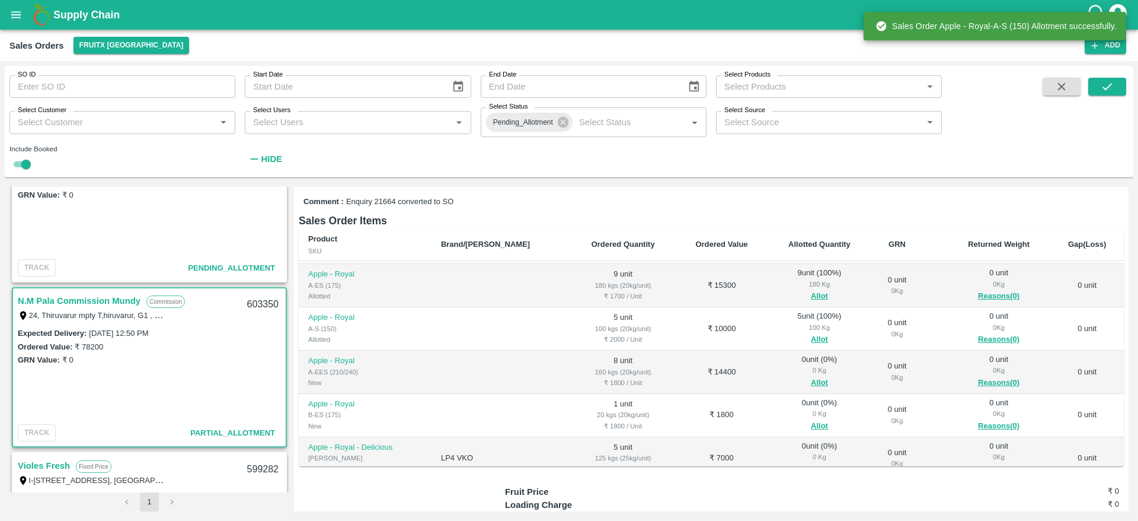
scroll to position [84, 0]
click at [811, 375] on button "Allot" at bounding box center [819, 382] width 17 height 14
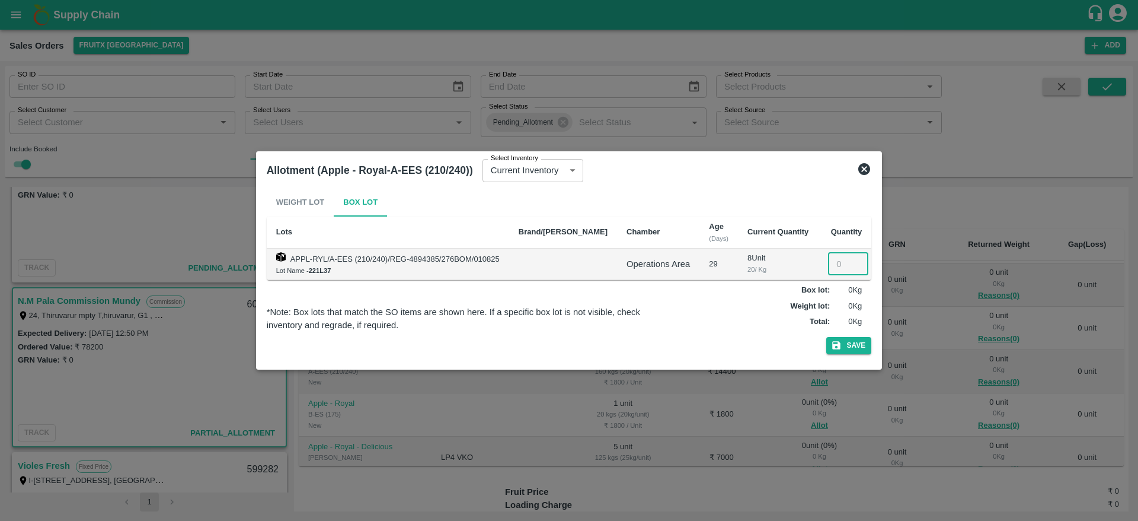
click at [833, 264] on input "number" at bounding box center [848, 264] width 40 height 23
type input "8"
click at [857, 343] on button "Save" at bounding box center [848, 345] width 45 height 17
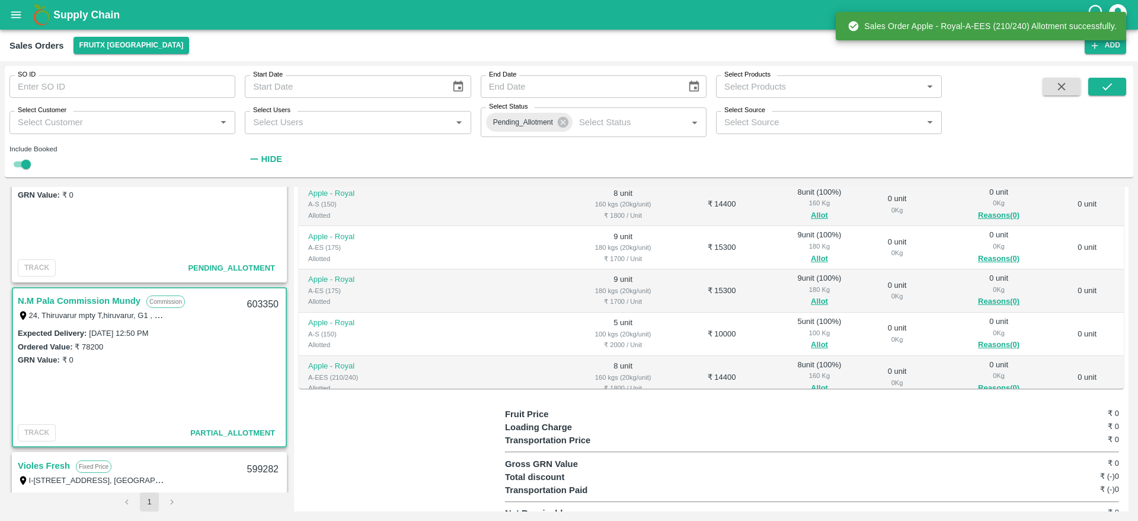
scroll to position [117, 0]
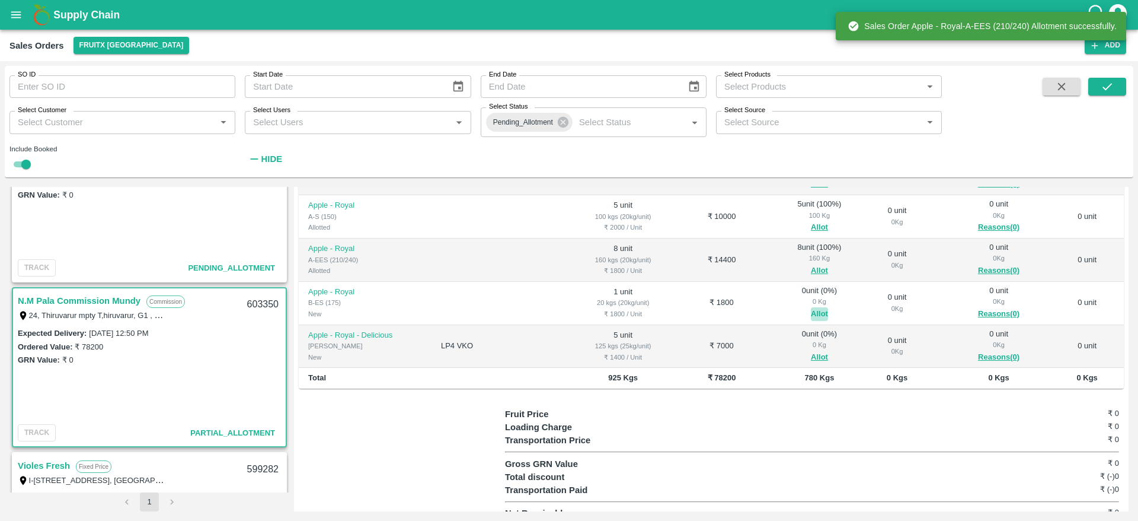
click at [811, 307] on button "Allot" at bounding box center [819, 314] width 17 height 14
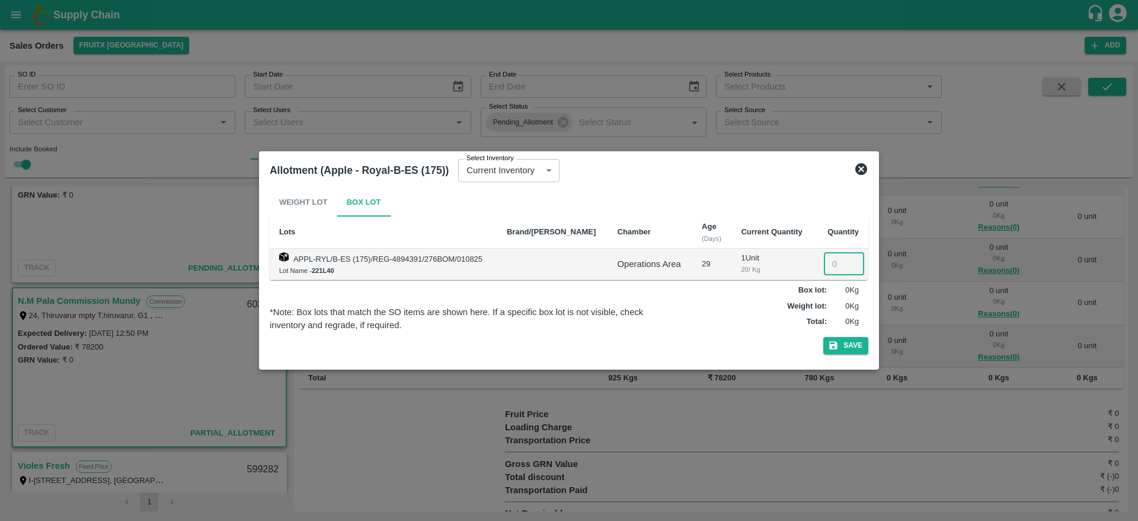
click at [828, 263] on input "number" at bounding box center [844, 264] width 40 height 23
type input "1"
click at [846, 348] on button "Save" at bounding box center [845, 345] width 45 height 17
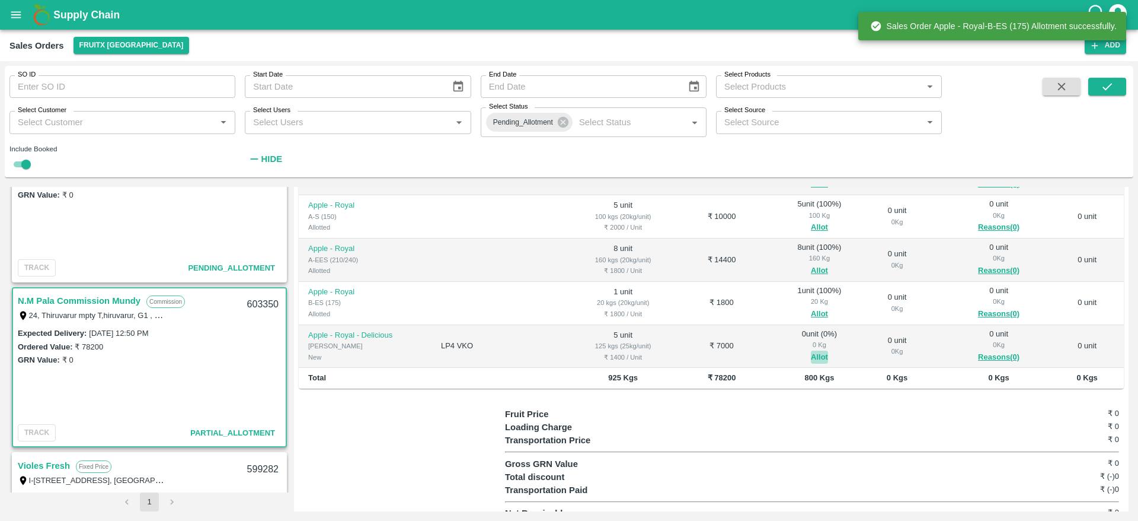
click at [811, 350] on button "Allot" at bounding box center [819, 357] width 17 height 14
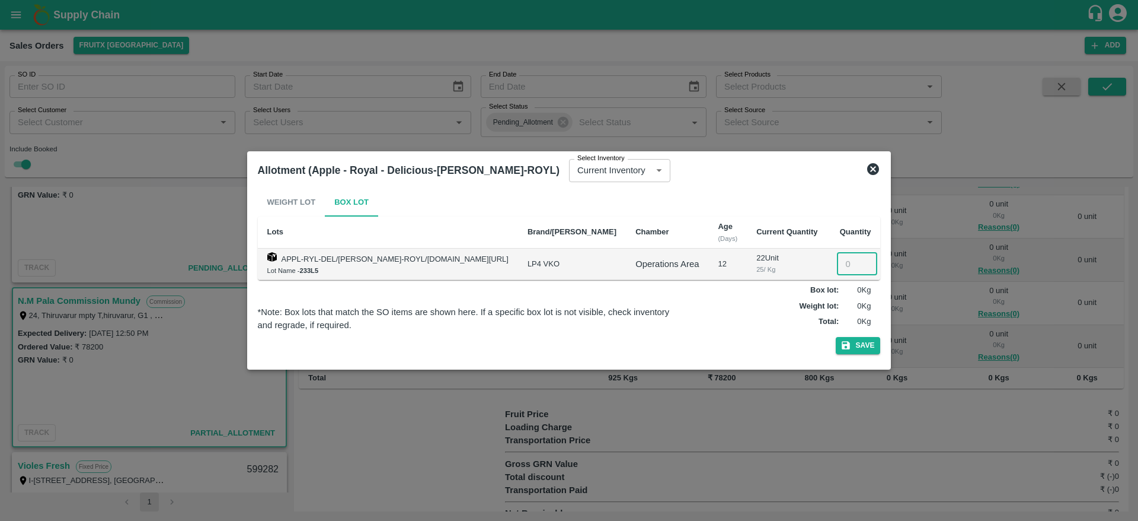
click at [841, 263] on input "number" at bounding box center [857, 264] width 40 height 23
type input "5"
click at [861, 352] on button "Save" at bounding box center [858, 345] width 45 height 17
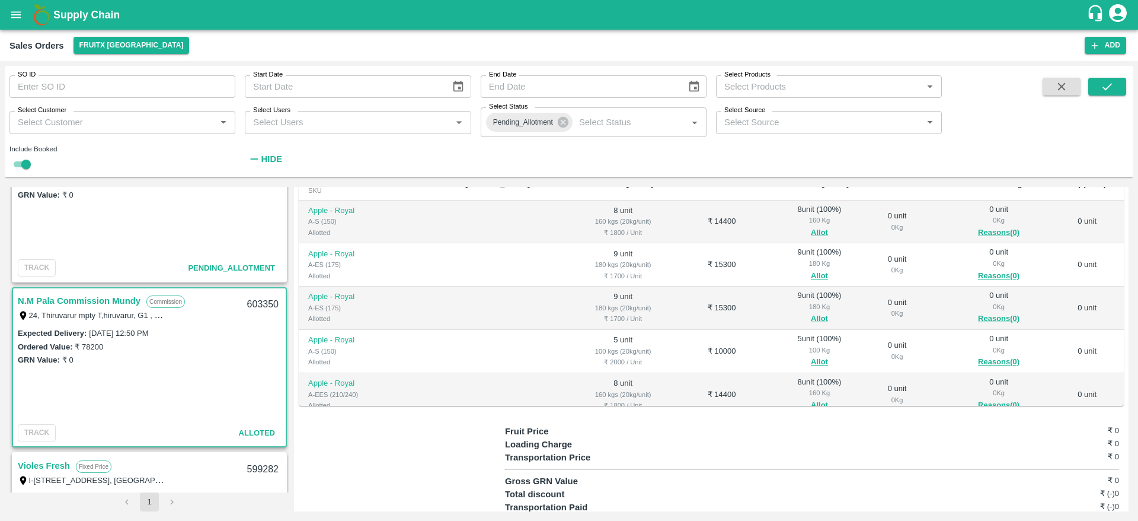
scroll to position [0, 0]
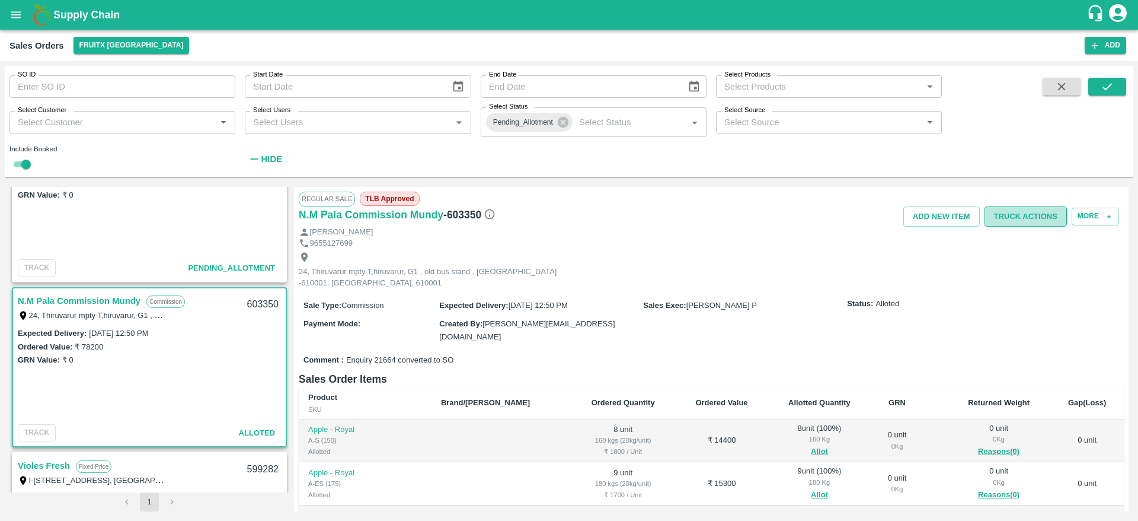
click at [1005, 221] on button "Truck Actions" at bounding box center [1026, 216] width 82 height 21
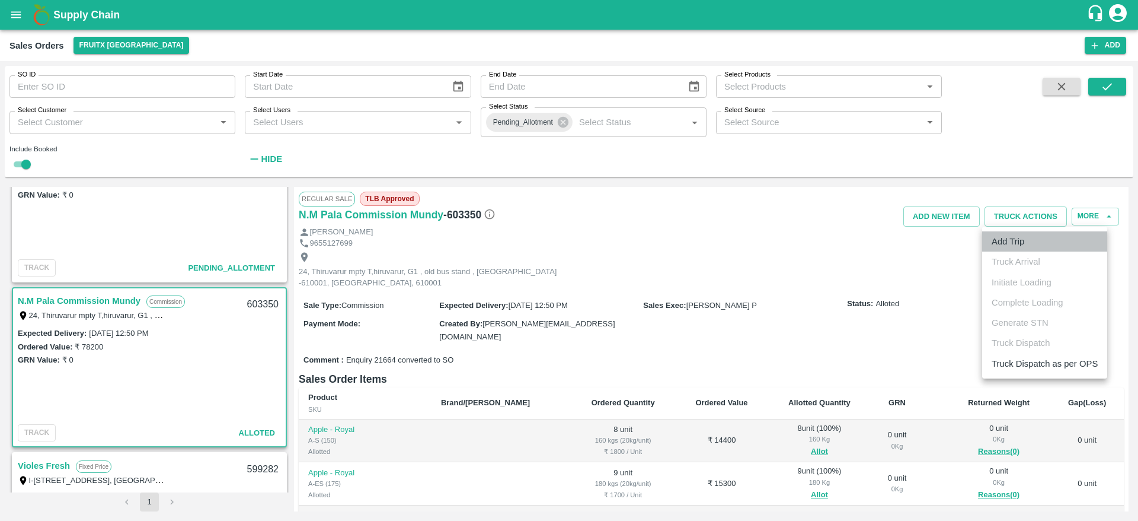
click at [1022, 249] on li "Add Trip" at bounding box center [1044, 241] width 125 height 20
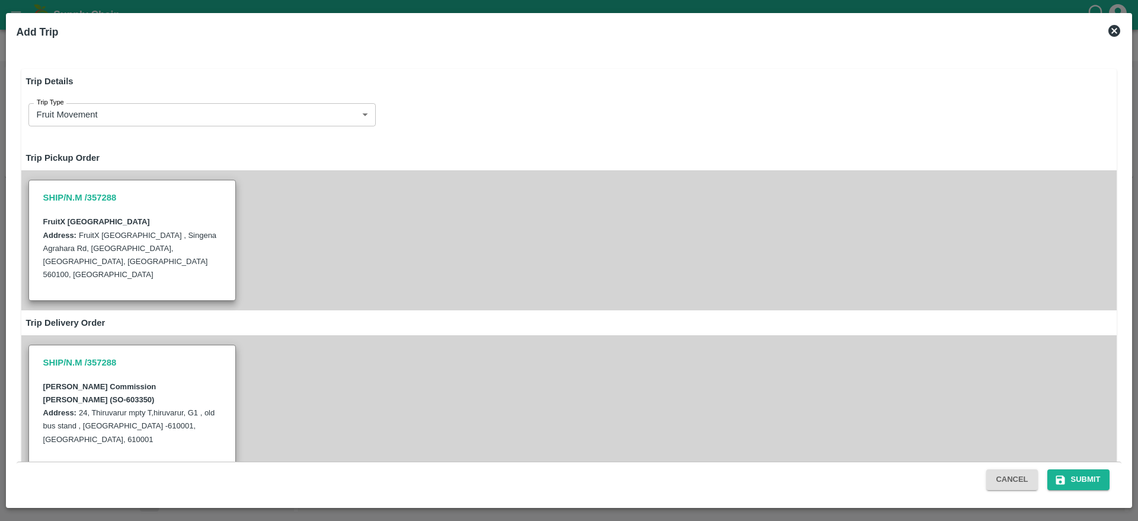
radio input "true"
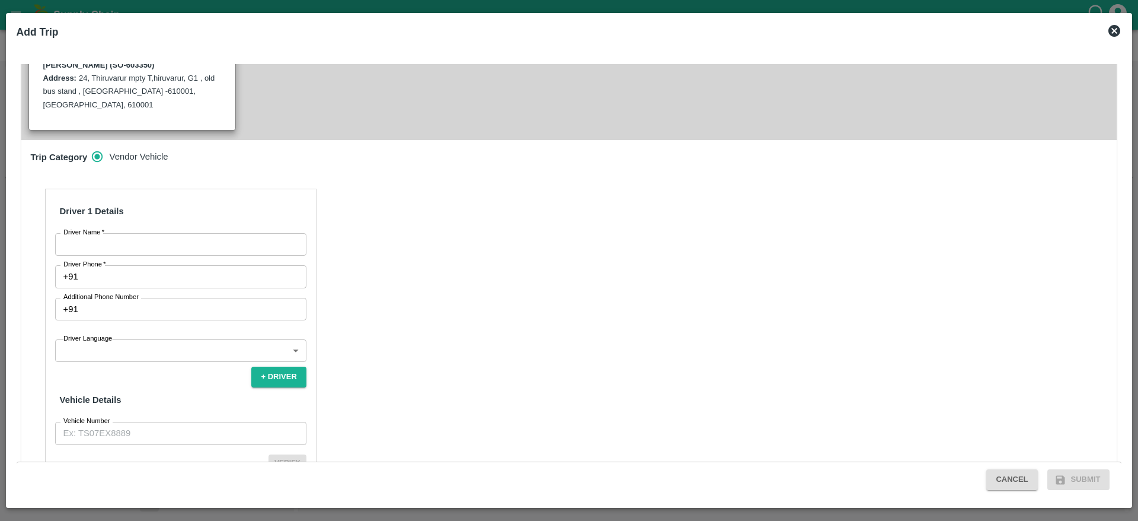
scroll to position [340, 0]
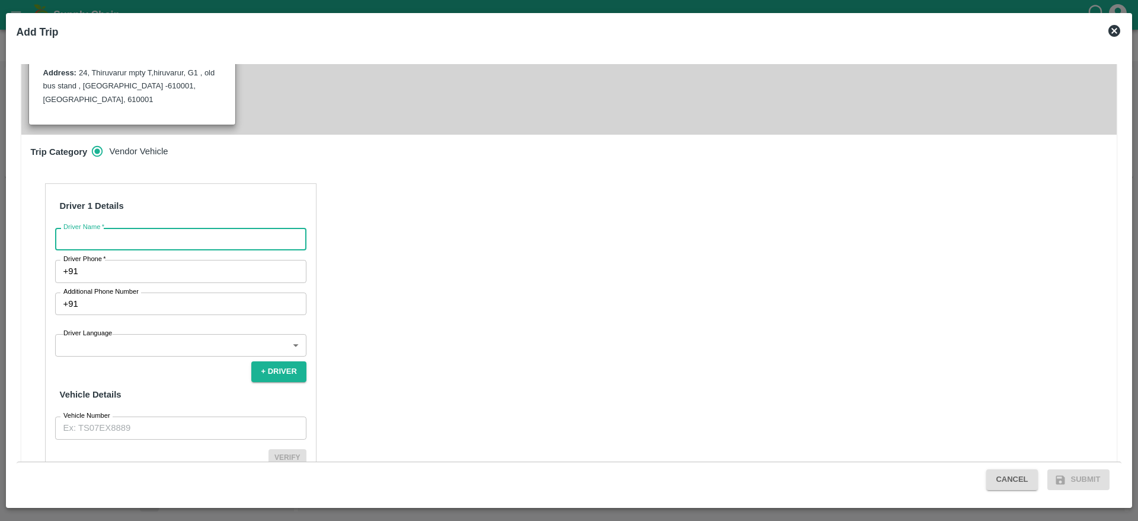
click at [250, 228] on input "Driver Name   *" at bounding box center [180, 239] width 251 height 23
type input "NM"
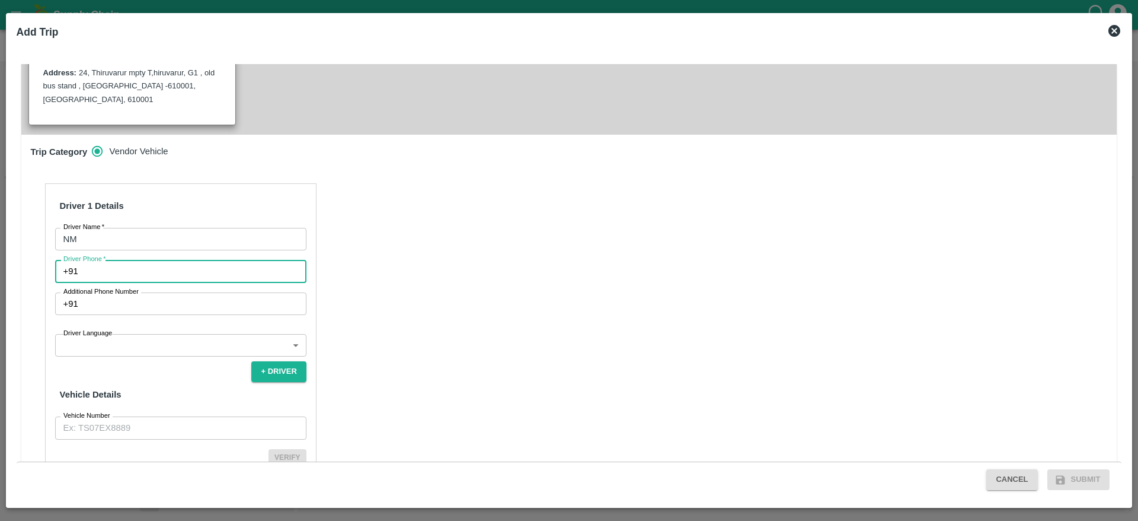
click at [164, 260] on input "Driver Phone   *" at bounding box center [195, 271] width 224 height 23
type input "9844415321"
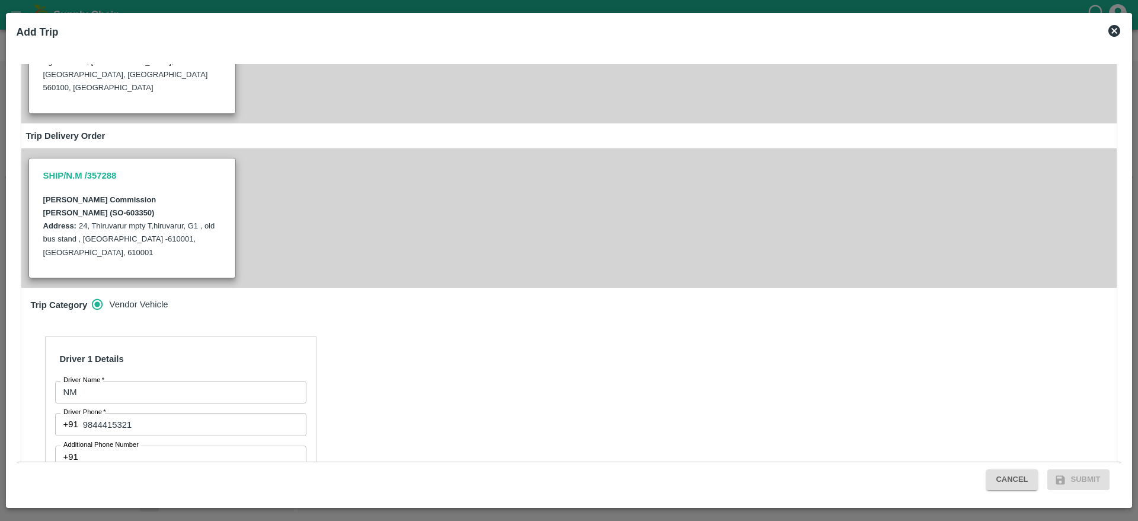
click at [157, 195] on b "N.M Pala Commission Mundy (SO-603350)" at bounding box center [99, 206] width 113 height 22
click at [202, 445] on input "Additional Phone Number" at bounding box center [195, 456] width 224 height 23
type input "603350"
click at [418, 322] on div "Driver 1 Details Driver Name   * NM Driver Name Driver Phone   * +91 9844415321…" at bounding box center [569, 499] width 1096 height 355
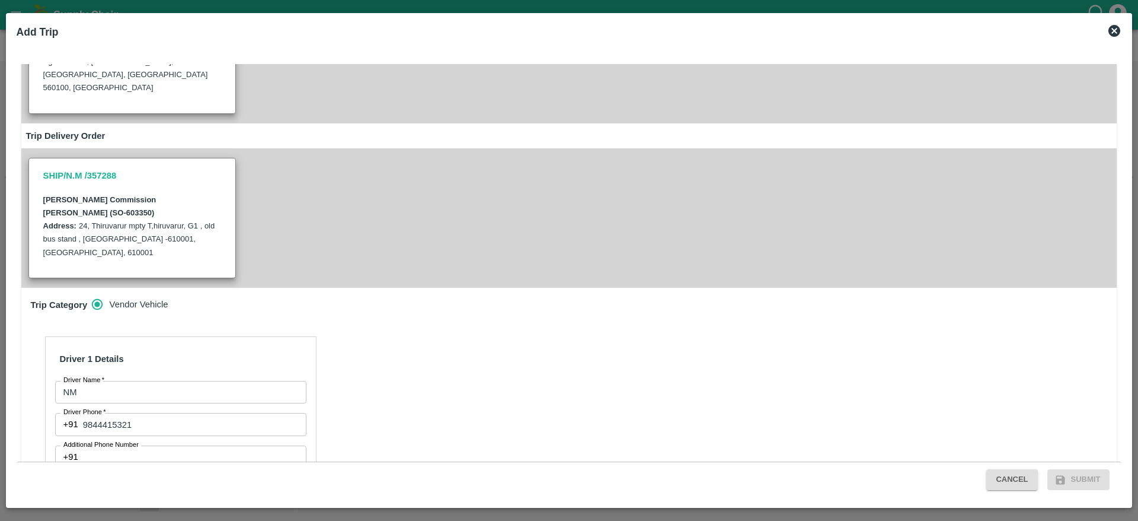
scroll to position [355, 0]
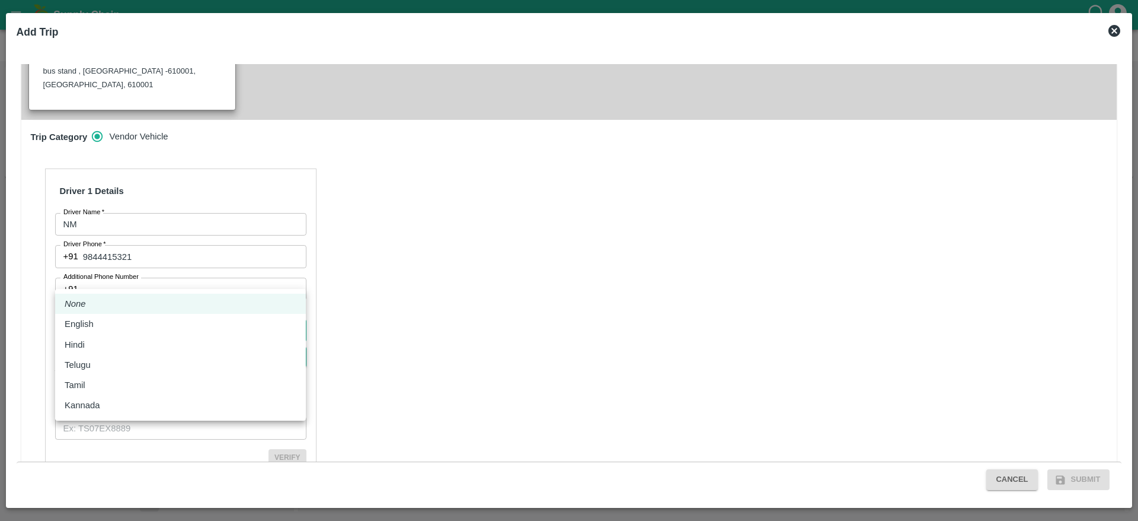
click at [198, 270] on body "Supply Chain Sales Orders FruitX Bangalore Add SO ID SO ID Start Date Start Dat…" at bounding box center [569, 260] width 1138 height 521
click at [79, 379] on p "Tamil" at bounding box center [75, 384] width 21 height 13
type input "ta"
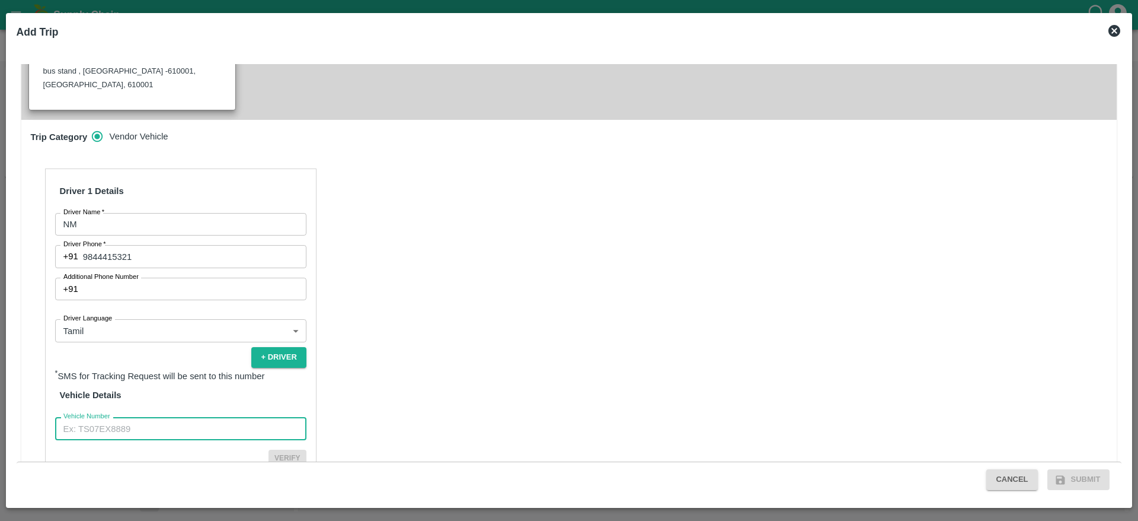
click at [180, 417] on input "Vehicle Number" at bounding box center [180, 428] width 251 height 23
type input "TN32BF8595"
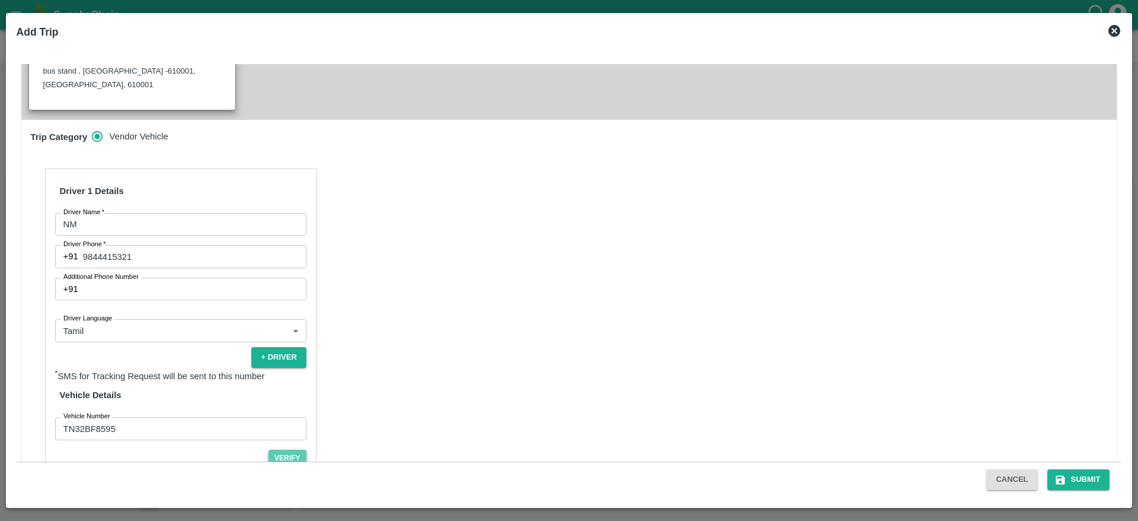
click at [284, 449] on button "Verify" at bounding box center [288, 457] width 38 height 17
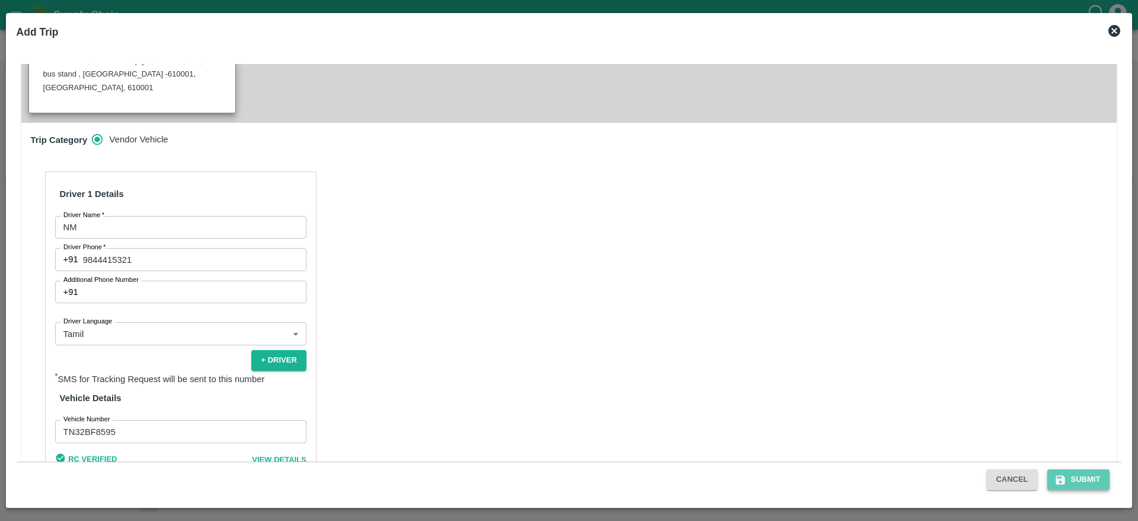
click at [1062, 483] on icon "submit" at bounding box center [1060, 479] width 9 height 9
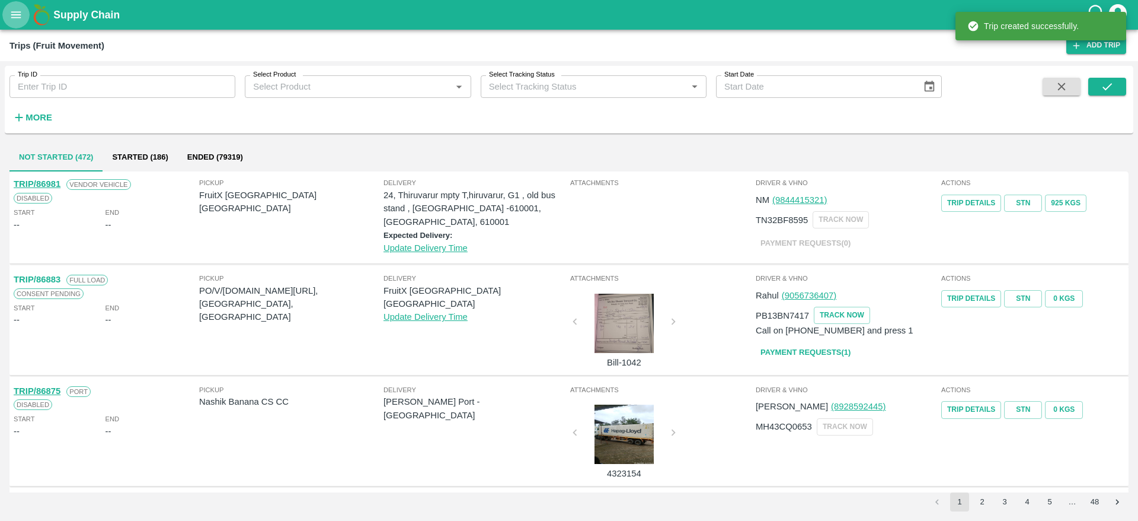
click at [17, 1] on button "open drawer" at bounding box center [15, 14] width 27 height 27
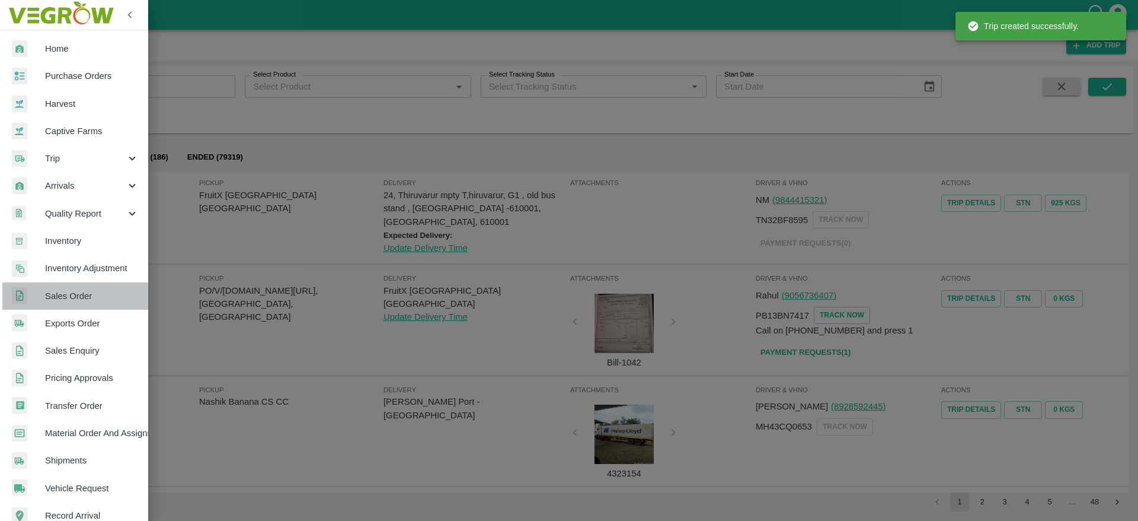
click at [86, 287] on link "Sales Order" at bounding box center [74, 295] width 148 height 27
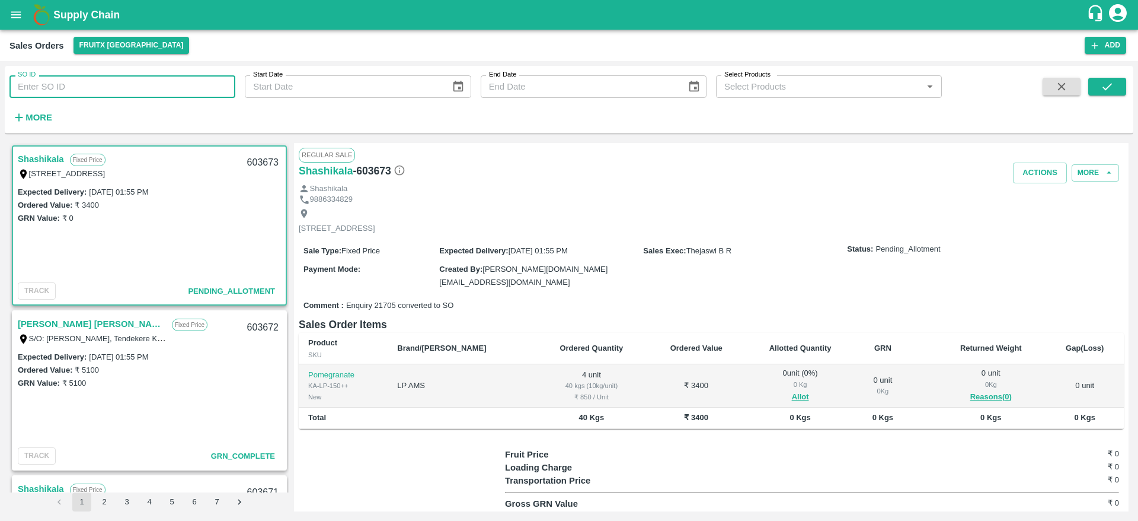
click at [171, 97] on input "SO ID" at bounding box center [122, 86] width 226 height 23
paste input "603350"
type input "603350"
click at [1098, 78] on button "submit" at bounding box center [1107, 87] width 38 height 18
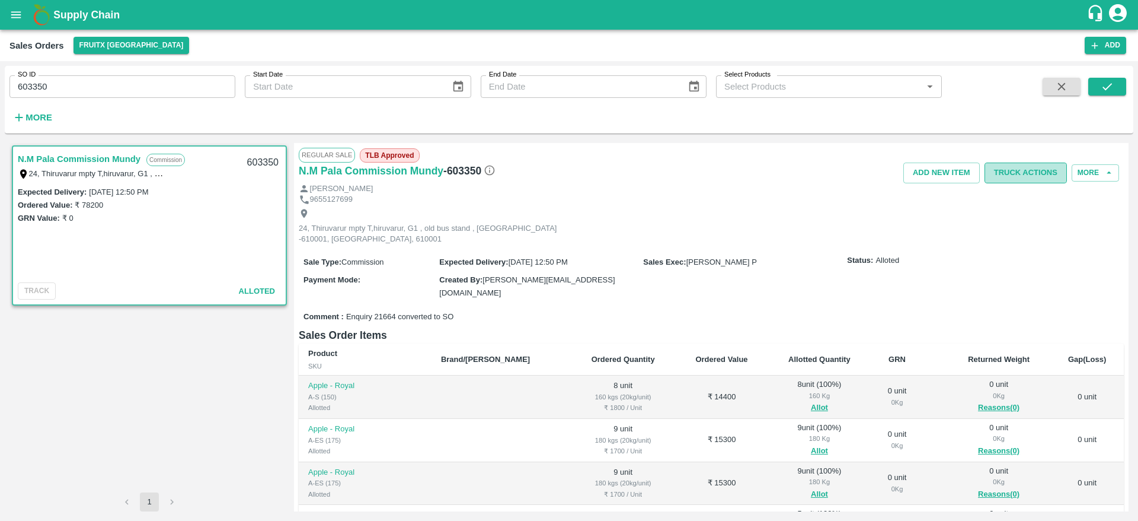
click at [1020, 171] on button "Truck Actions" at bounding box center [1026, 172] width 82 height 21
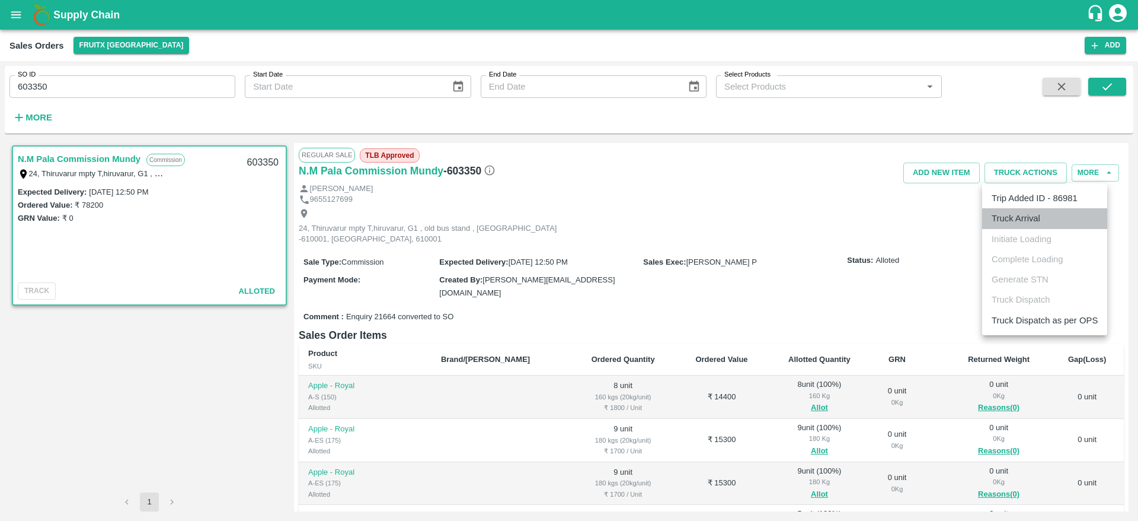
click at [1017, 227] on li "Truck Arrival" at bounding box center [1044, 218] width 125 height 20
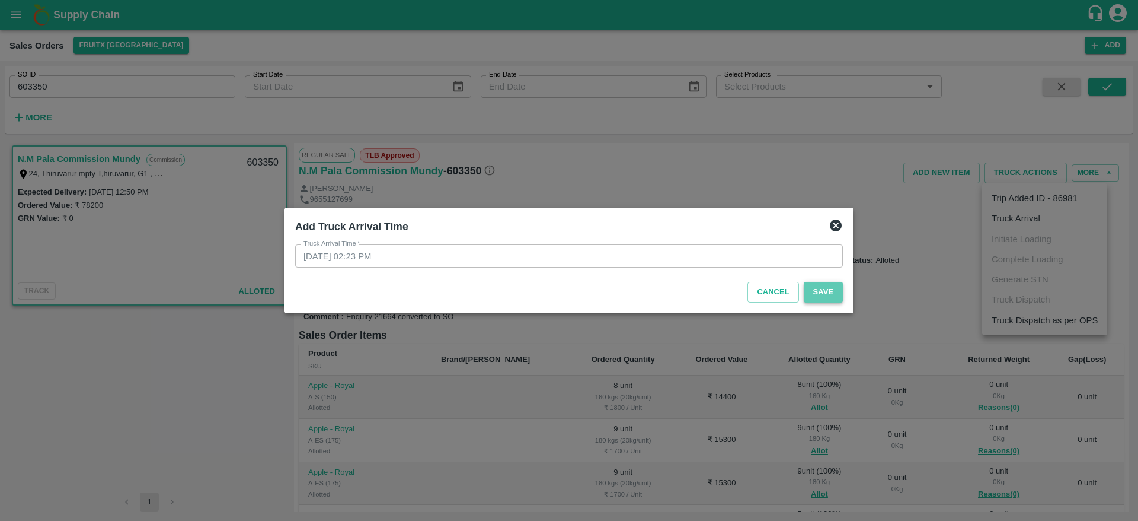
click at [815, 291] on button "Save" at bounding box center [823, 292] width 39 height 21
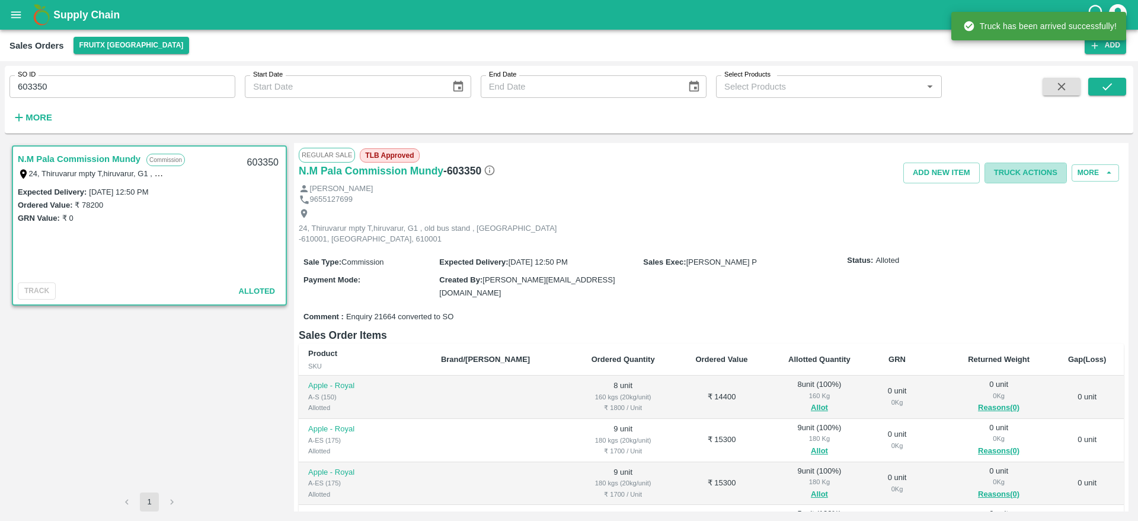
click at [1035, 173] on button "Truck Actions" at bounding box center [1026, 172] width 82 height 21
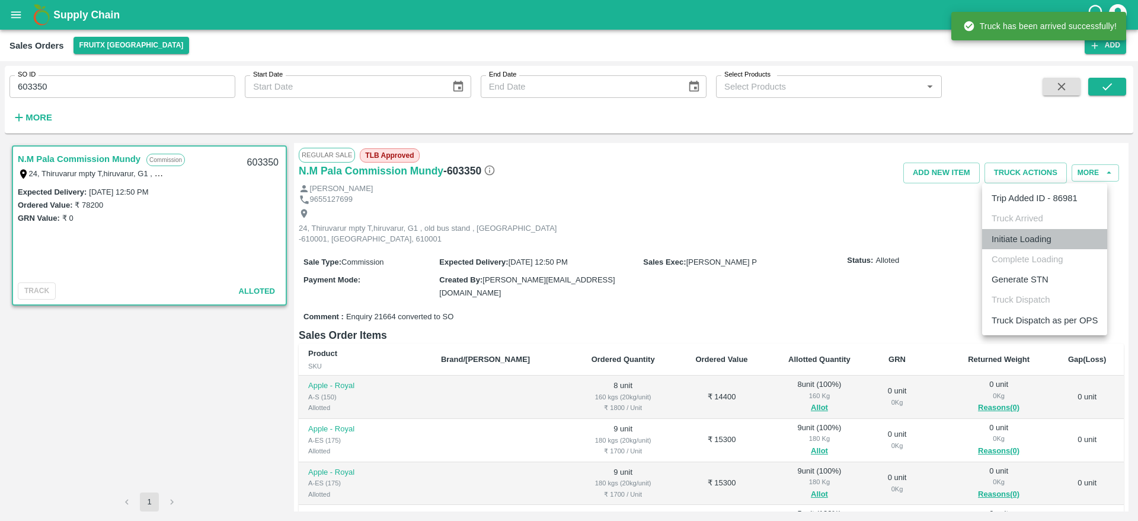
click at [1036, 237] on li "Initiate Loading" at bounding box center [1044, 239] width 125 height 20
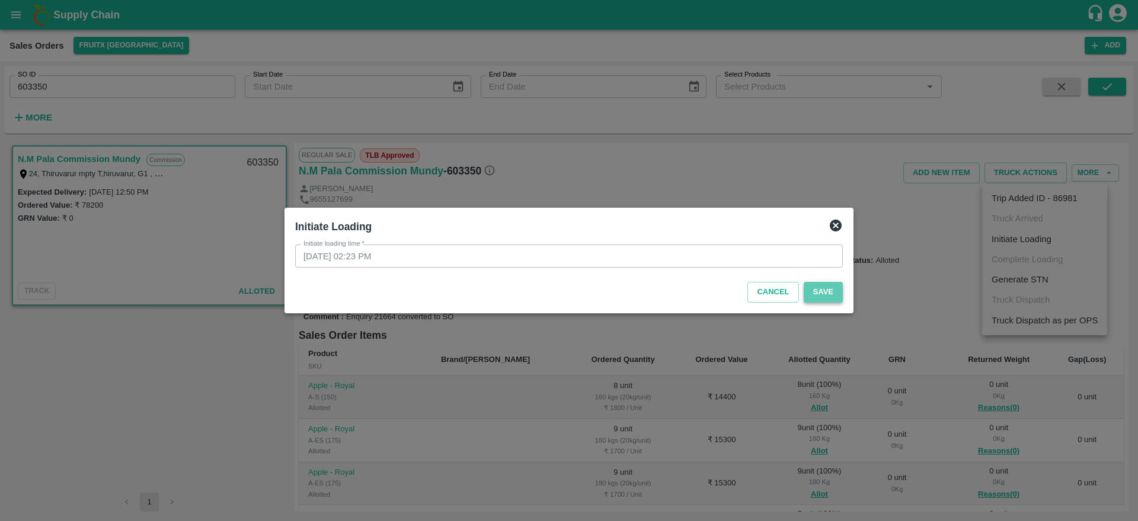
click at [833, 289] on button "Save" at bounding box center [823, 292] width 39 height 21
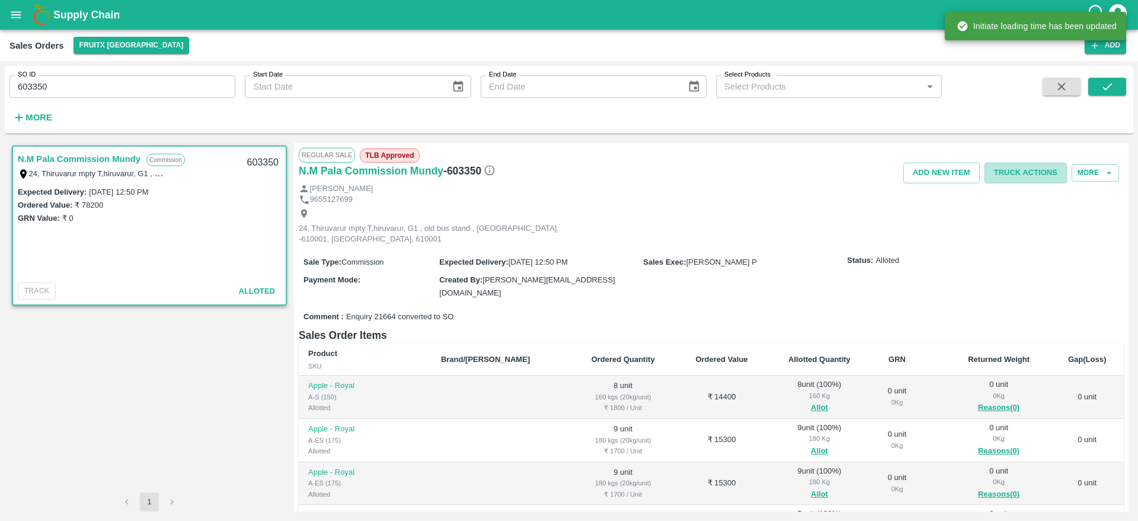
click at [1022, 173] on button "Truck Actions" at bounding box center [1026, 172] width 82 height 21
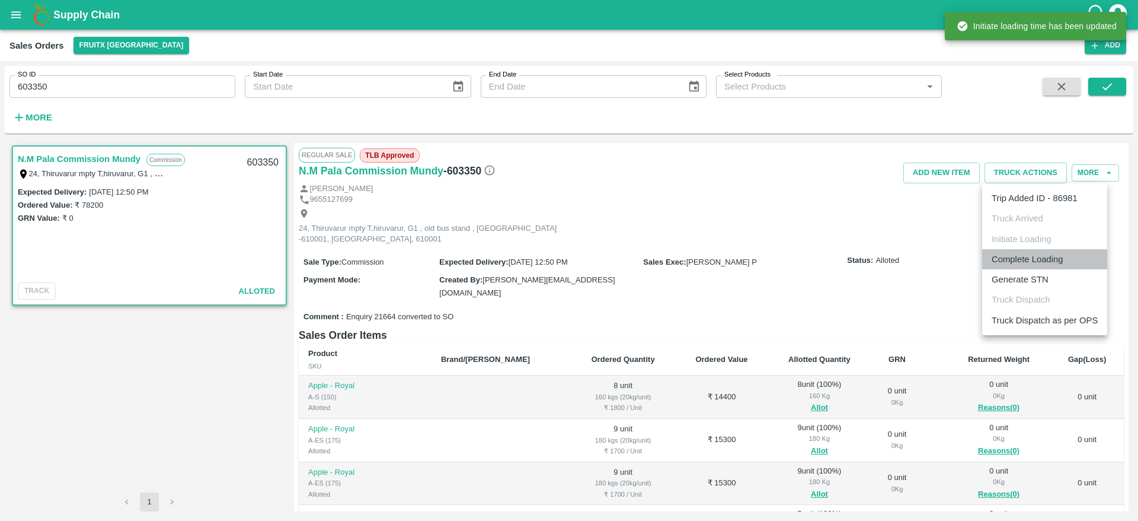
click at [1042, 257] on li "Complete Loading" at bounding box center [1044, 259] width 125 height 20
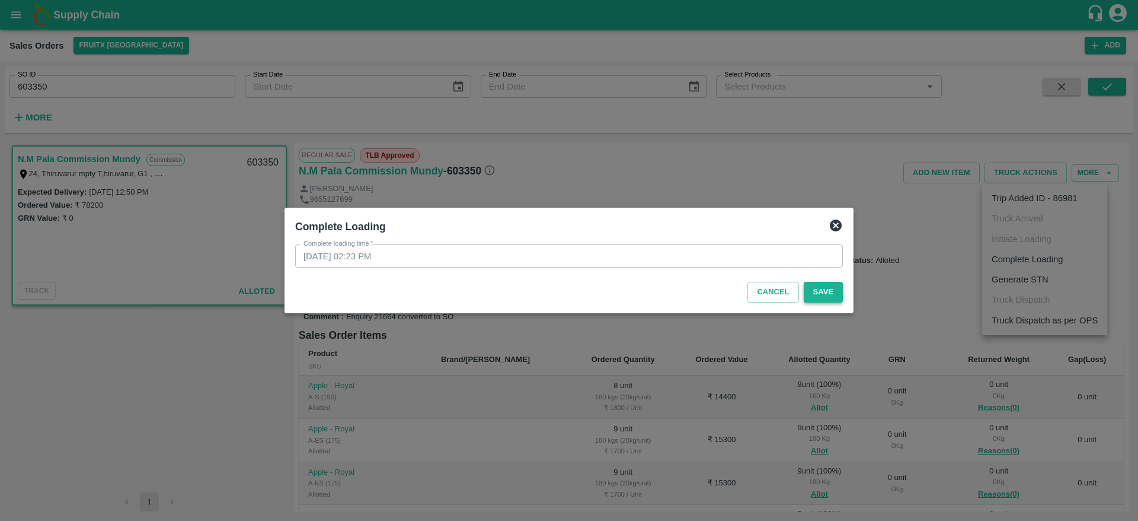
click at [812, 289] on button "Save" at bounding box center [823, 292] width 39 height 21
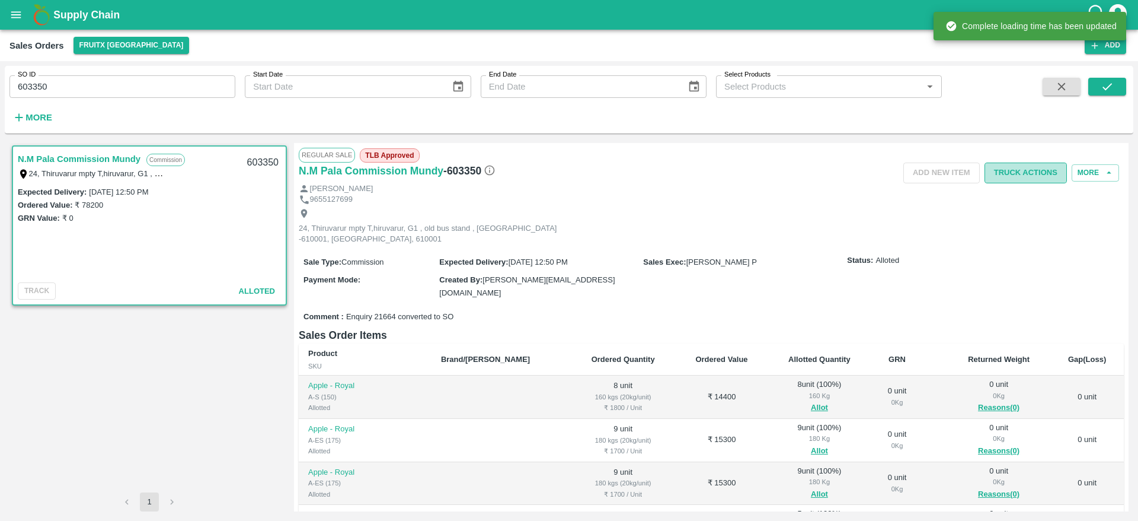
click at [1033, 173] on button "Truck Actions" at bounding box center [1026, 172] width 82 height 21
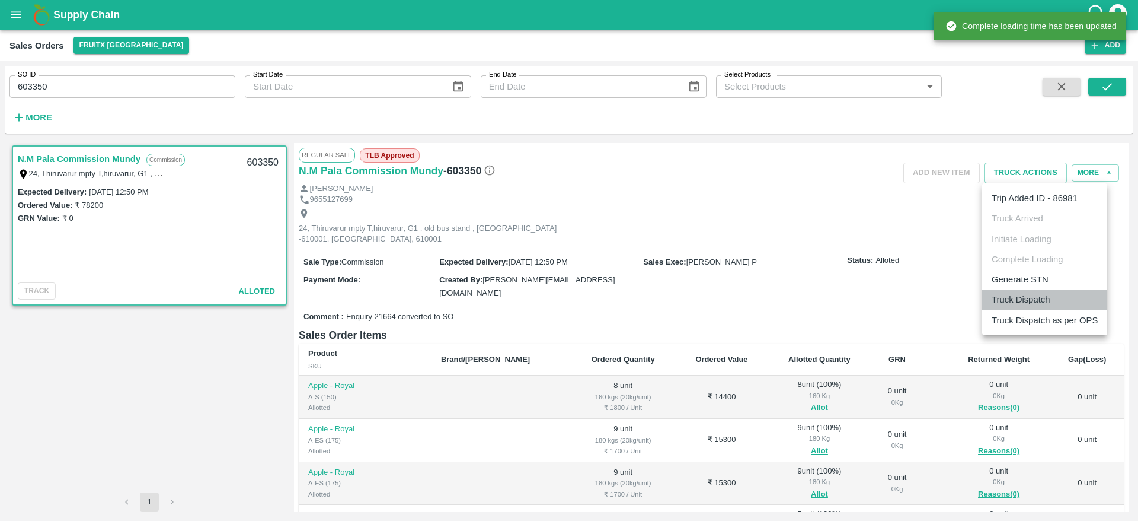
click at [1044, 289] on li "Truck Dispatch" at bounding box center [1044, 299] width 125 height 20
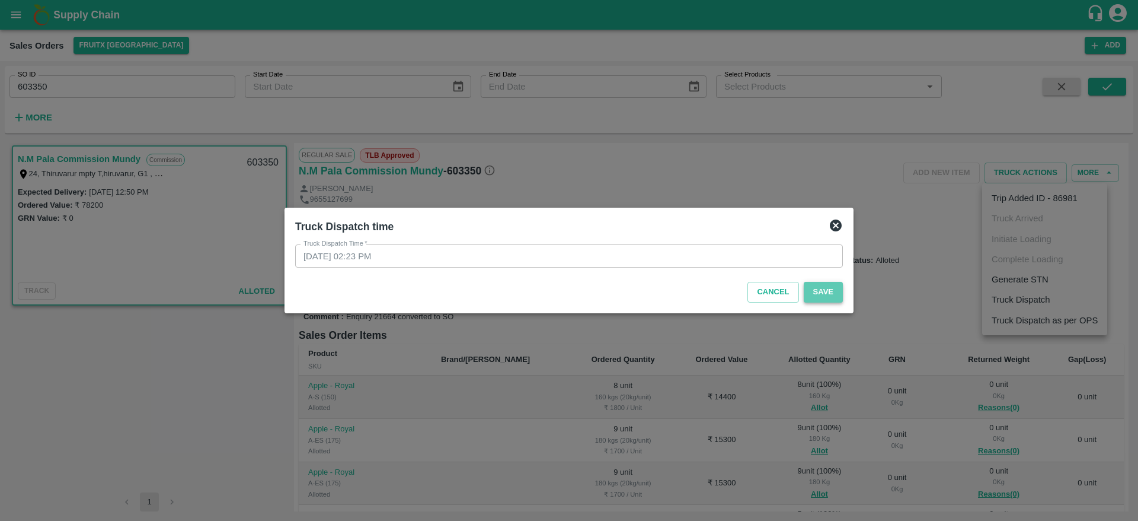
click at [835, 289] on button "Save" at bounding box center [823, 292] width 39 height 21
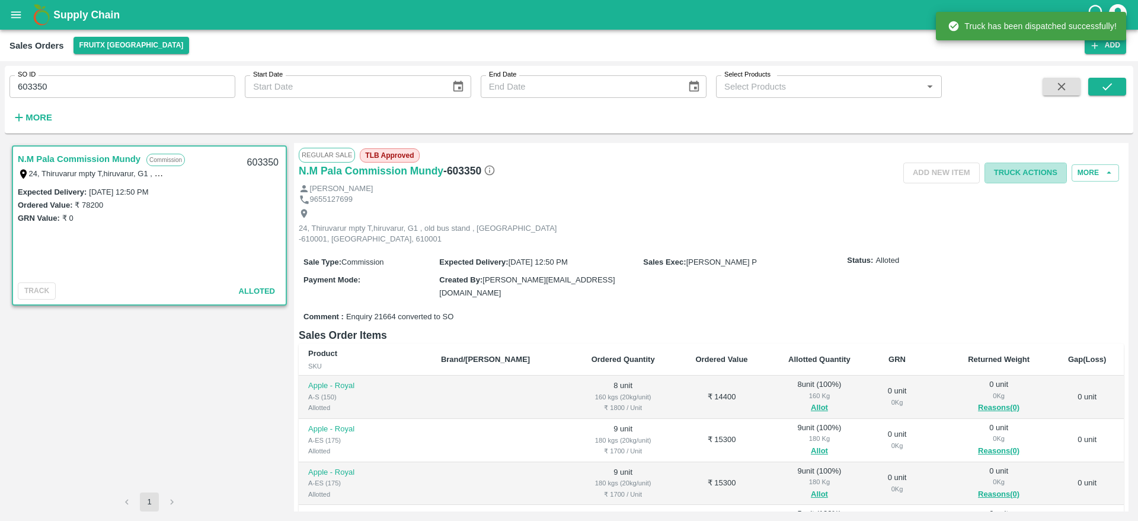
click at [1016, 170] on button "Truck Actions" at bounding box center [1026, 172] width 82 height 21
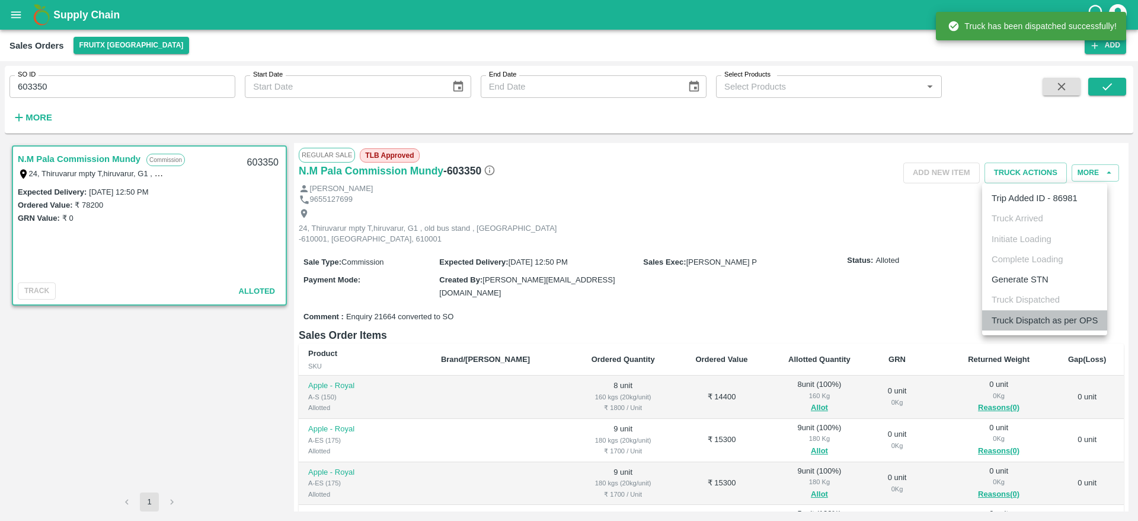
click at [1067, 311] on li "Truck Dispatch as per OPS" at bounding box center [1044, 320] width 125 height 20
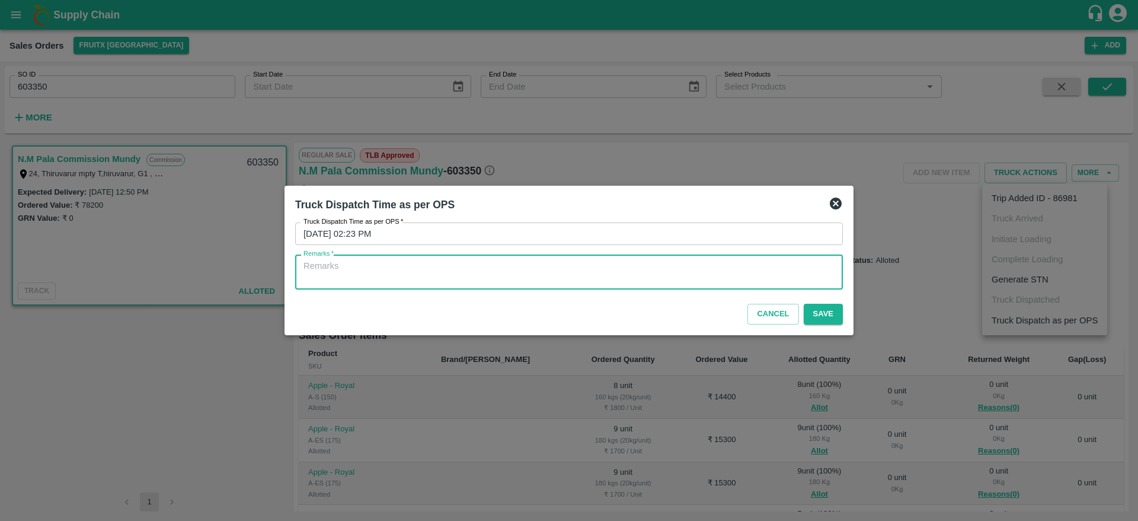
click at [761, 261] on textarea "Remarks   *" at bounding box center [569, 272] width 531 height 25
type textarea "OTD"
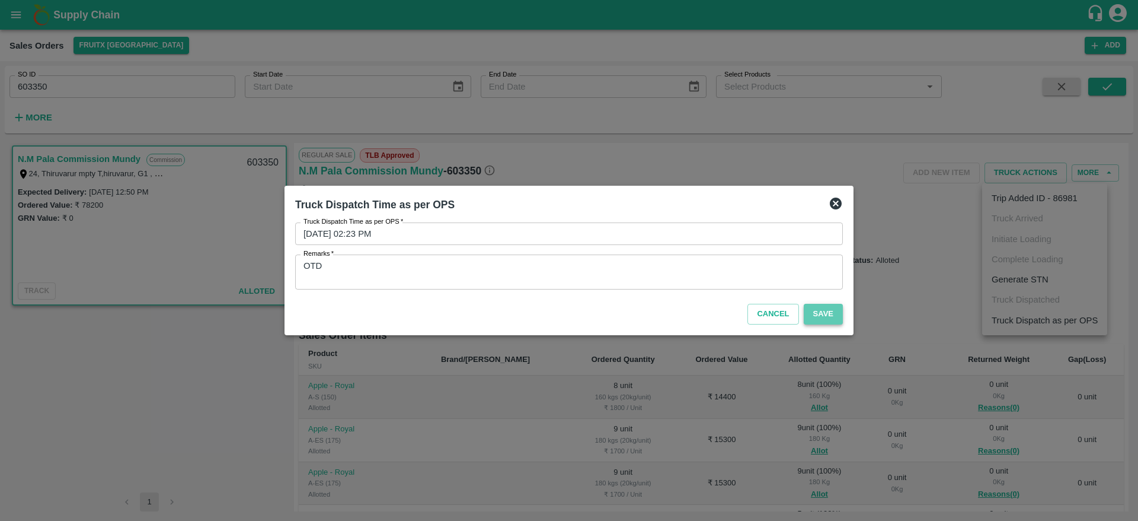
click at [824, 312] on button "Save" at bounding box center [823, 314] width 39 height 21
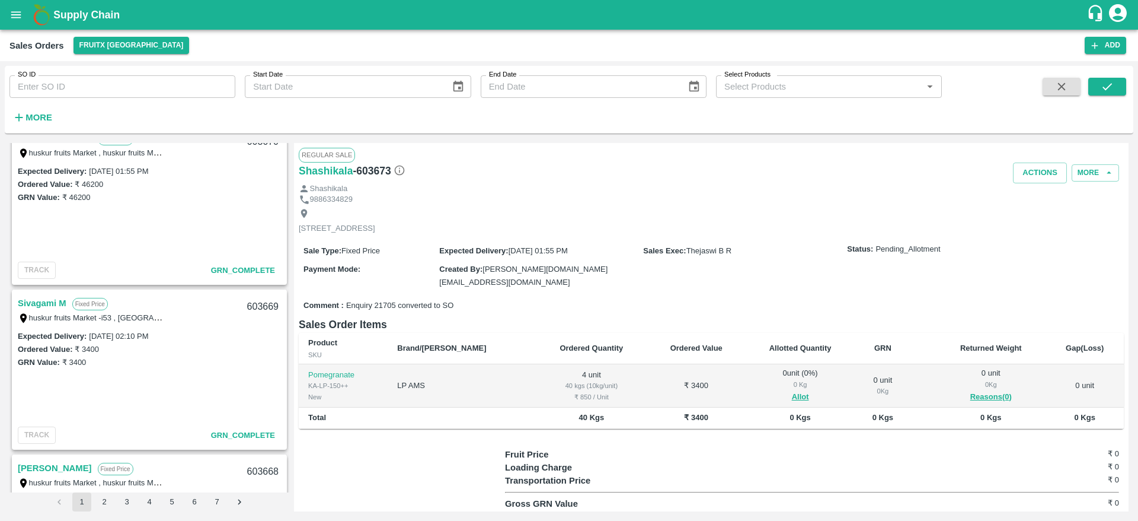
scroll to position [618, 0]
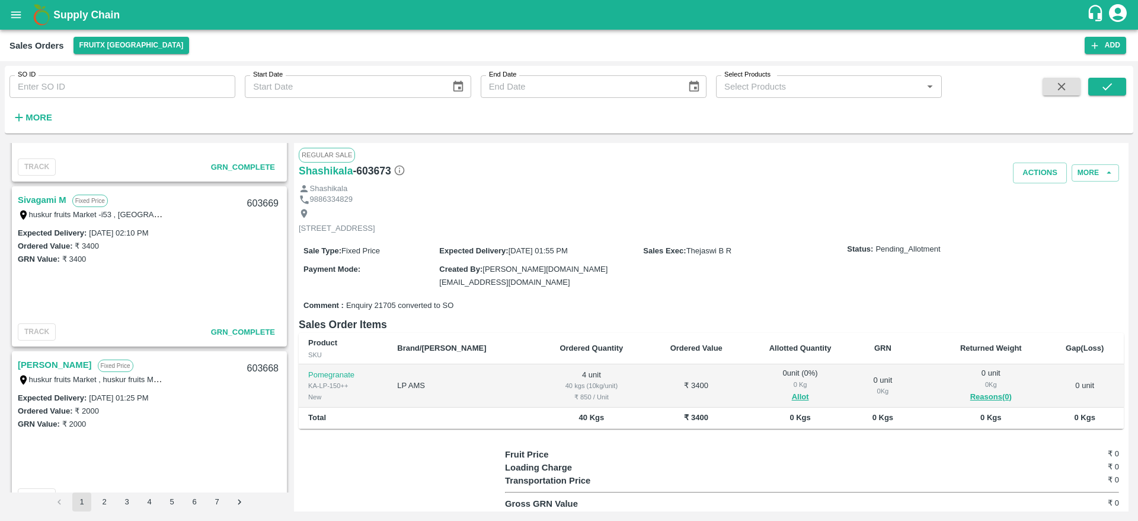
click at [53, 201] on link "Sivagami M" at bounding box center [42, 199] width 49 height 15
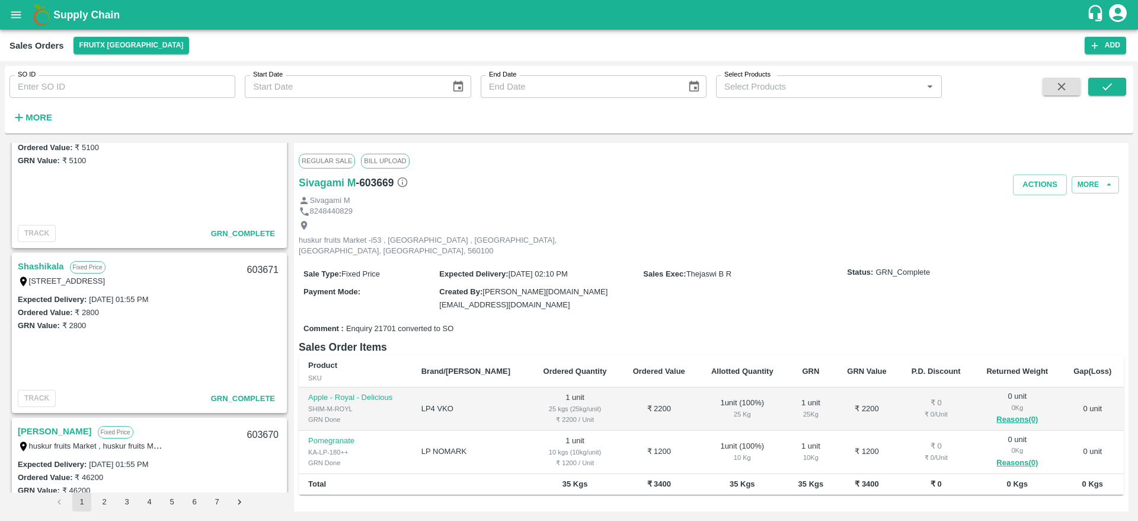
scroll to position [295, 0]
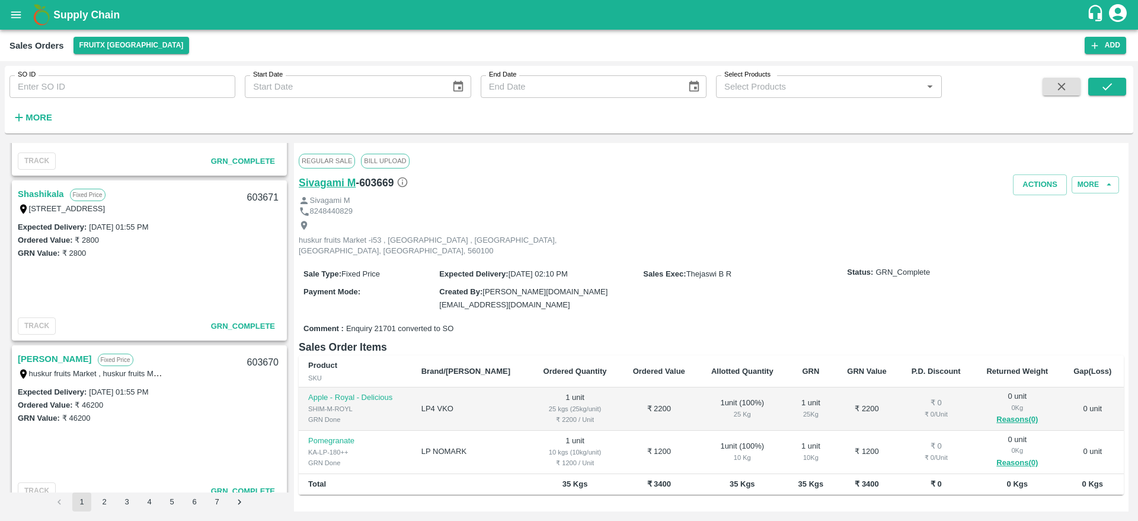
click at [315, 178] on h6 "Sivagami M" at bounding box center [327, 182] width 57 height 17
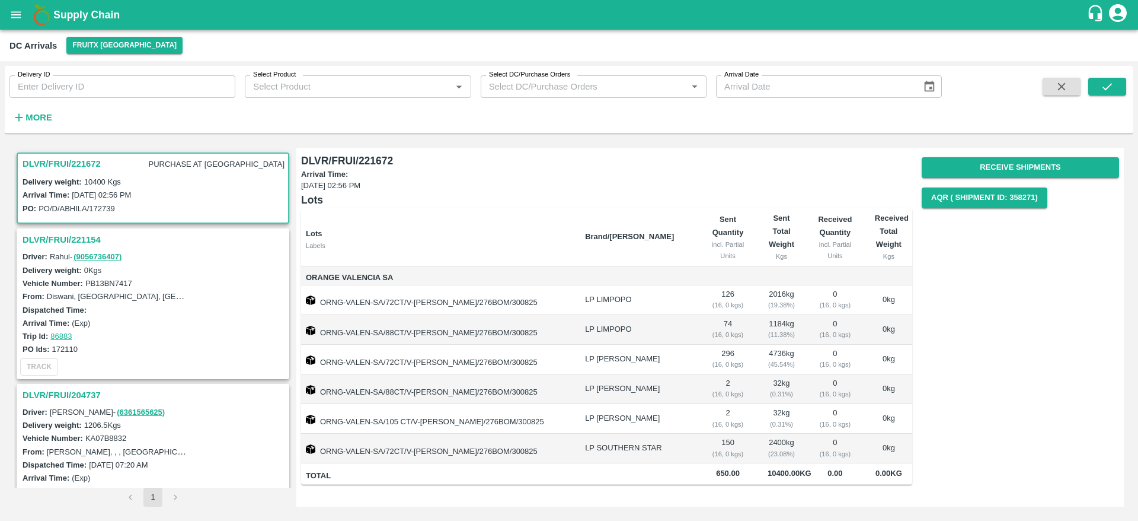
click at [71, 240] on h3 "DLVR/FRUI/221154" at bounding box center [155, 239] width 264 height 15
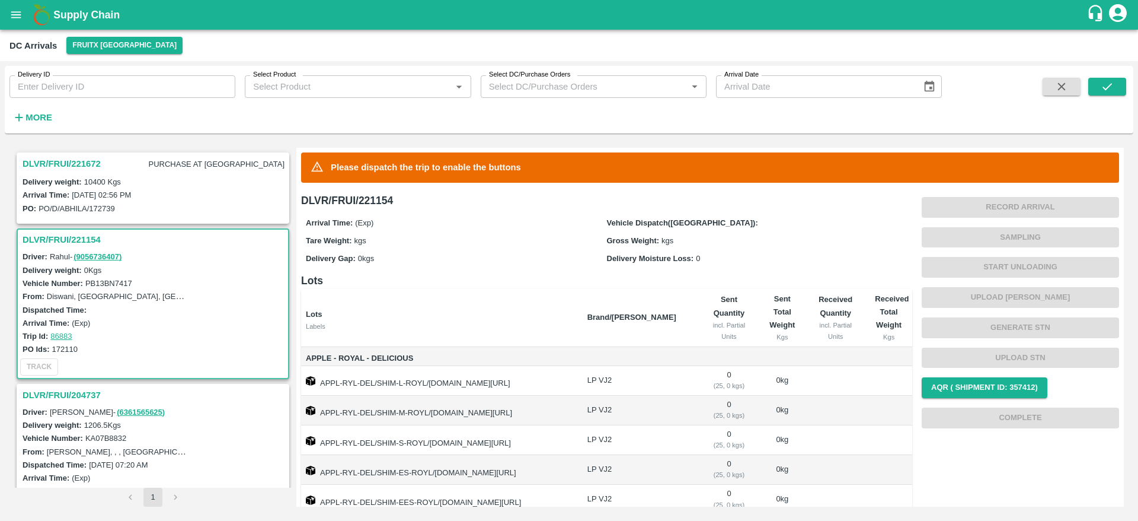
click at [68, 167] on h3 "DLVR/FRUI/221672" at bounding box center [62, 163] width 78 height 15
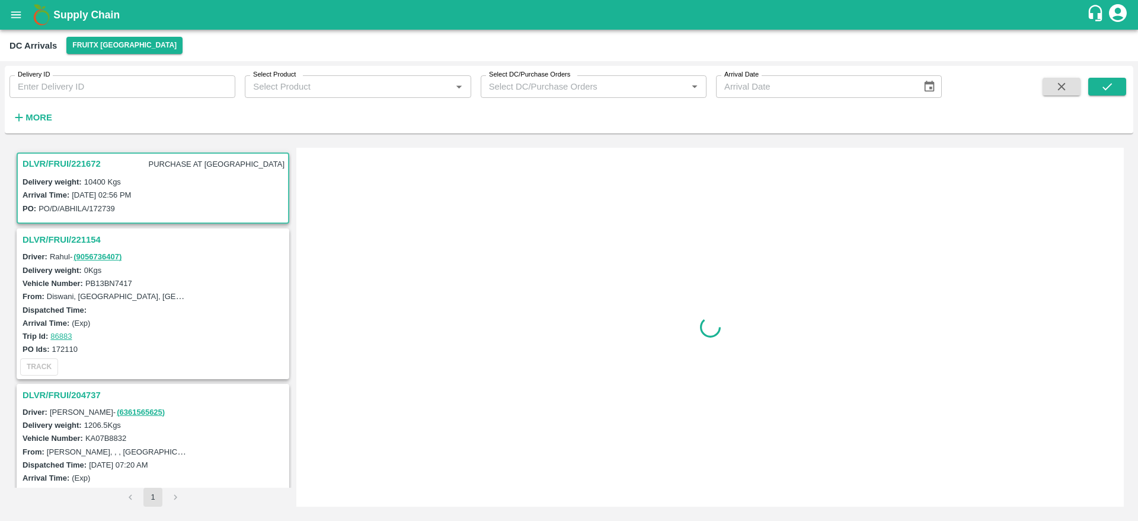
scroll to position [6, 0]
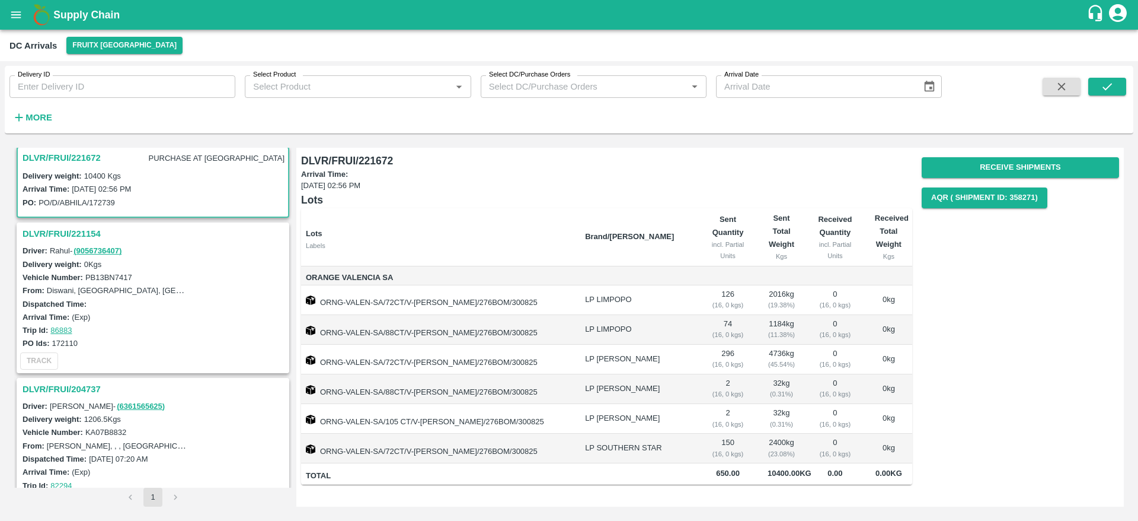
click at [74, 230] on h3 "DLVR/FRUI/221154" at bounding box center [155, 233] width 264 height 15
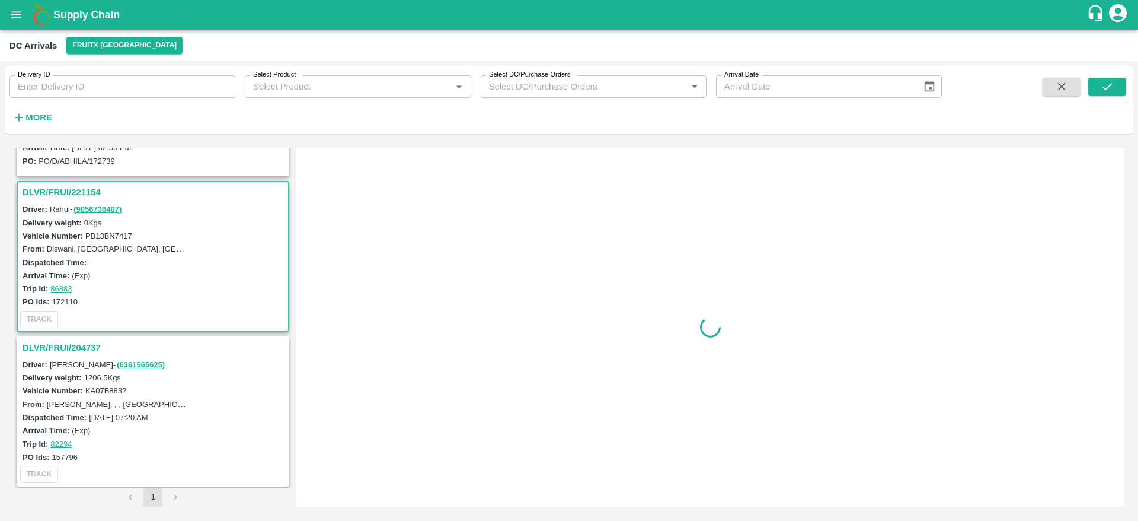
scroll to position [51, 0]
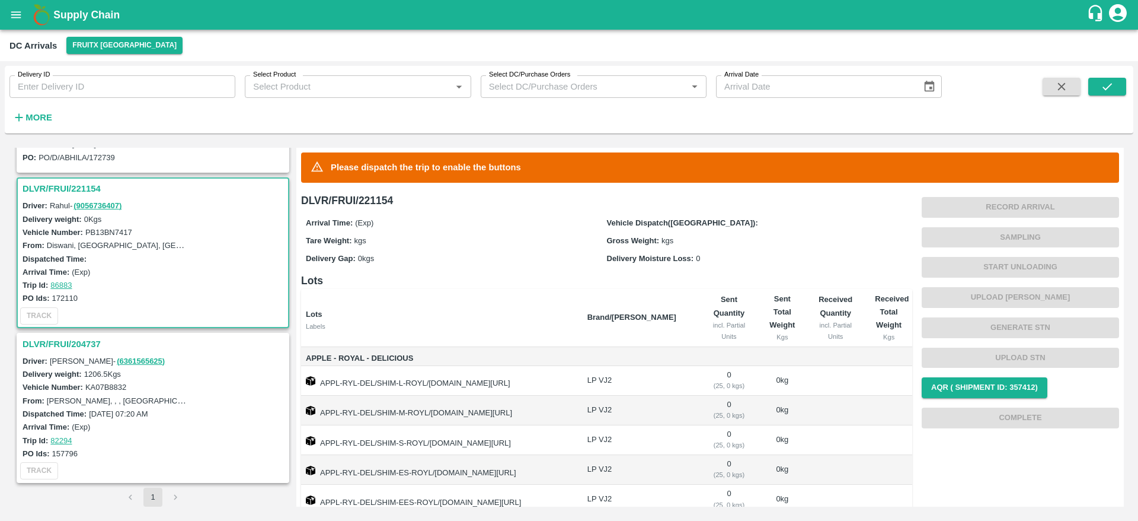
click at [89, 342] on h3 "DLVR/FRUI/204737" at bounding box center [155, 343] width 264 height 15
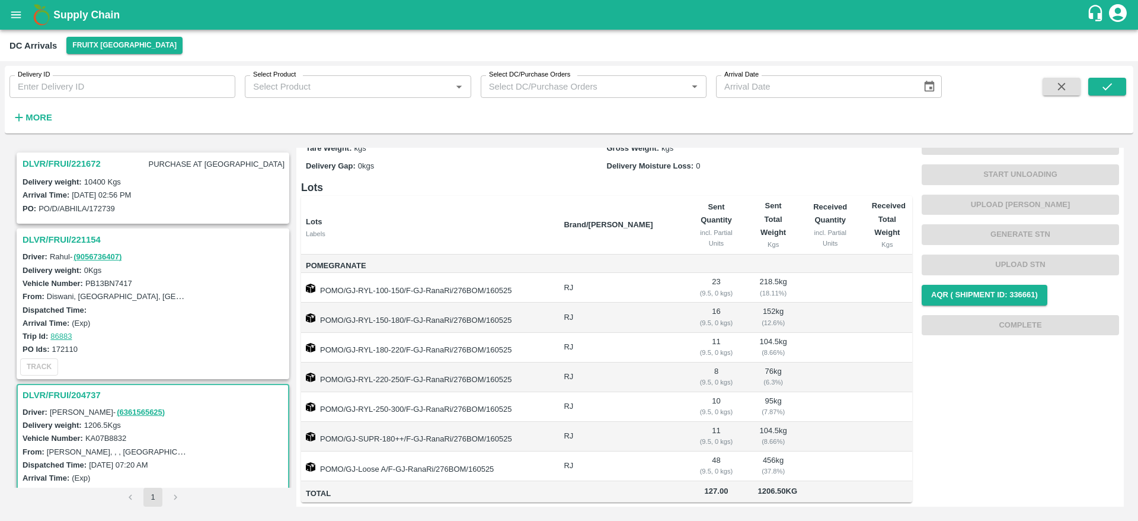
click at [79, 239] on h3 "DLVR/FRUI/221154" at bounding box center [155, 239] width 264 height 15
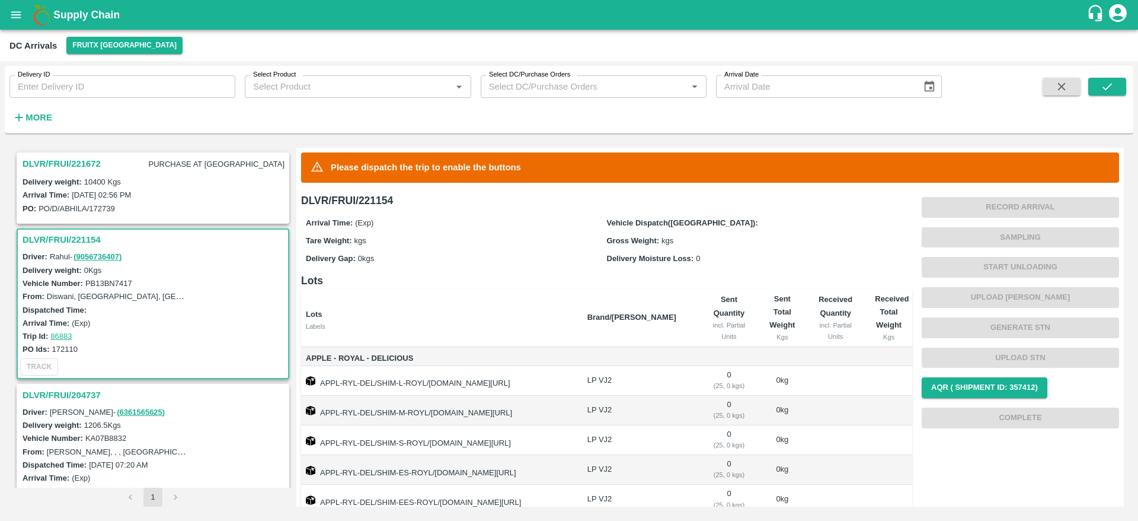
click at [70, 157] on h3 "DLVR/FRUI/221672" at bounding box center [62, 163] width 78 height 15
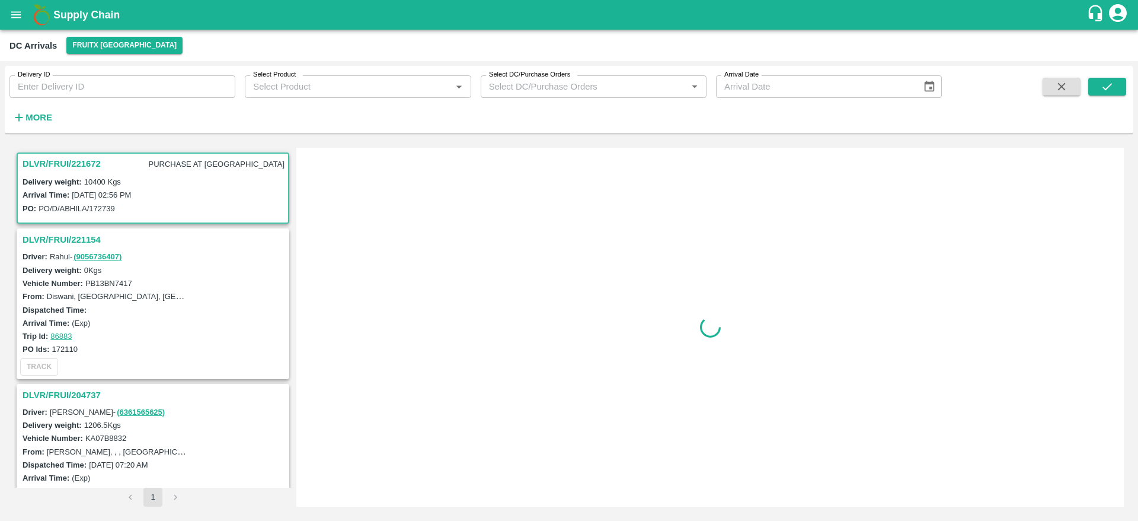
scroll to position [6, 0]
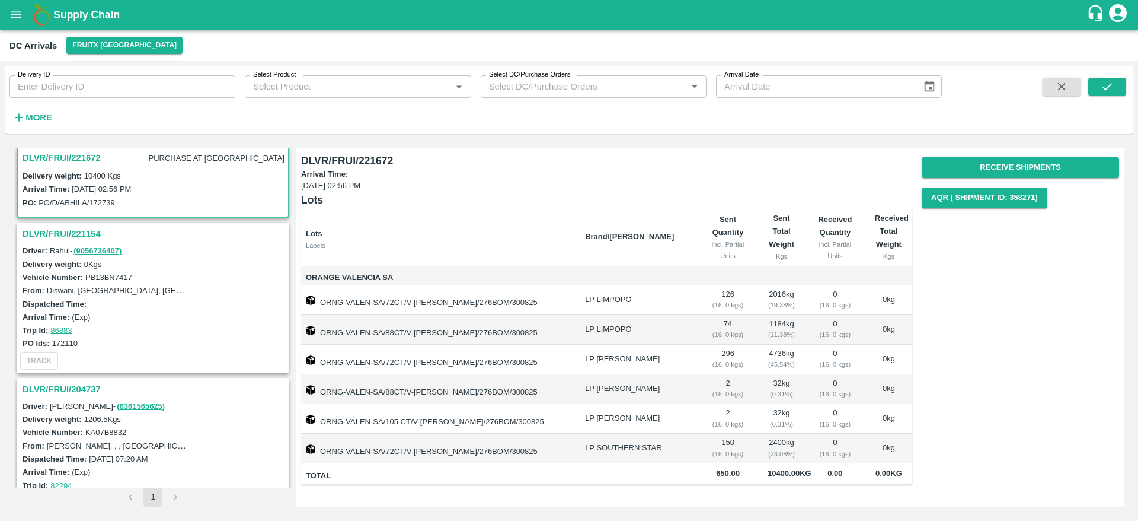
click at [74, 227] on h3 "DLVR/FRUI/221154" at bounding box center [155, 233] width 264 height 15
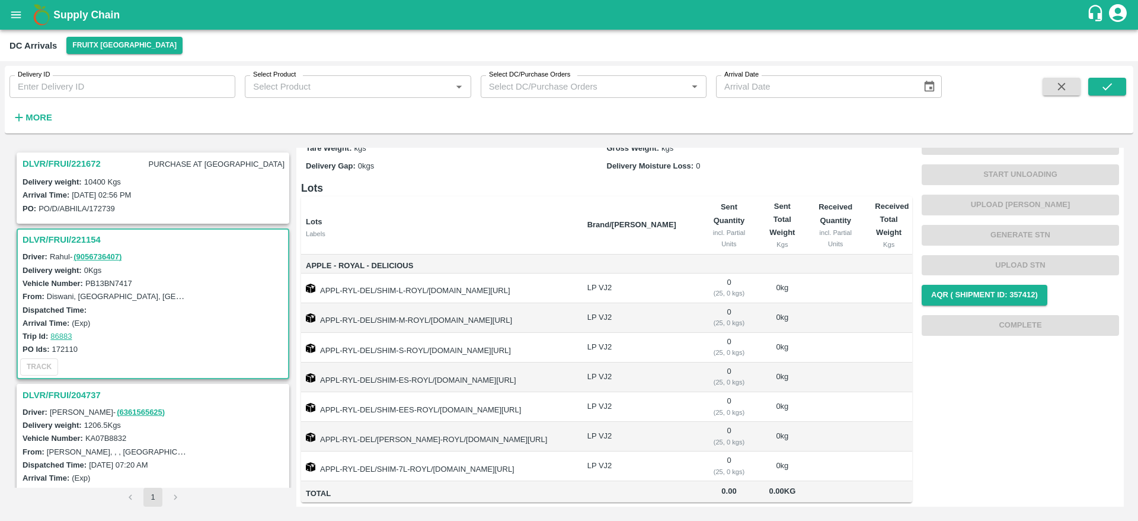
click at [72, 166] on h3 "DLVR/FRUI/221672" at bounding box center [62, 163] width 78 height 15
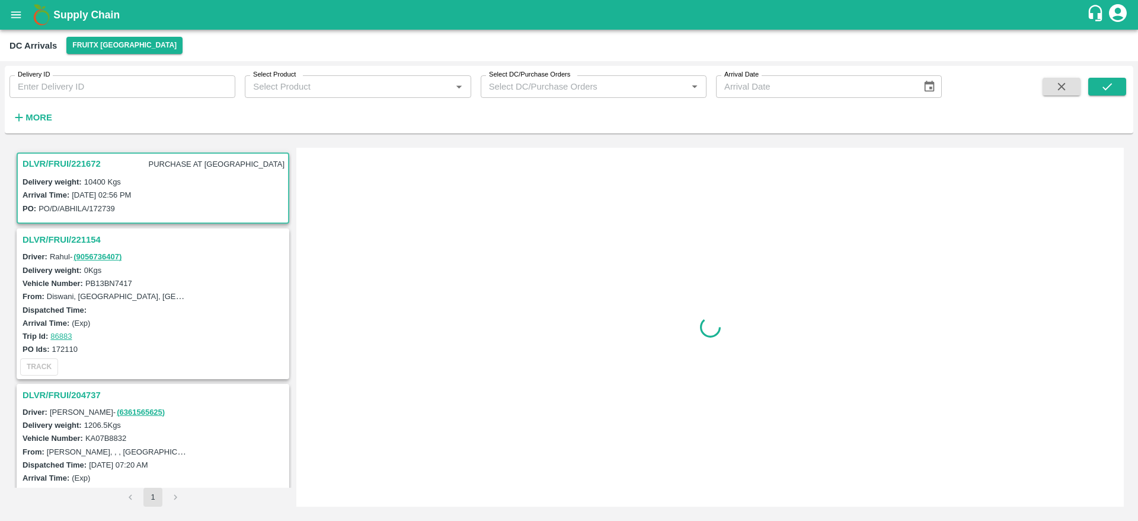
scroll to position [6, 0]
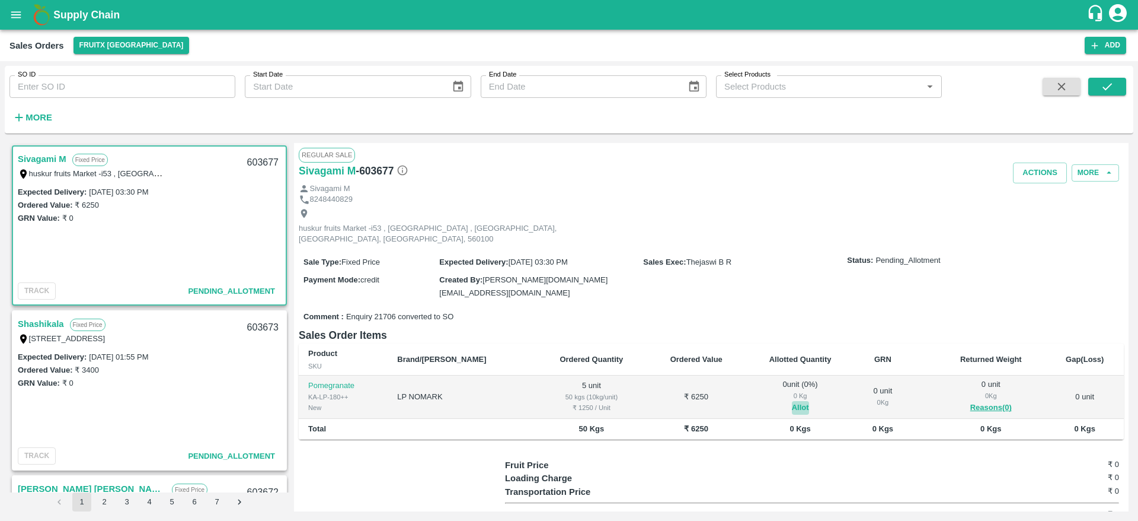
click at [792, 401] on button "Allot" at bounding box center [800, 408] width 17 height 14
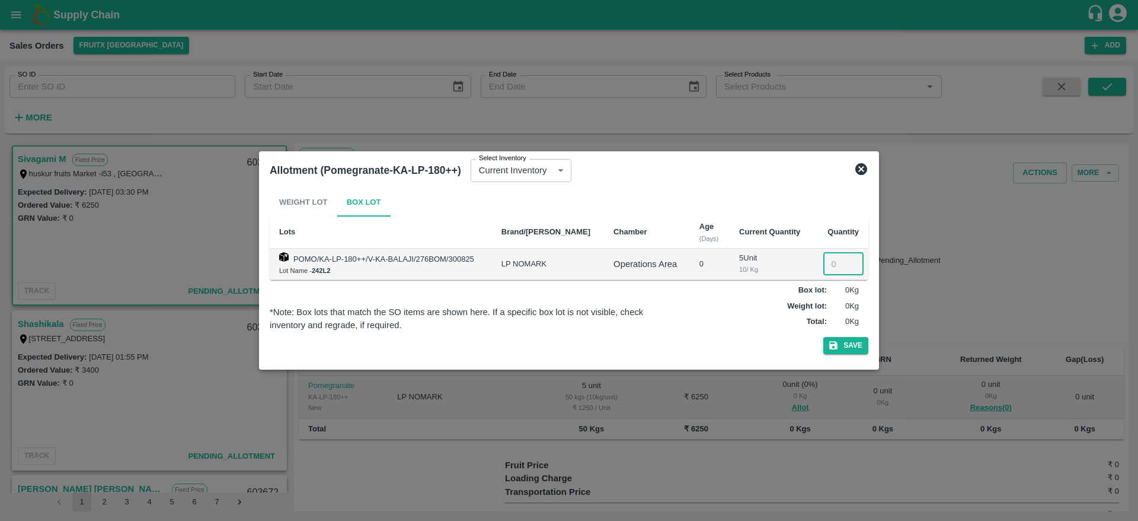
click at [832, 254] on input "number" at bounding box center [843, 264] width 40 height 23
type input "5"
click at [823, 337] on button "Save" at bounding box center [845, 345] width 45 height 17
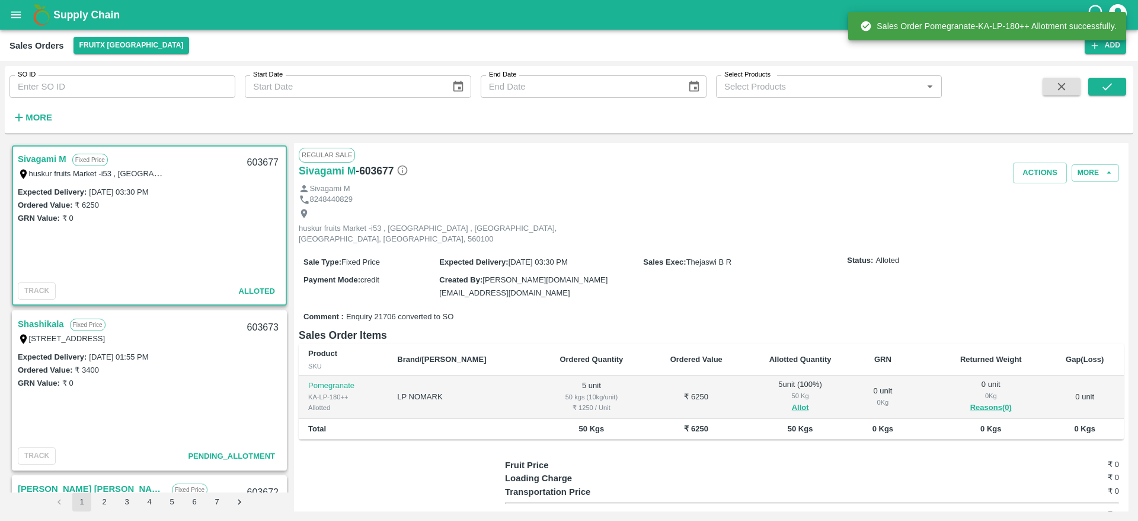
click at [253, 157] on div "603677" at bounding box center [263, 163] width 46 height 28
copy div "603677"
click at [1046, 175] on button "Actions" at bounding box center [1040, 172] width 54 height 21
click at [1033, 219] on li "Deliver" at bounding box center [1066, 218] width 125 height 20
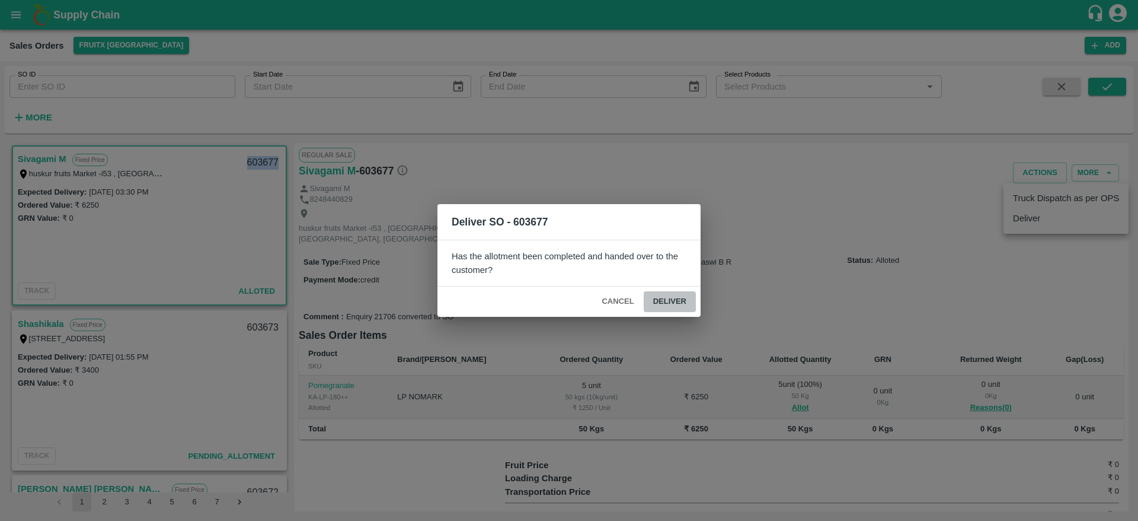
click at [670, 298] on button "Deliver" at bounding box center [670, 301] width 52 height 21
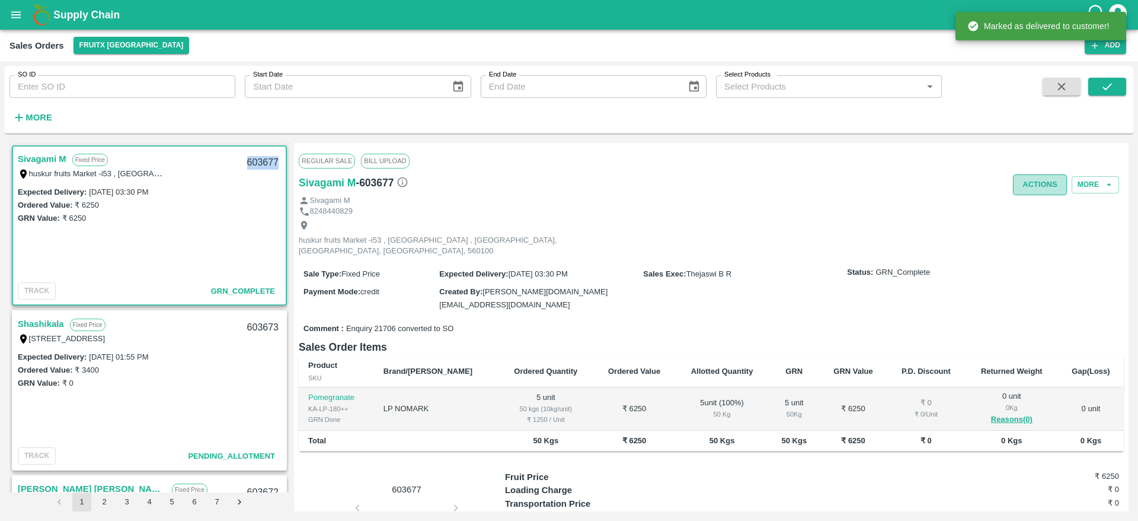
click at [1036, 183] on button "Actions" at bounding box center [1040, 184] width 54 height 21
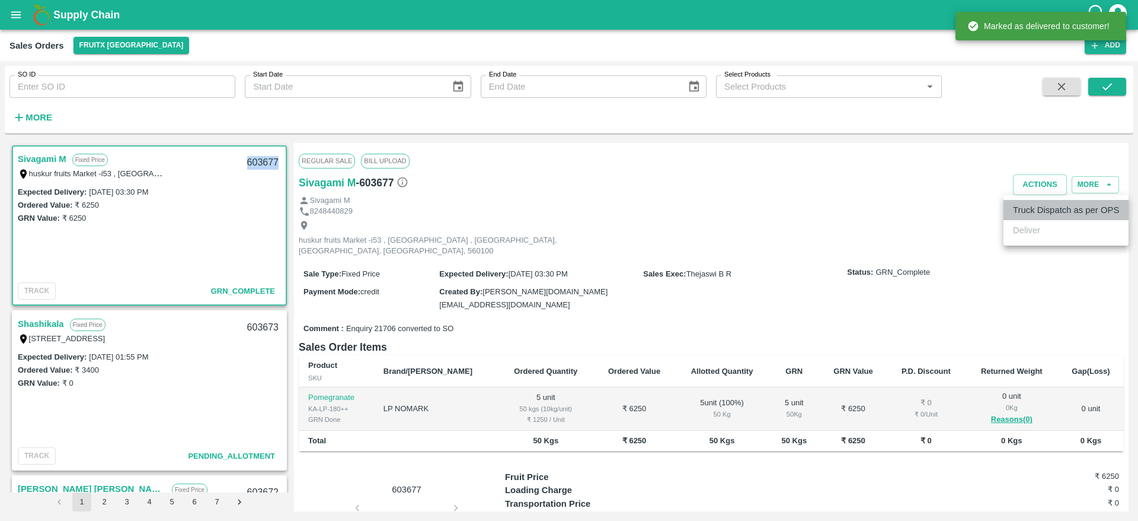
click at [1055, 206] on li "Truck Dispatch as per OPS" at bounding box center [1066, 210] width 125 height 20
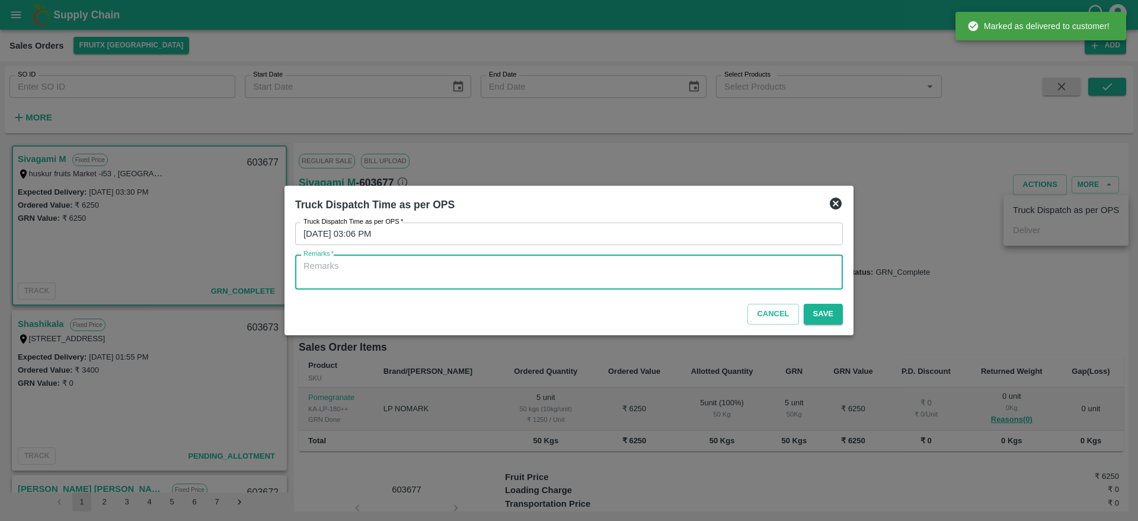
click at [746, 272] on textarea "Remarks   *" at bounding box center [569, 272] width 531 height 25
type textarea "OTD"
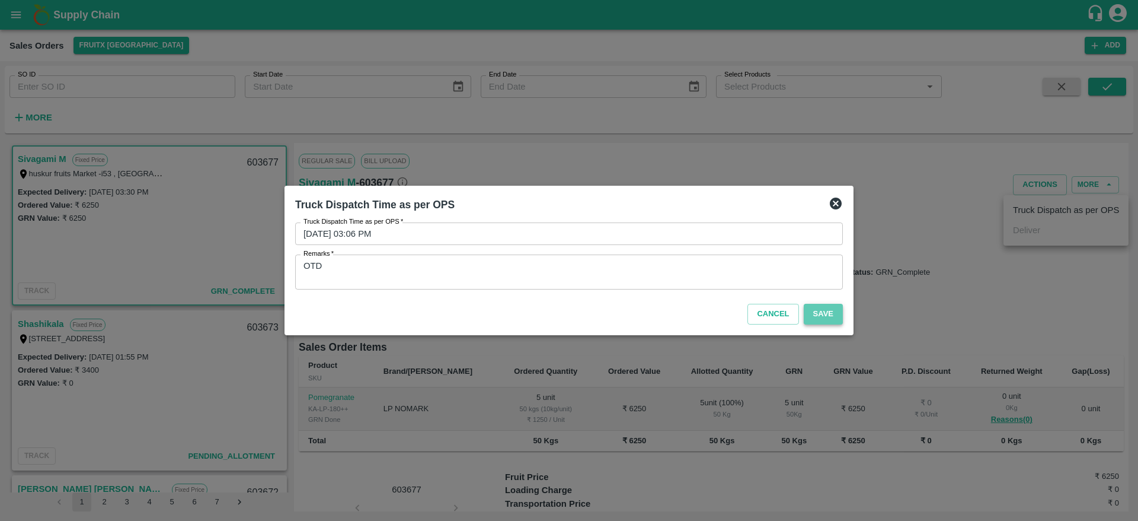
click at [833, 314] on button "Save" at bounding box center [823, 314] width 39 height 21
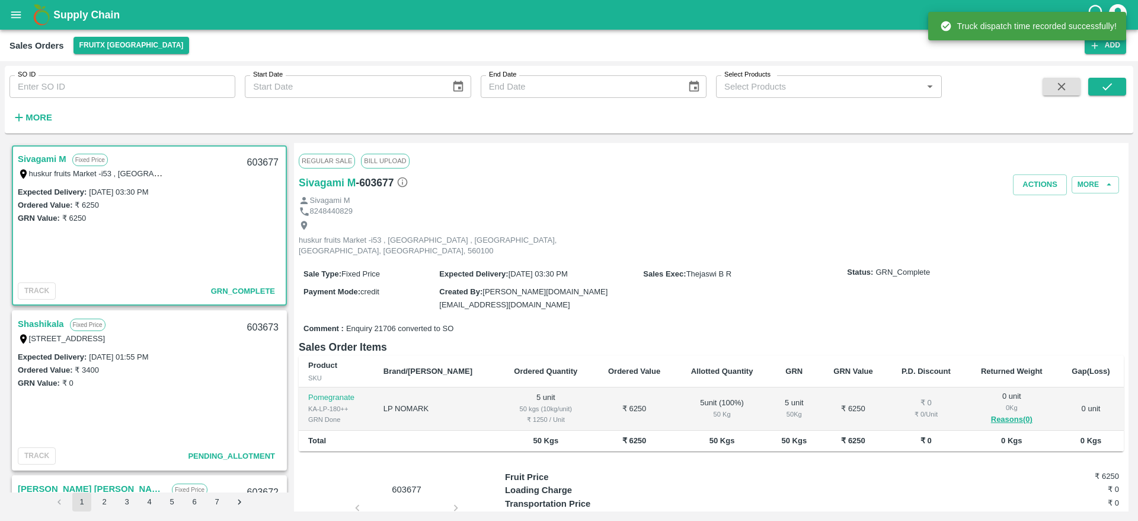
click at [401, 232] on div "huskur fruits Market -i53 , huskur fruits Market , Bangalore, Bangalore Rural, …" at bounding box center [432, 238] width 267 height 37
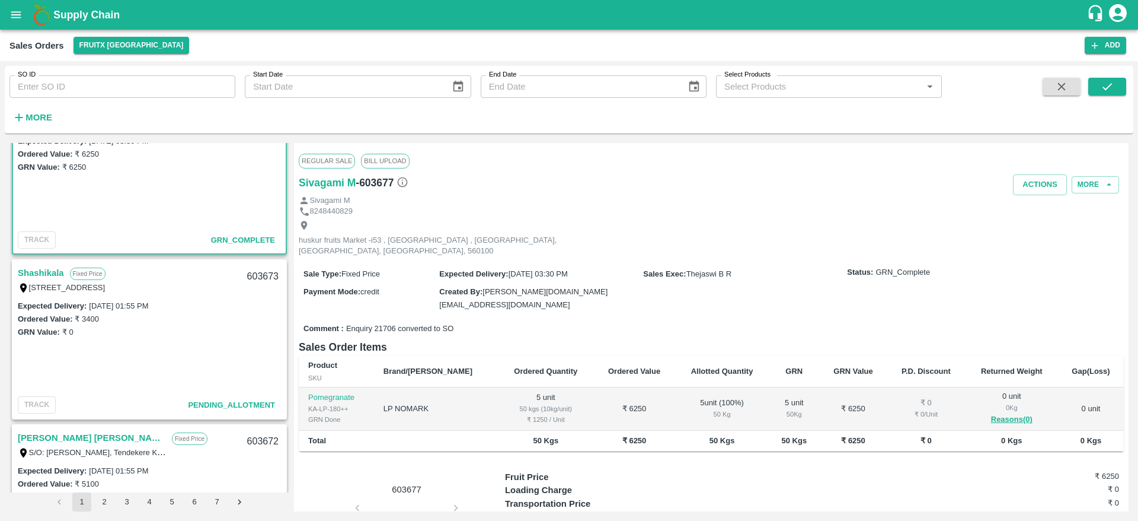
scroll to position [36, 0]
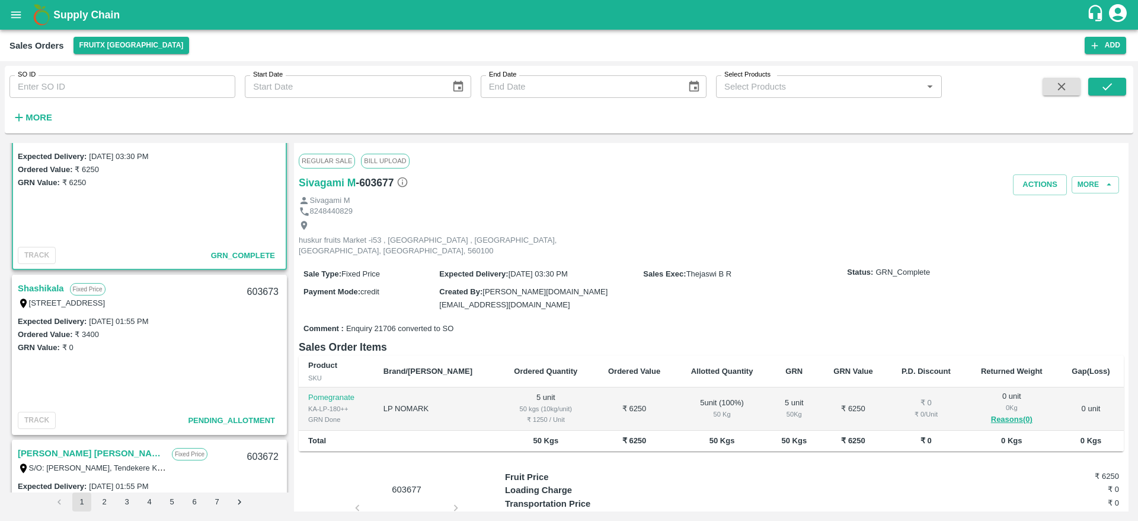
click at [49, 282] on link "Shashikala" at bounding box center [41, 287] width 46 height 15
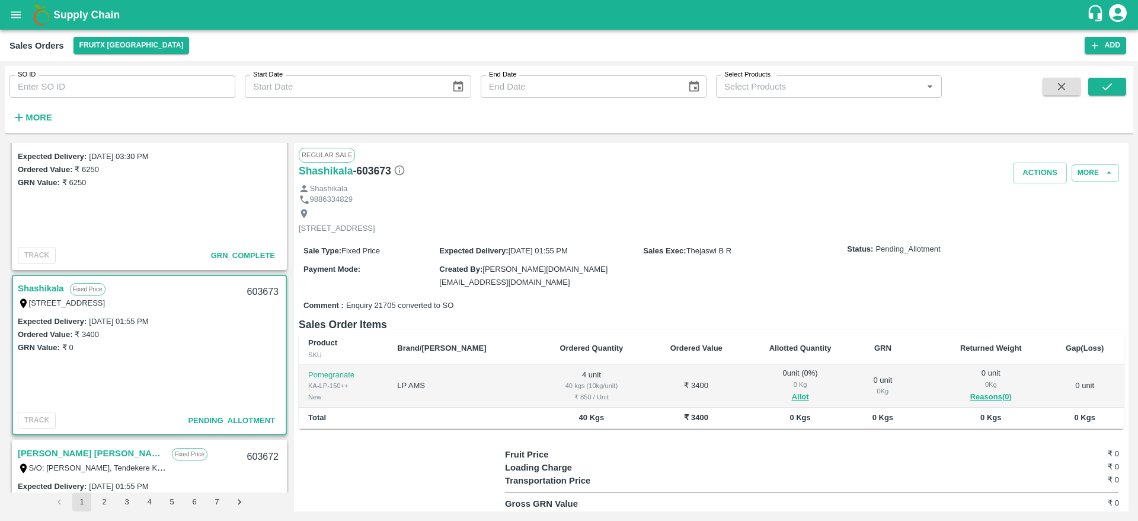
click at [167, 90] on input "SO ID" at bounding box center [122, 86] width 226 height 23
paste input "603672"
type input "603672"
click at [1097, 94] on button "submit" at bounding box center [1107, 87] width 38 height 18
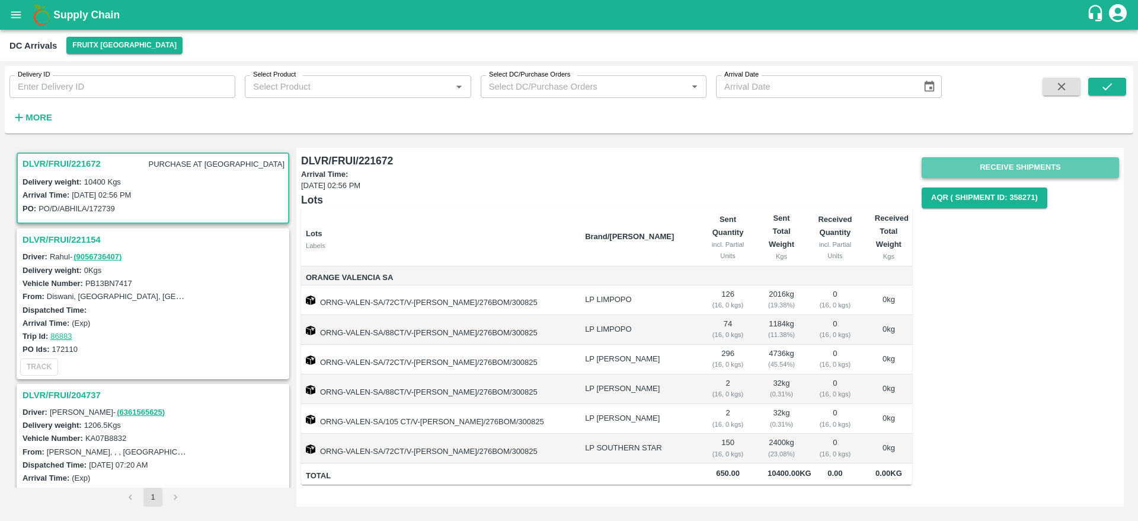
click at [1025, 167] on button "Receive Shipments" at bounding box center [1020, 167] width 197 height 21
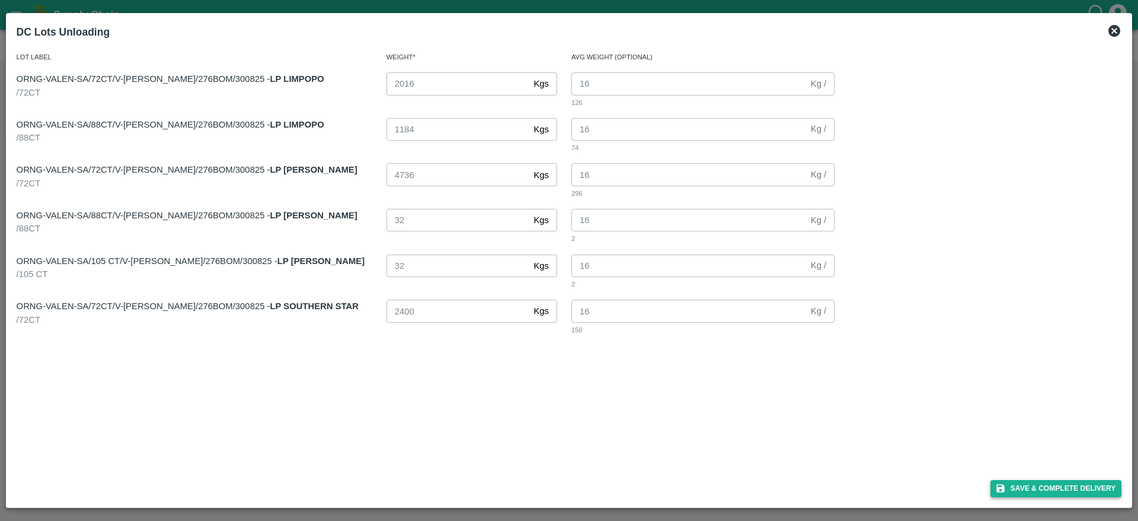
click at [1048, 491] on button "Save & Complete Delivery" at bounding box center [1057, 488] width 132 height 17
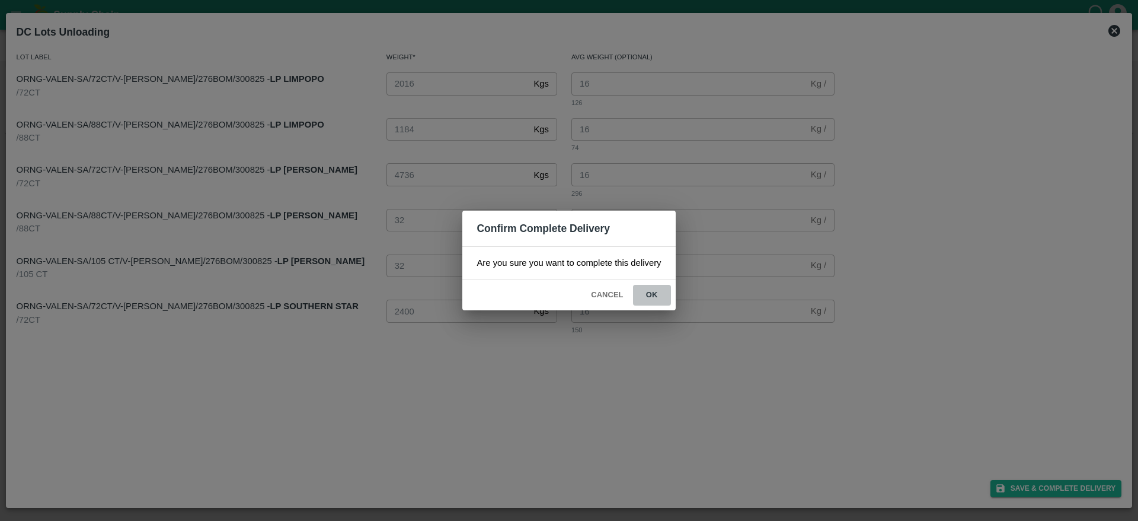
click at [657, 287] on button "ok" at bounding box center [652, 295] width 38 height 21
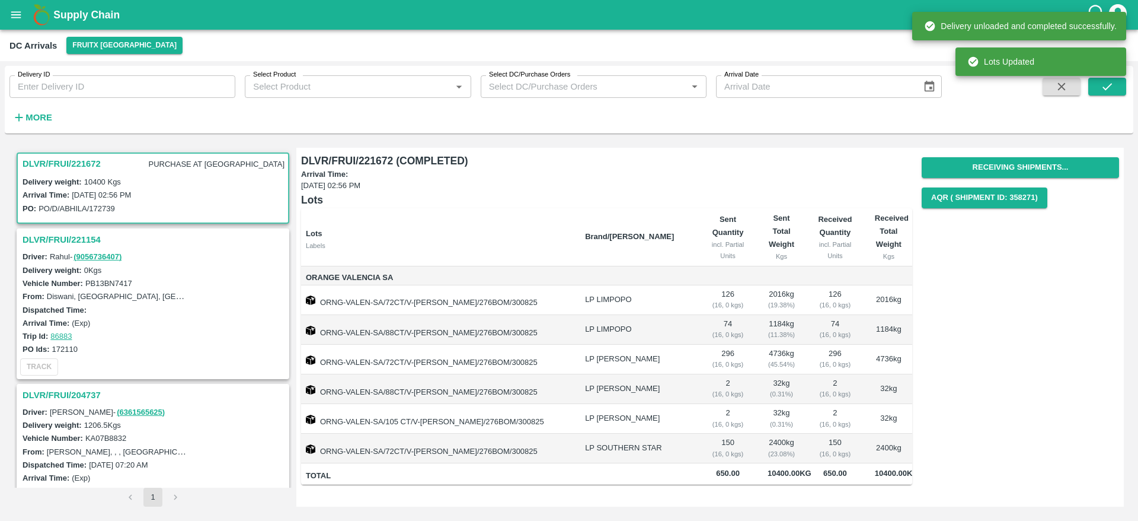
click at [82, 232] on h3 "DLVR/FRUI/221154" at bounding box center [155, 239] width 264 height 15
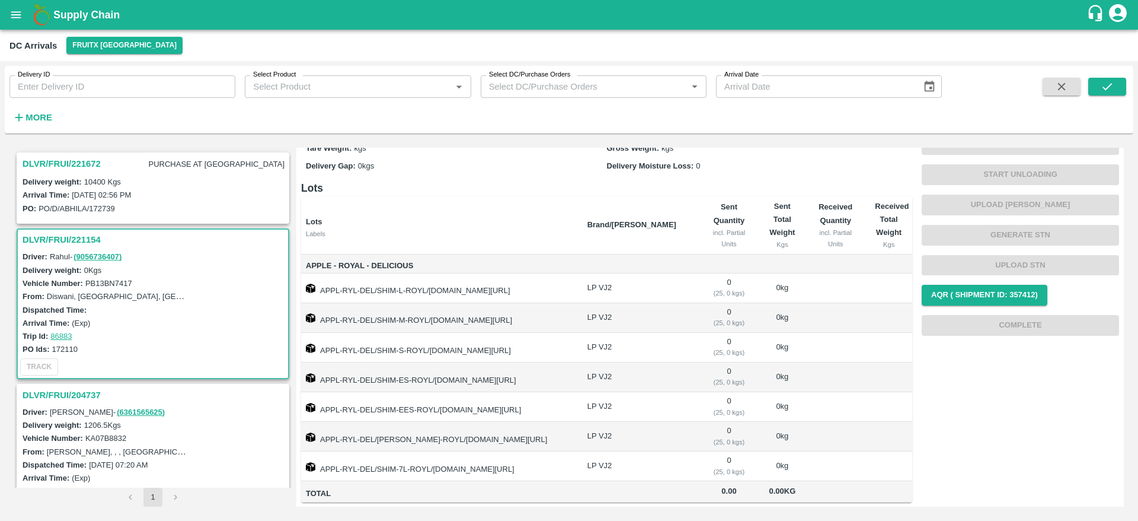
click at [85, 159] on h3 "DLVR/FRUI/221672" at bounding box center [62, 163] width 78 height 15
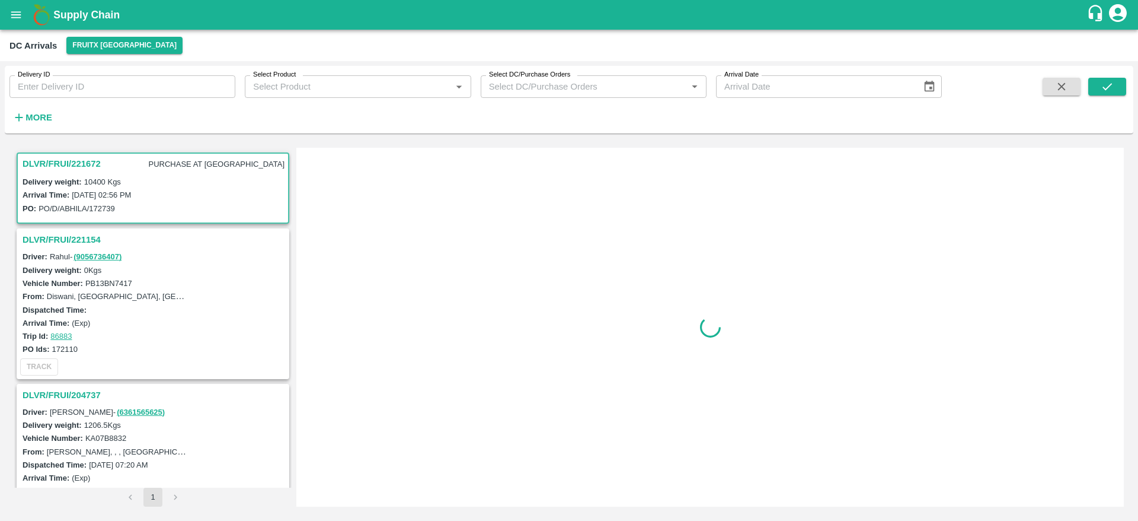
scroll to position [6, 0]
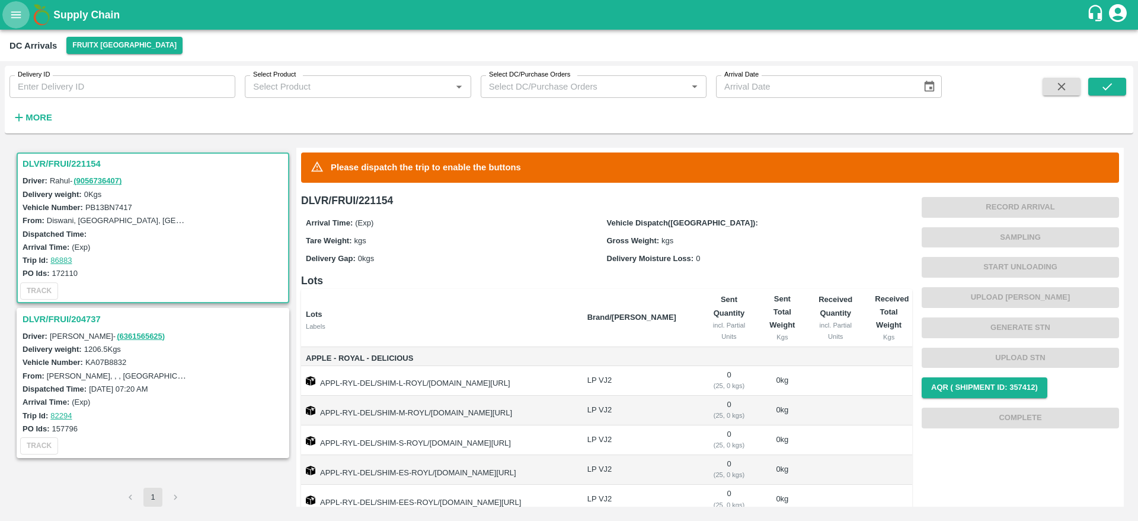
click at [18, 12] on icon "open drawer" at bounding box center [16, 14] width 10 height 7
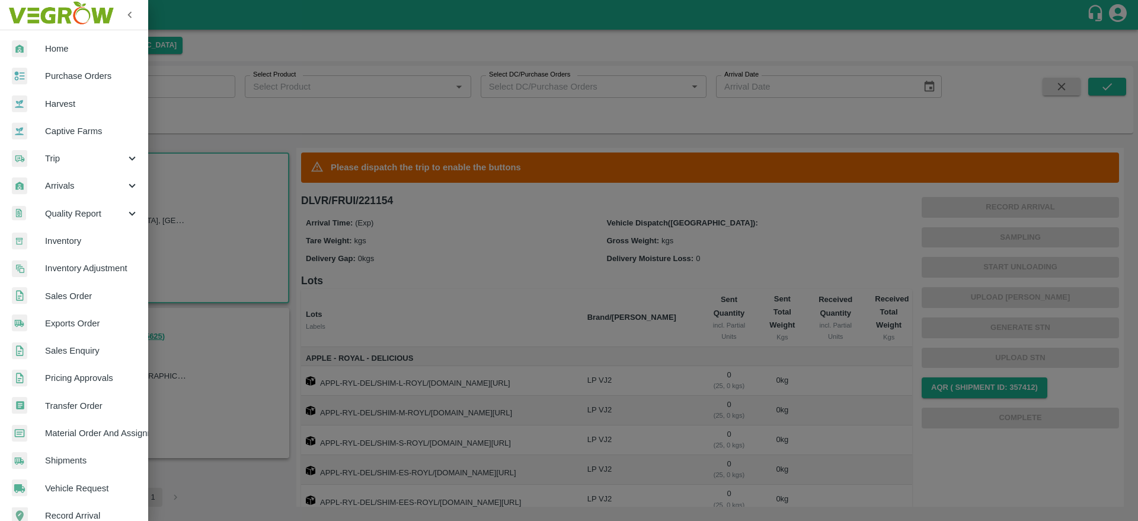
click at [199, 108] on div at bounding box center [569, 260] width 1138 height 521
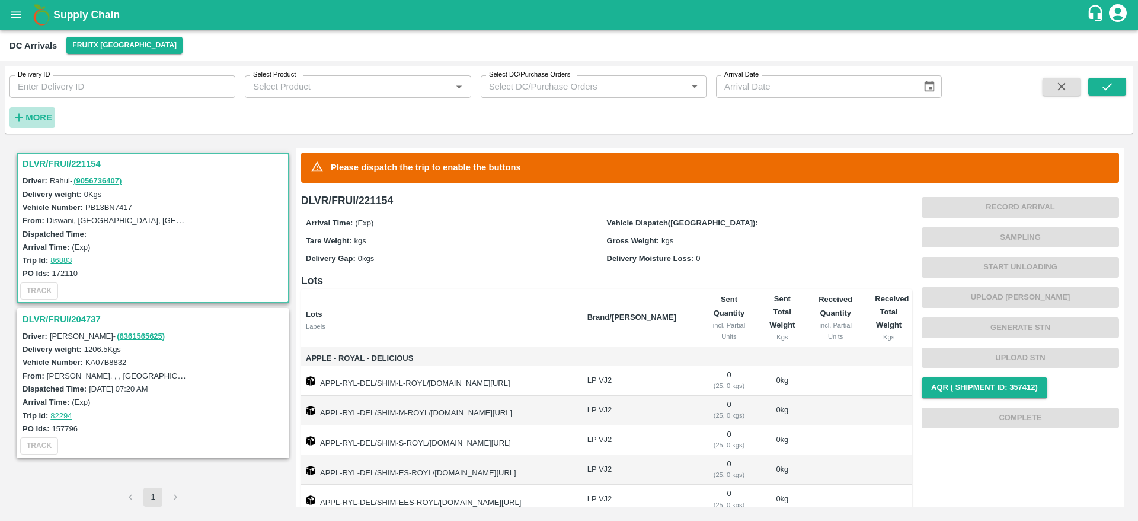
click at [40, 111] on h6 "More" at bounding box center [38, 117] width 27 height 15
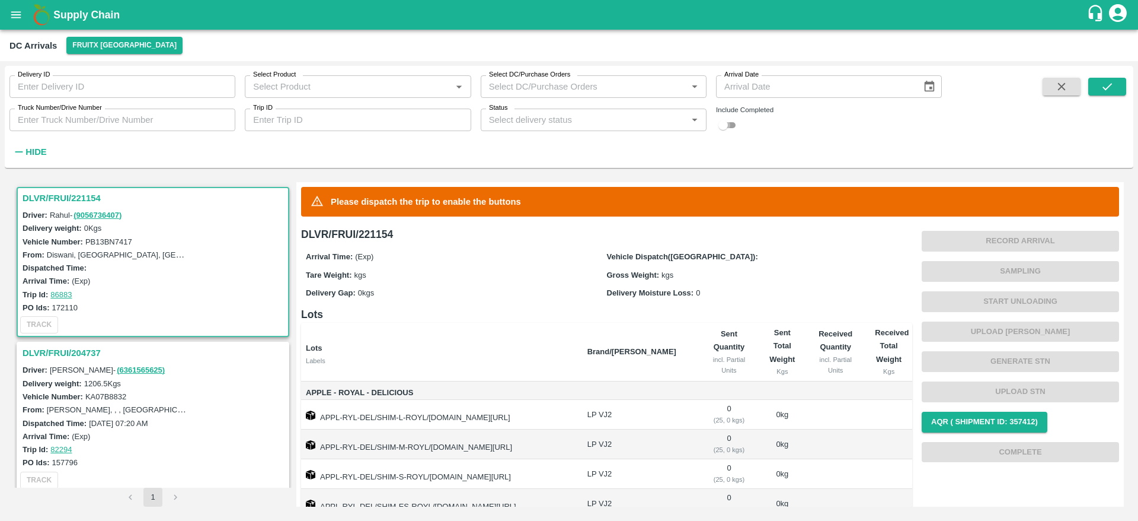
click at [721, 118] on input "checkbox" at bounding box center [723, 125] width 43 height 14
checkbox input "true"
click at [1113, 82] on icon "submit" at bounding box center [1107, 86] width 13 height 13
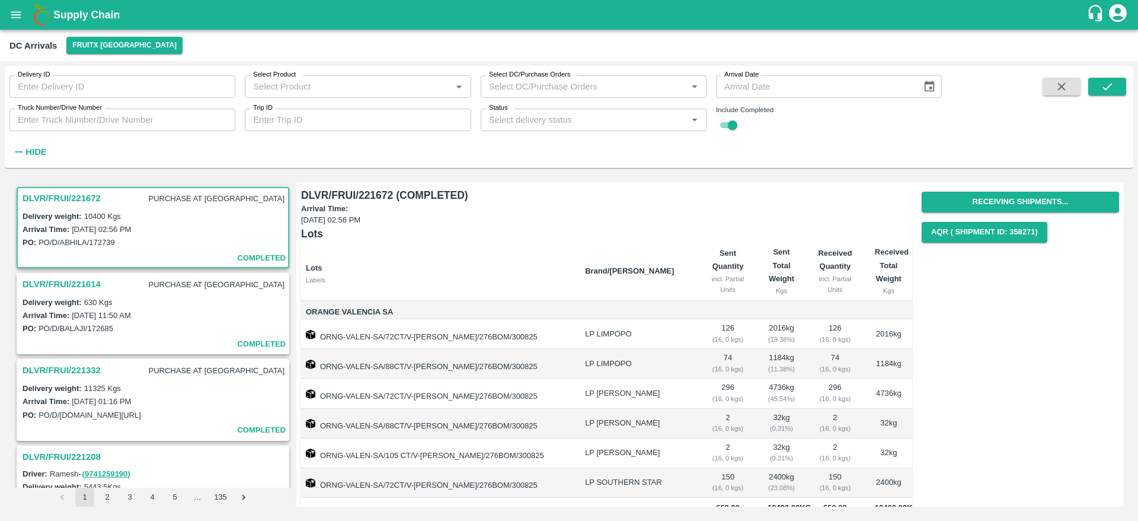
scroll to position [30, 0]
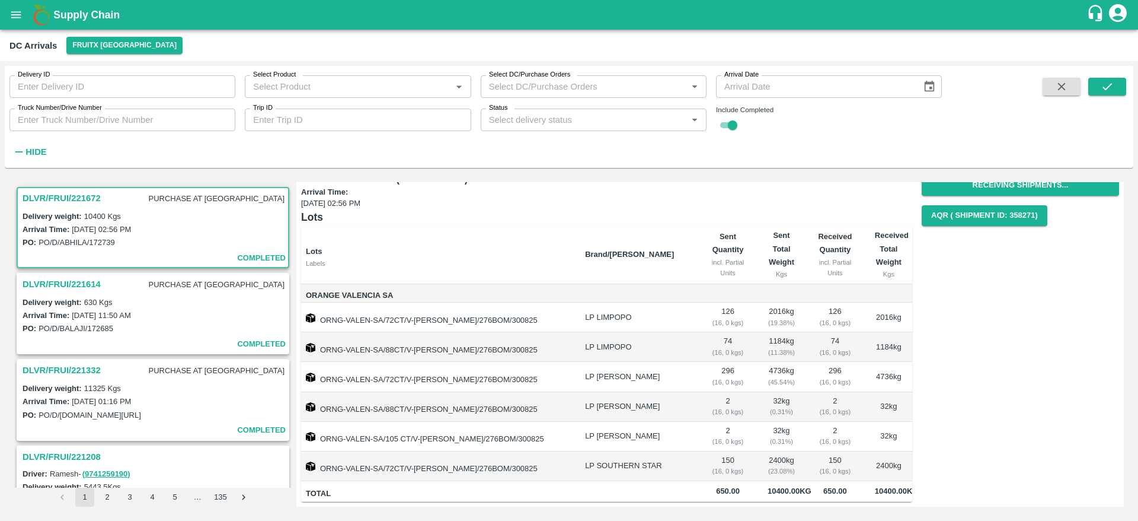
click at [88, 283] on h3 "DLVR/FRUI/221614" at bounding box center [62, 283] width 78 height 15
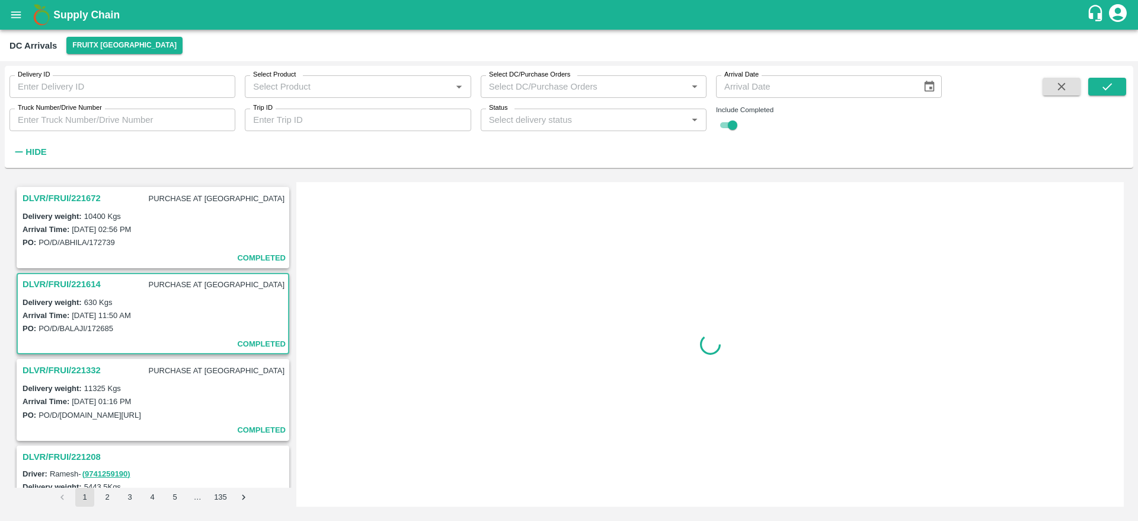
scroll to position [92, 0]
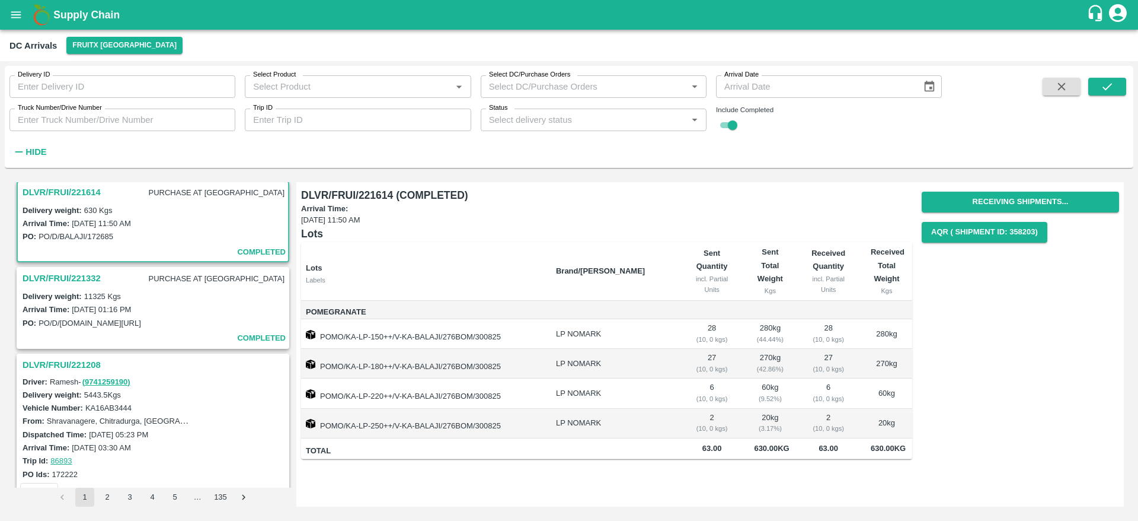
click at [80, 273] on h3 "DLVR/FRUI/221332" at bounding box center [62, 277] width 78 height 15
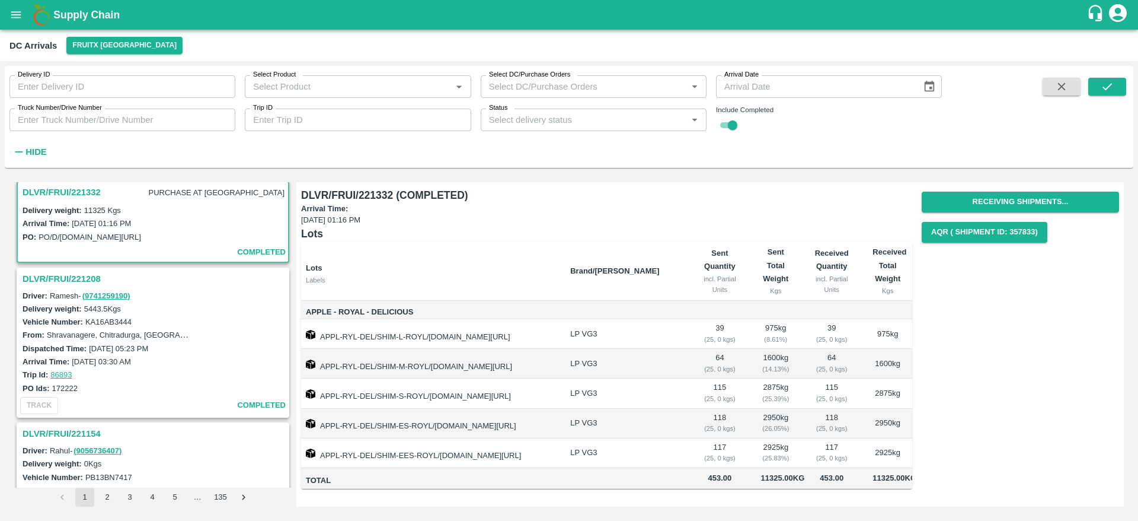
scroll to position [1, 0]
click at [77, 279] on h3 "DLVR/FRUI/221208" at bounding box center [155, 278] width 264 height 15
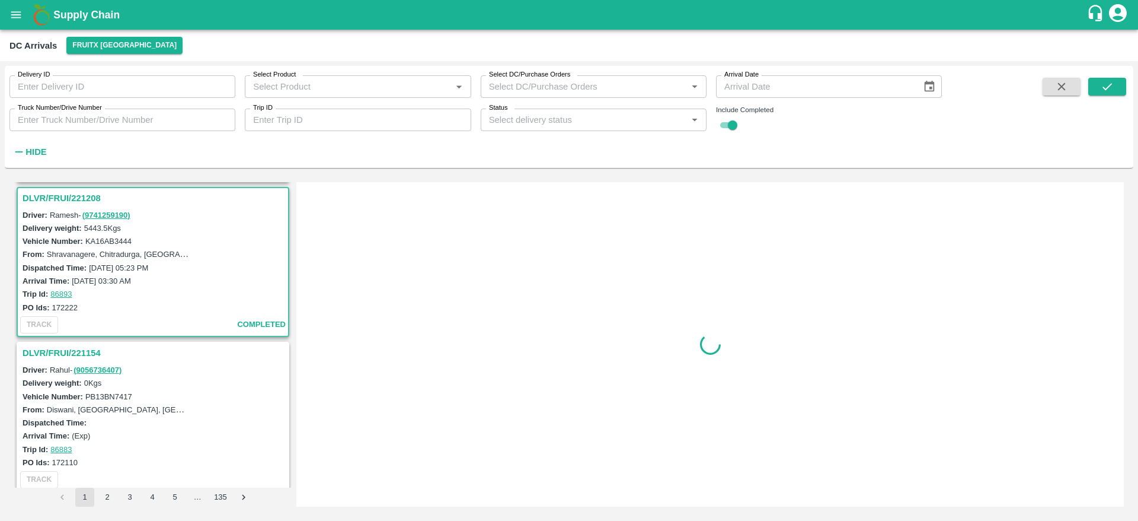
scroll to position [263, 0]
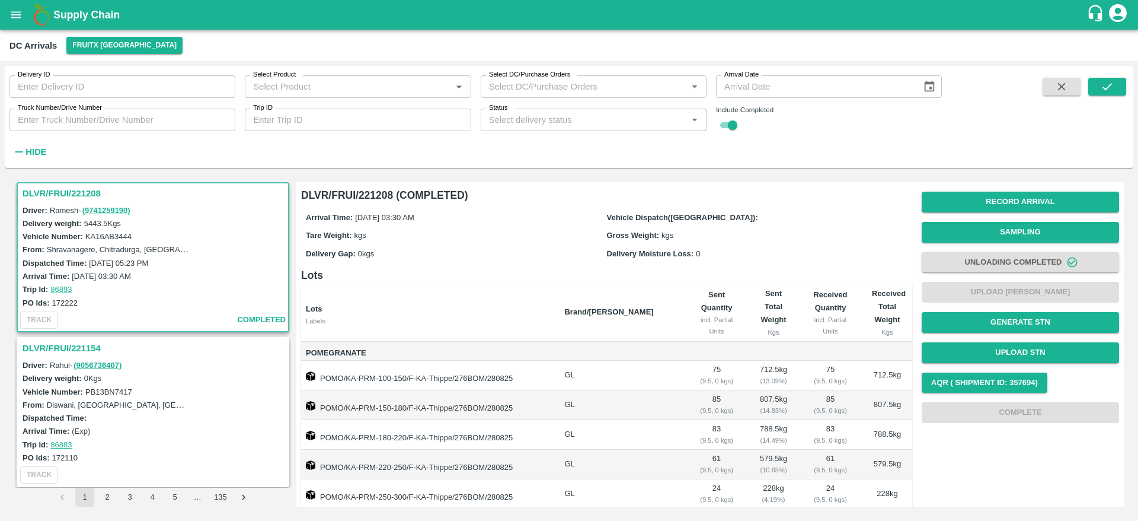
click at [68, 351] on h3 "DLVR/FRUI/221154" at bounding box center [155, 347] width 264 height 15
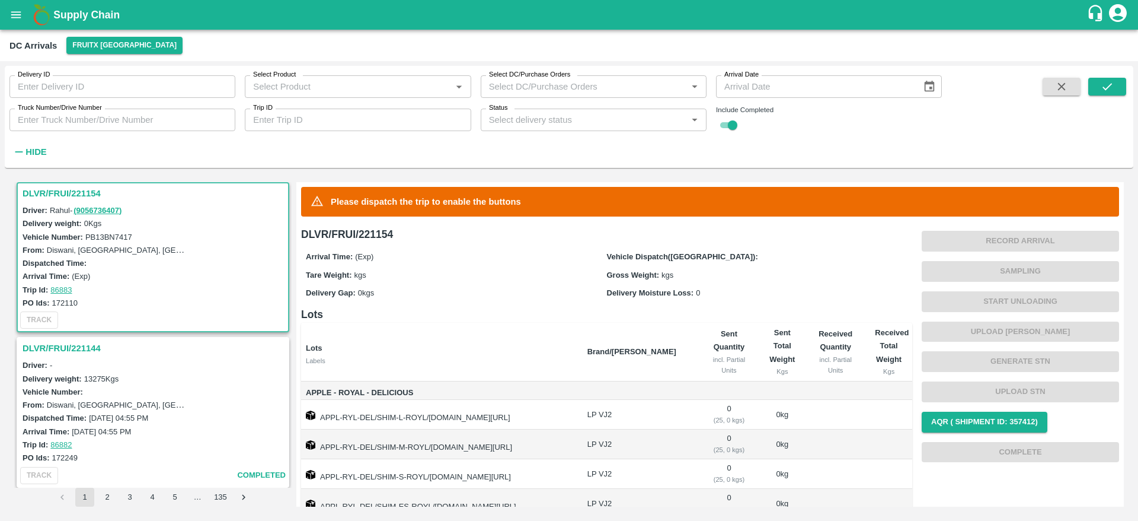
scroll to position [127, 0]
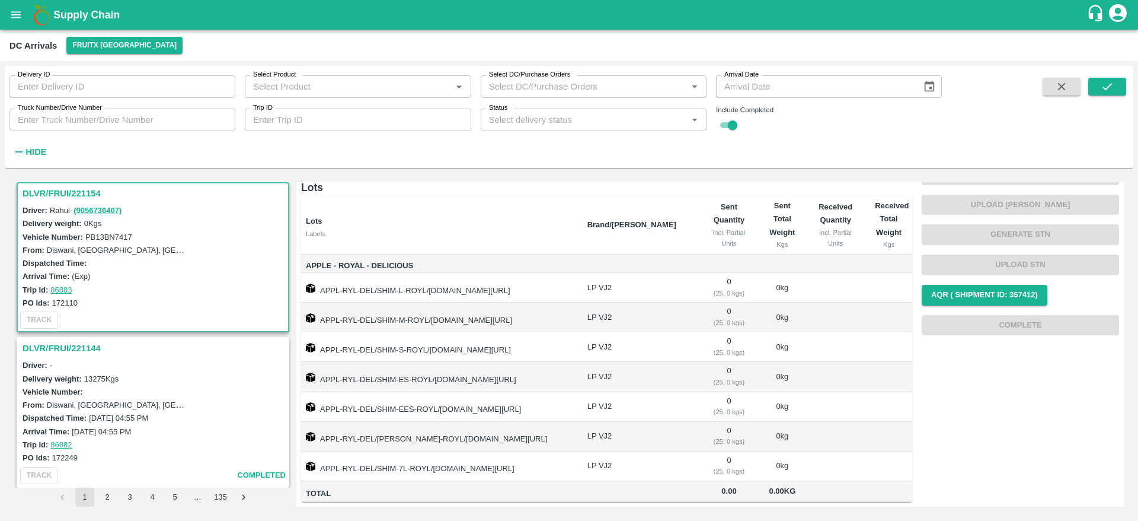
click at [84, 340] on h3 "DLVR/FRUI/221144" at bounding box center [155, 347] width 264 height 15
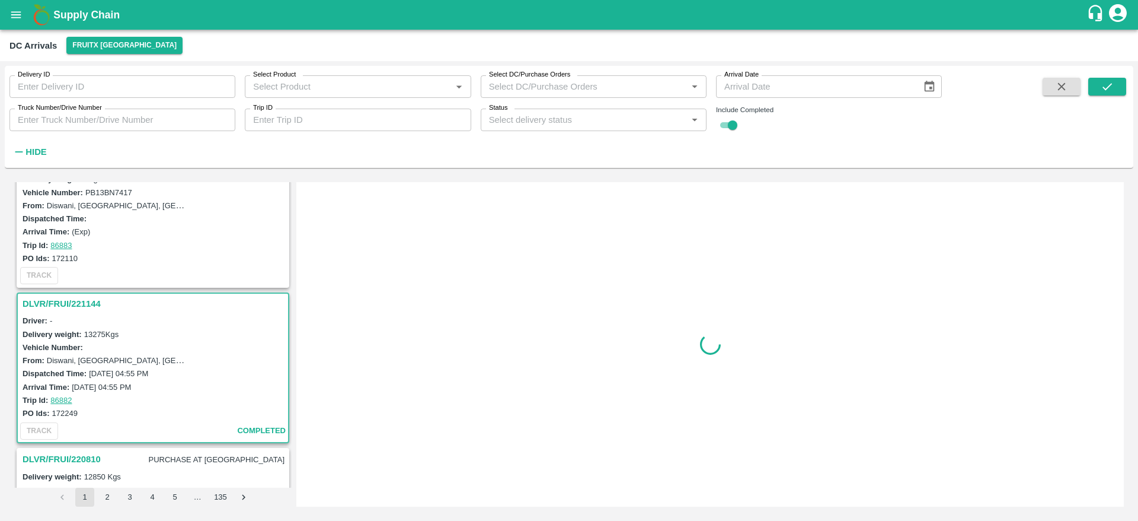
scroll to position [573, 0]
